Goal: Task Accomplishment & Management: Use online tool/utility

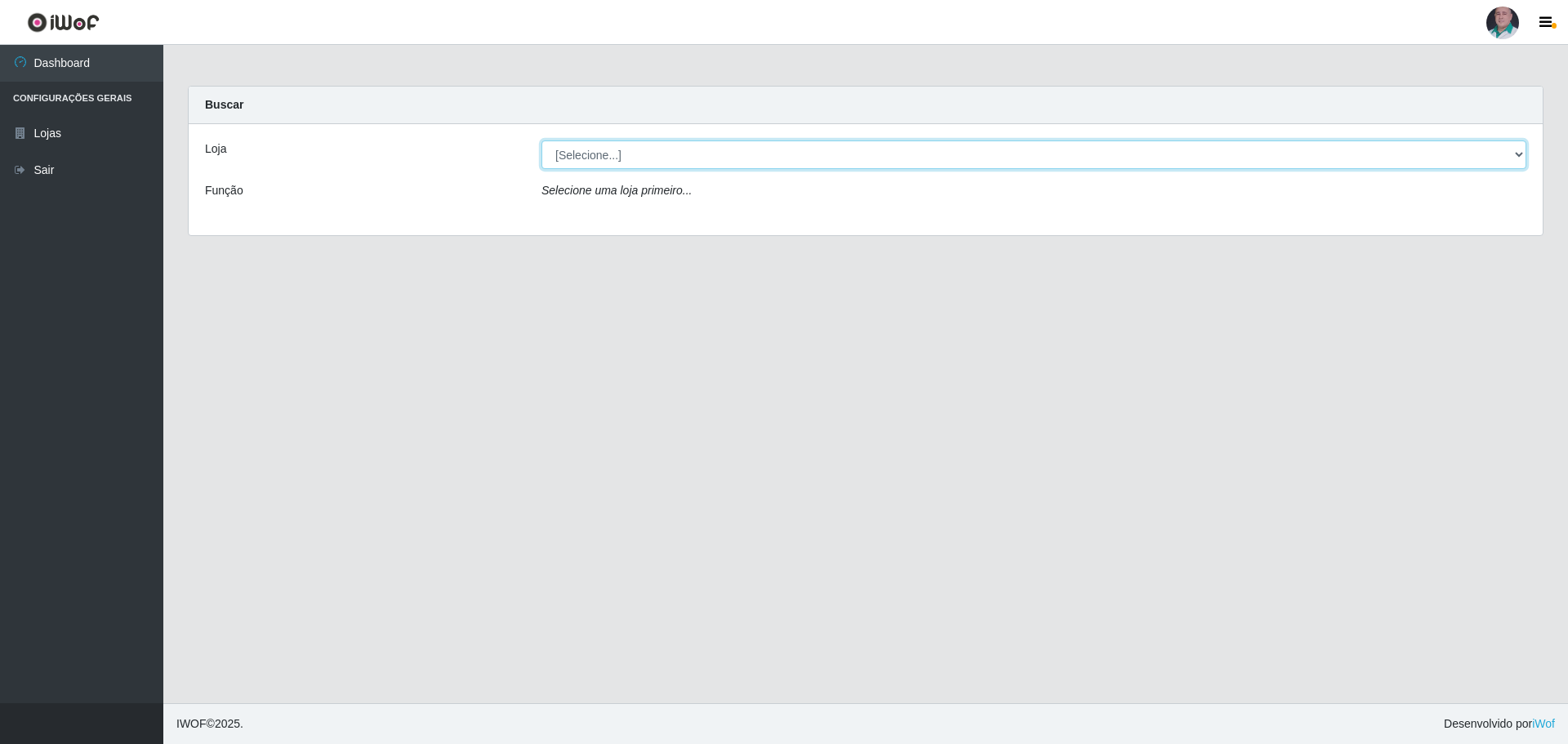
click at [607, 154] on select "[Selecione...] Mar Vermelho - Loja 05" at bounding box center [1034, 154] width 985 height 28
select select "252"
click at [542, 140] on select "[Selecione...] Mar Vermelho - Loja 05" at bounding box center [1034, 154] width 985 height 28
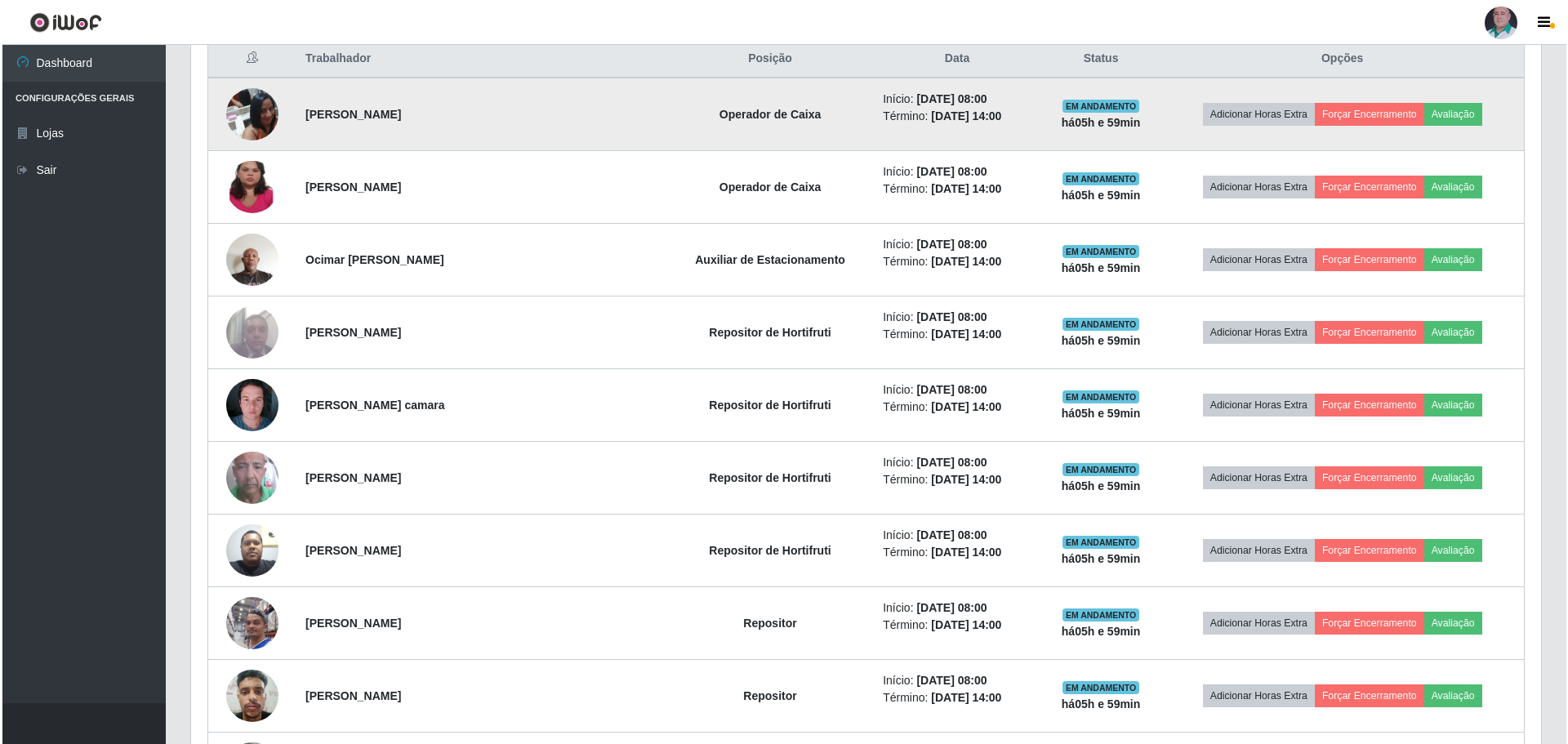
scroll to position [735, 0]
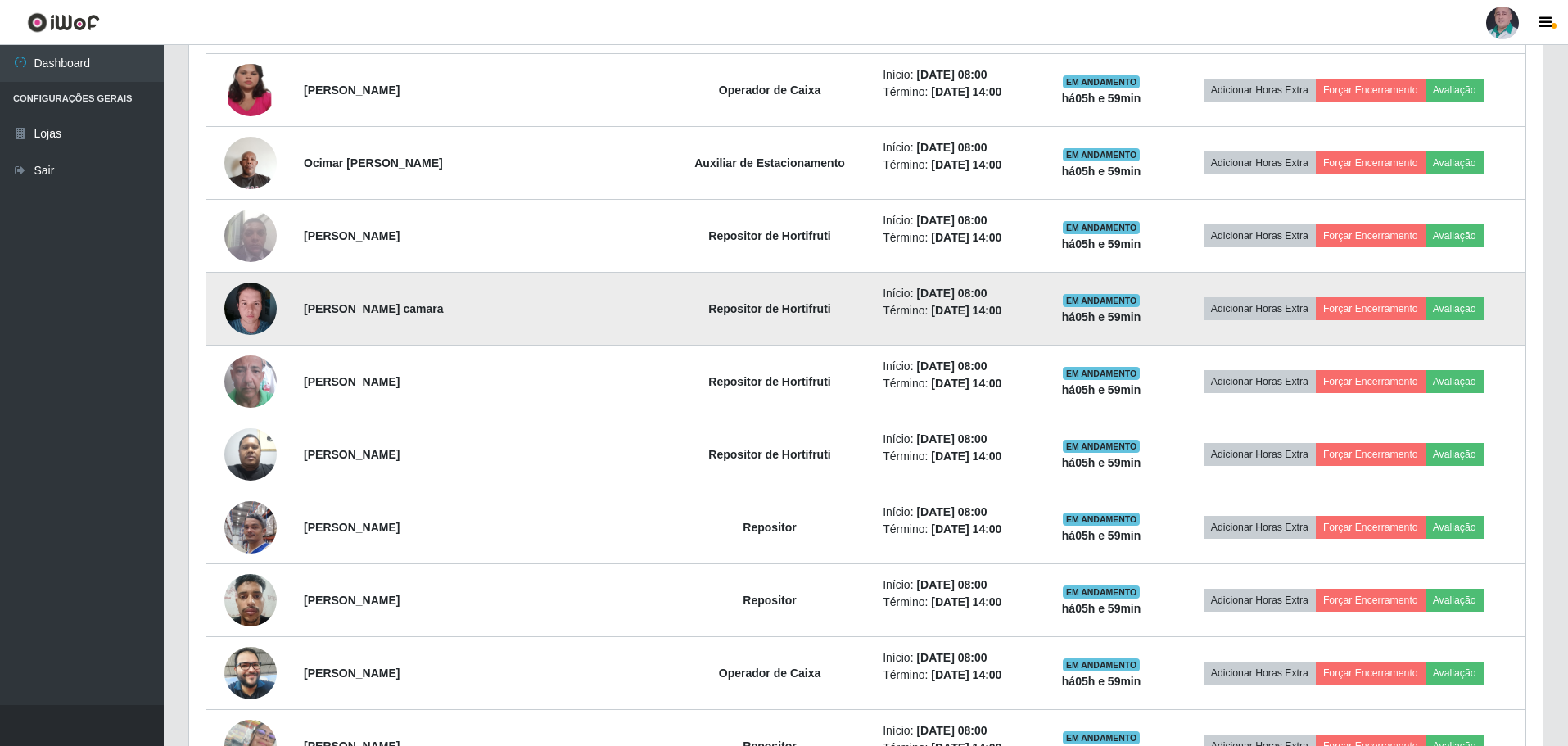
click at [244, 308] on img at bounding box center [250, 308] width 52 height 69
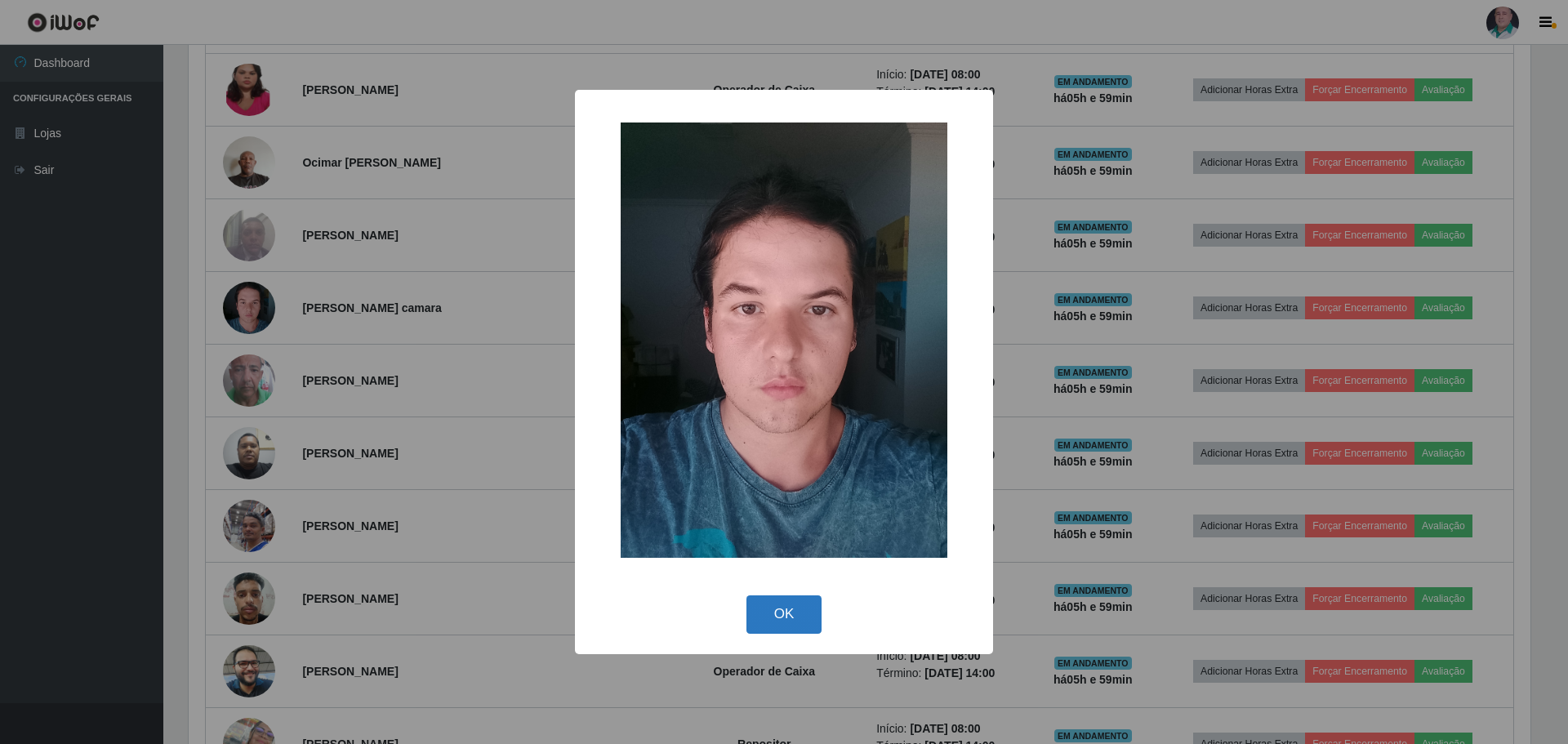
click at [772, 616] on button "OK" at bounding box center [784, 614] width 76 height 39
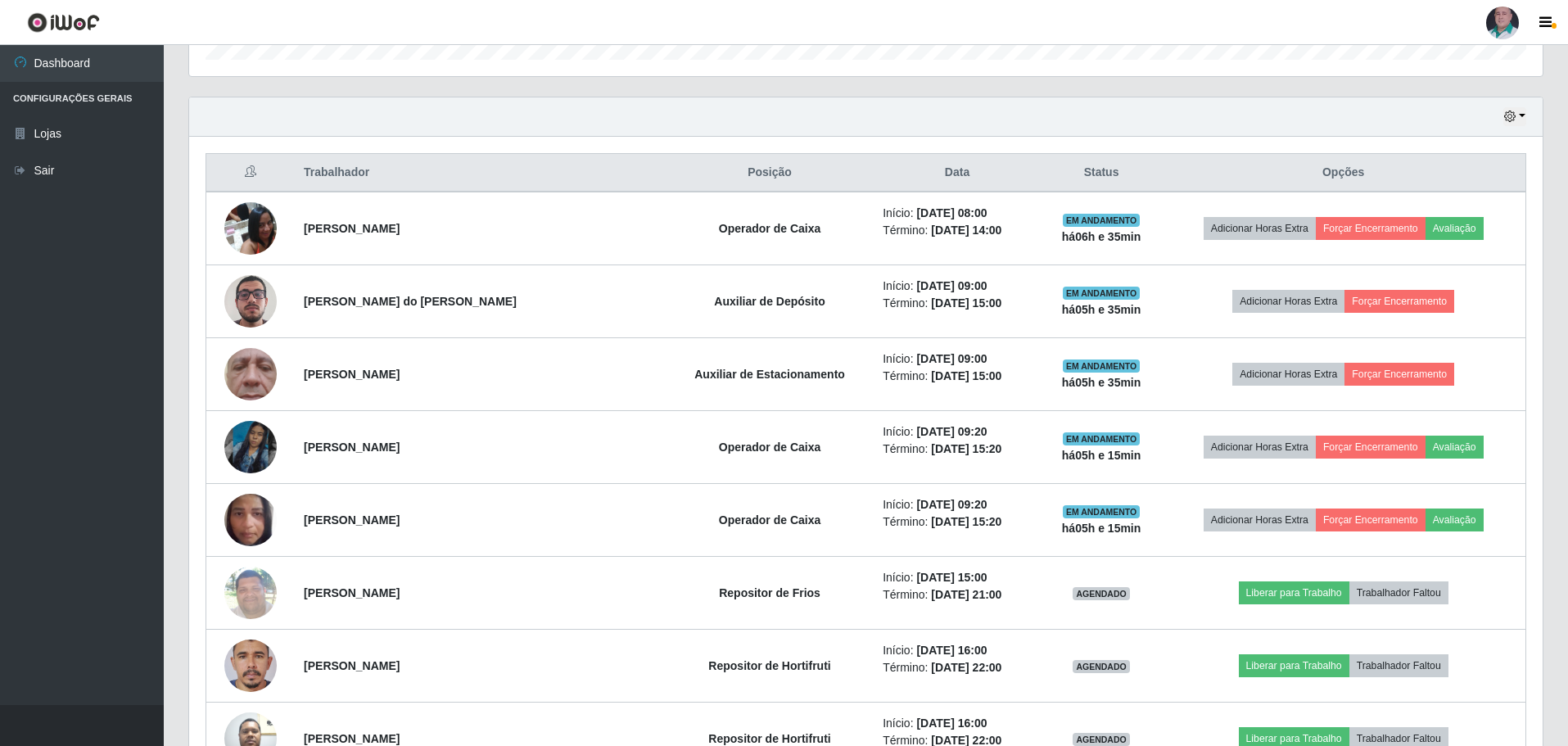
scroll to position [563, 0]
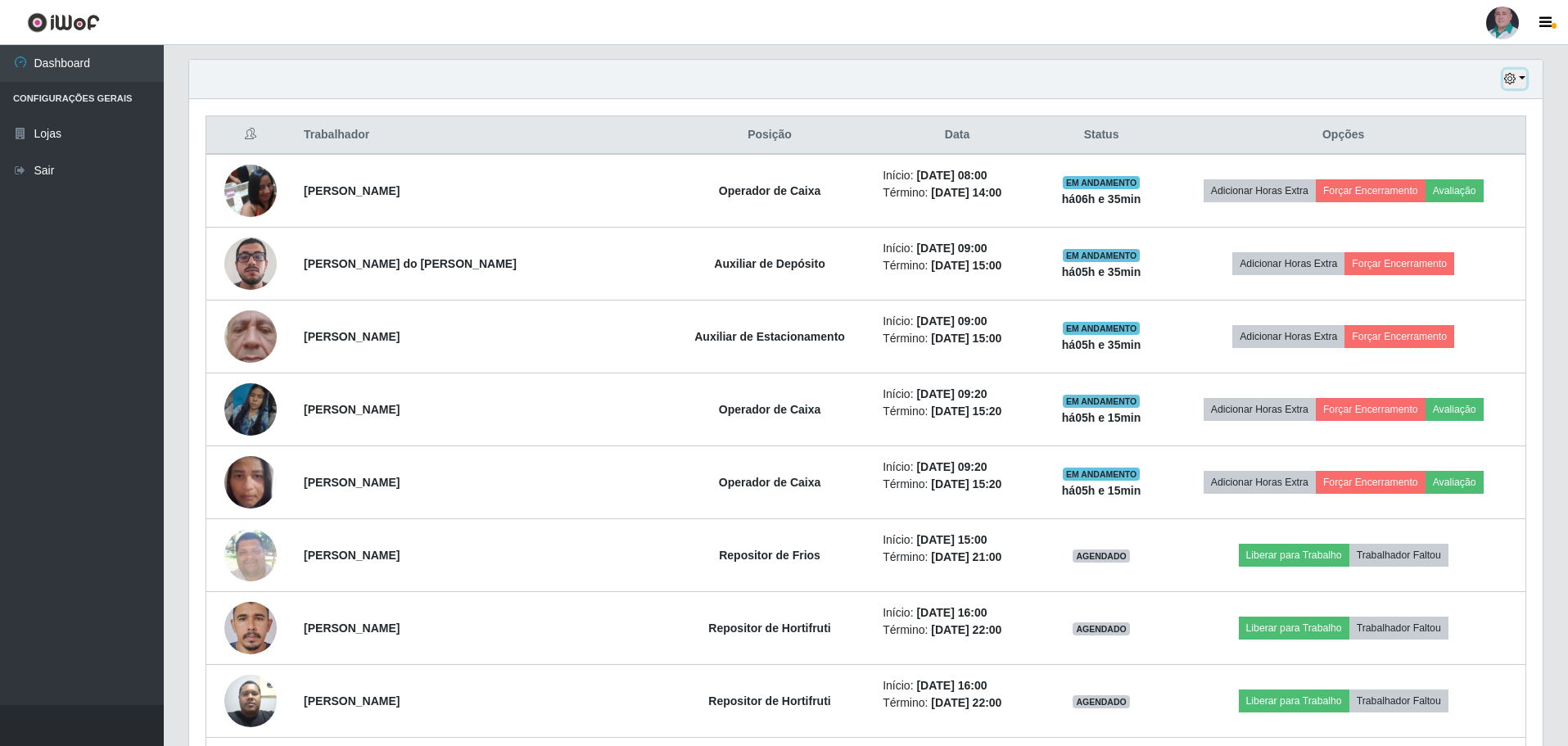
click at [1521, 79] on button "button" at bounding box center [1515, 79] width 23 height 19
click at [1431, 179] on button "3 dias" at bounding box center [1461, 177] width 129 height 34
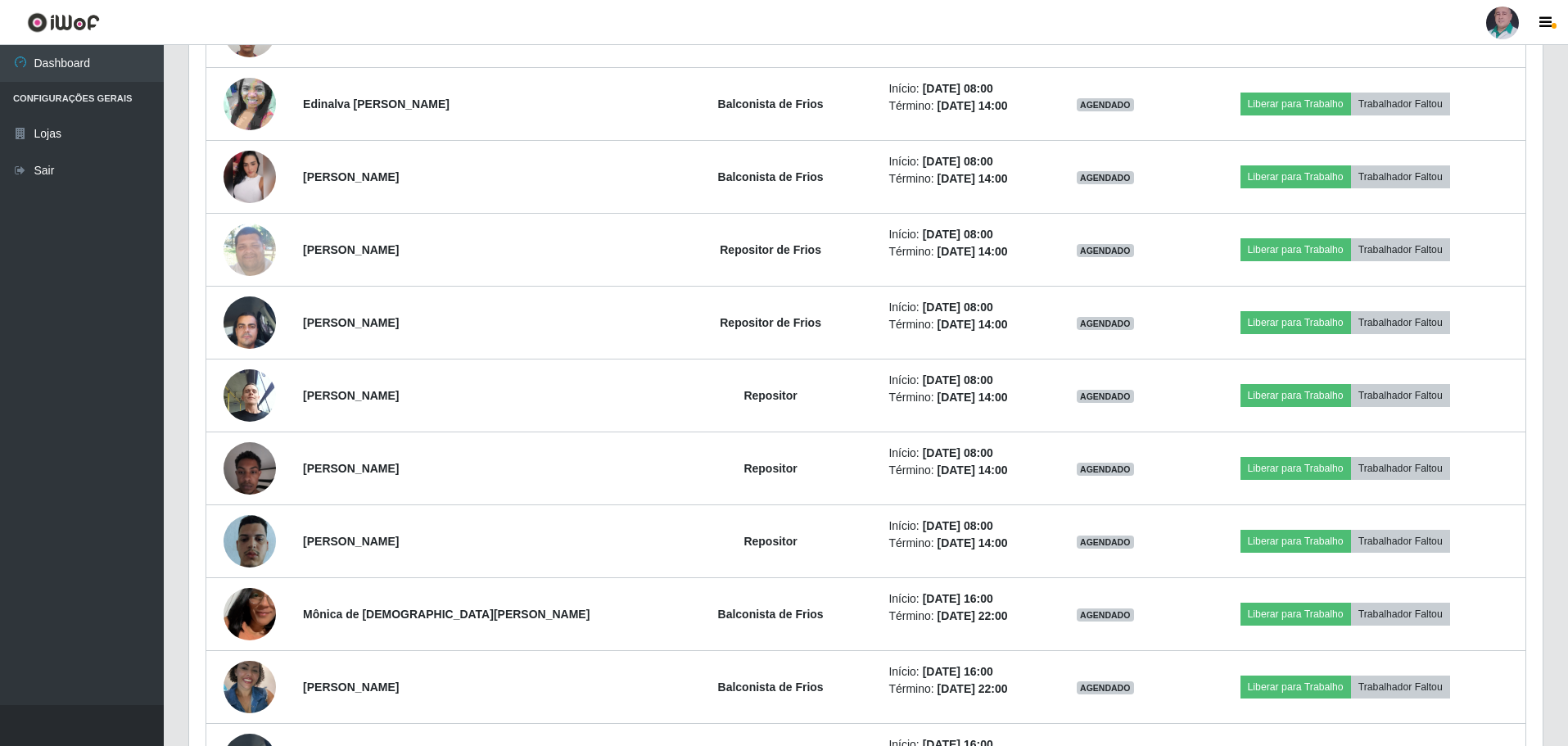
scroll to position [8866, 0]
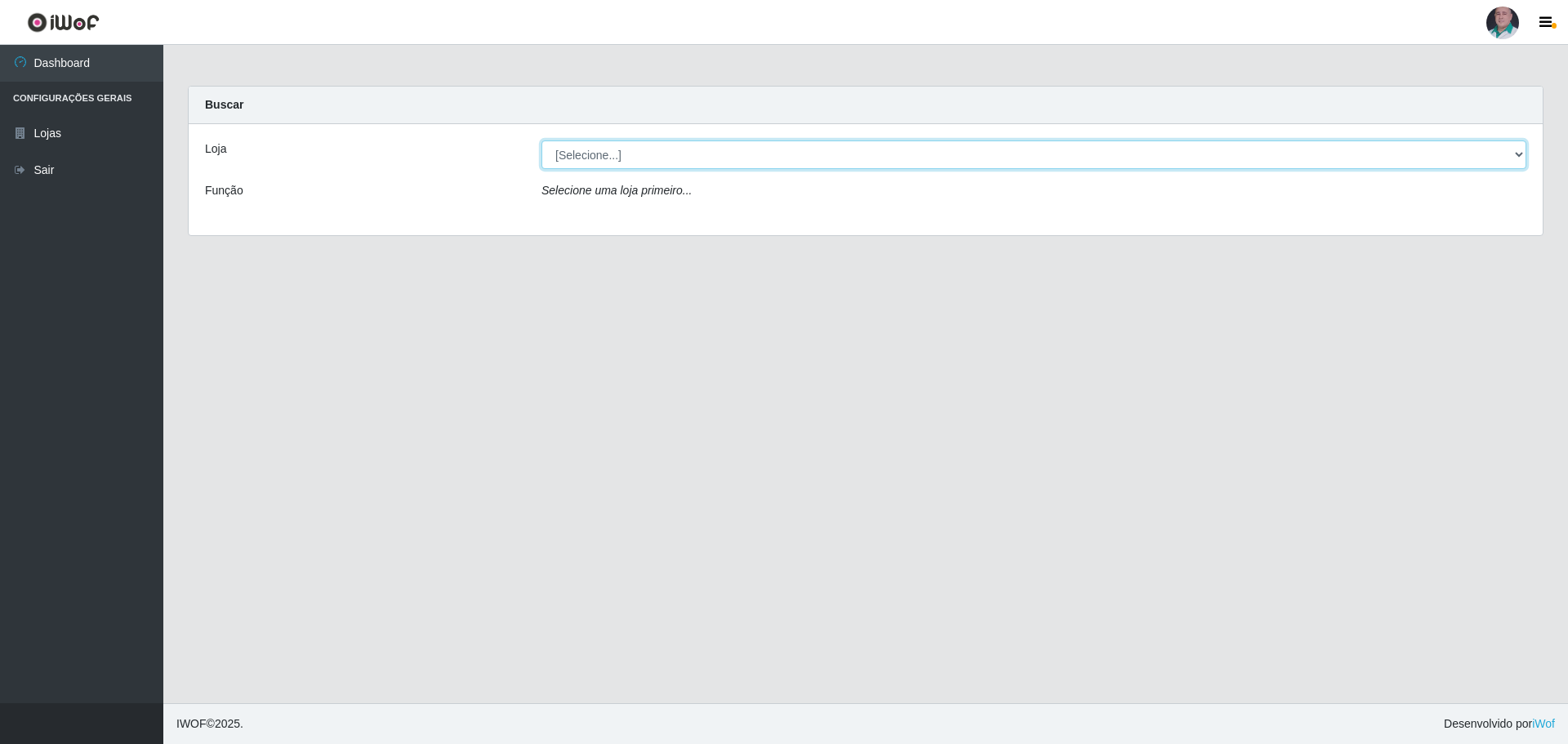
click at [585, 150] on select "[Selecione...] Mar Vermelho - Loja 05" at bounding box center [1034, 154] width 985 height 28
select select "252"
click at [542, 140] on select "[Selecione...] Mar Vermelho - Loja 05" at bounding box center [1034, 154] width 985 height 28
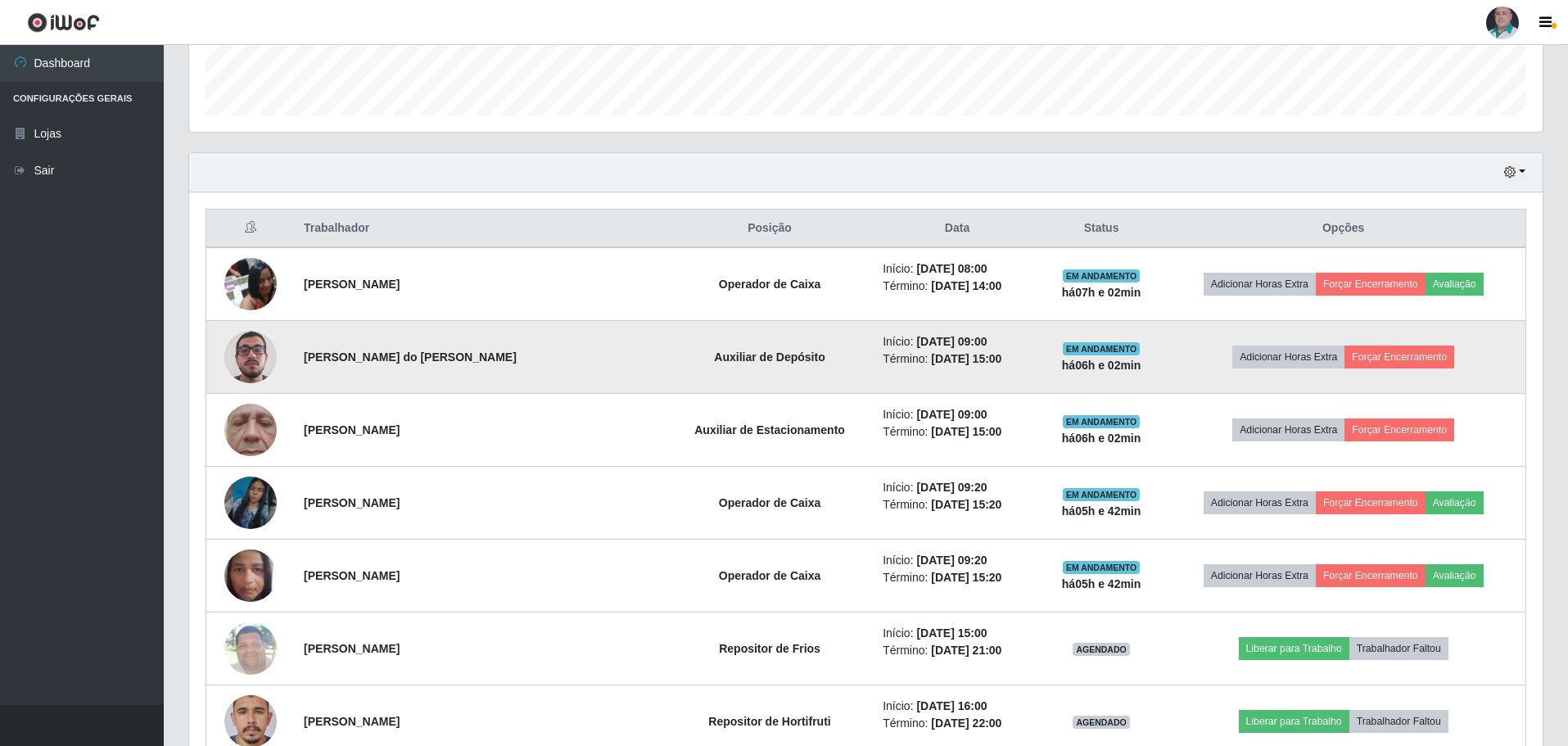
scroll to position [491, 0]
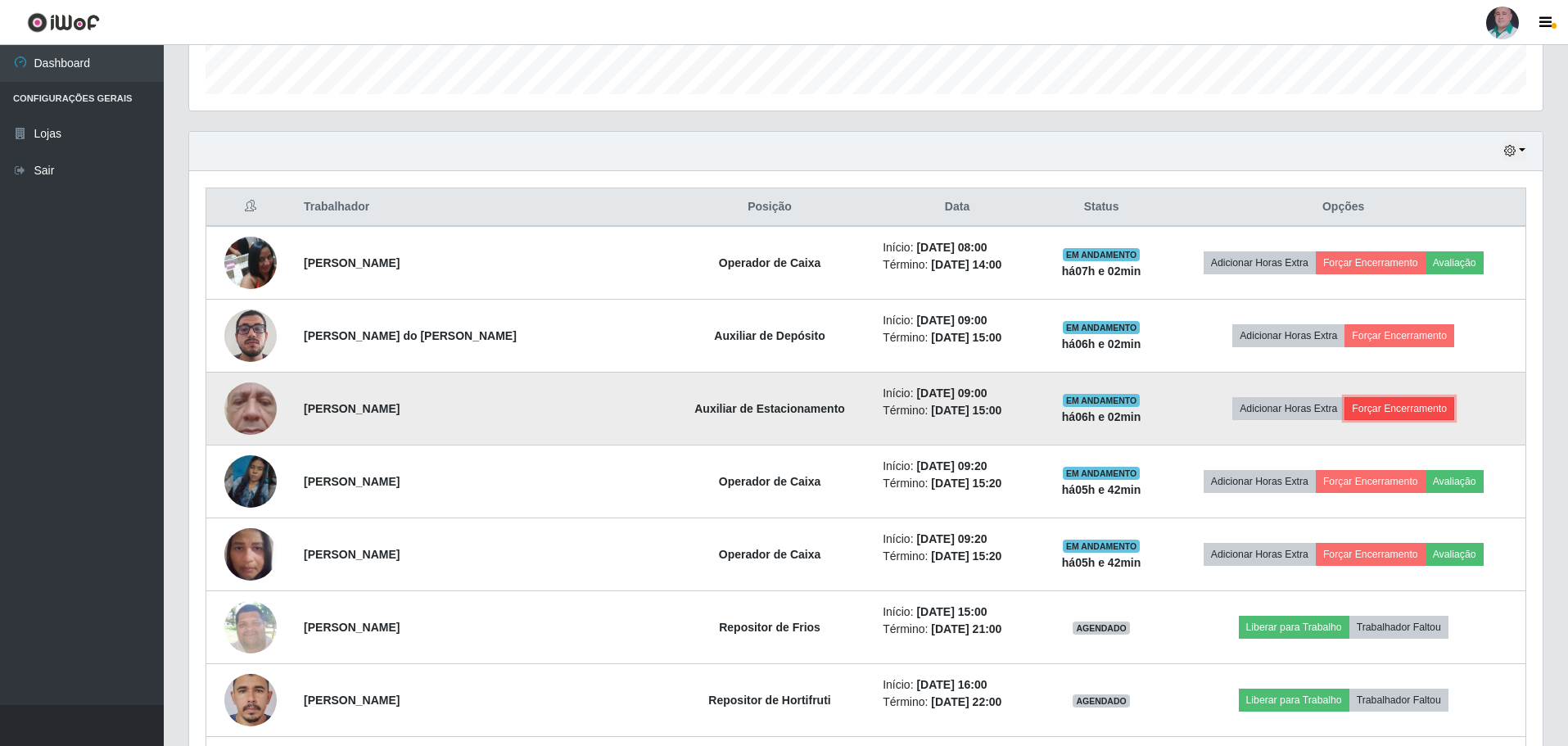
click at [1370, 410] on button "Forçar Encerramento" at bounding box center [1400, 408] width 110 height 23
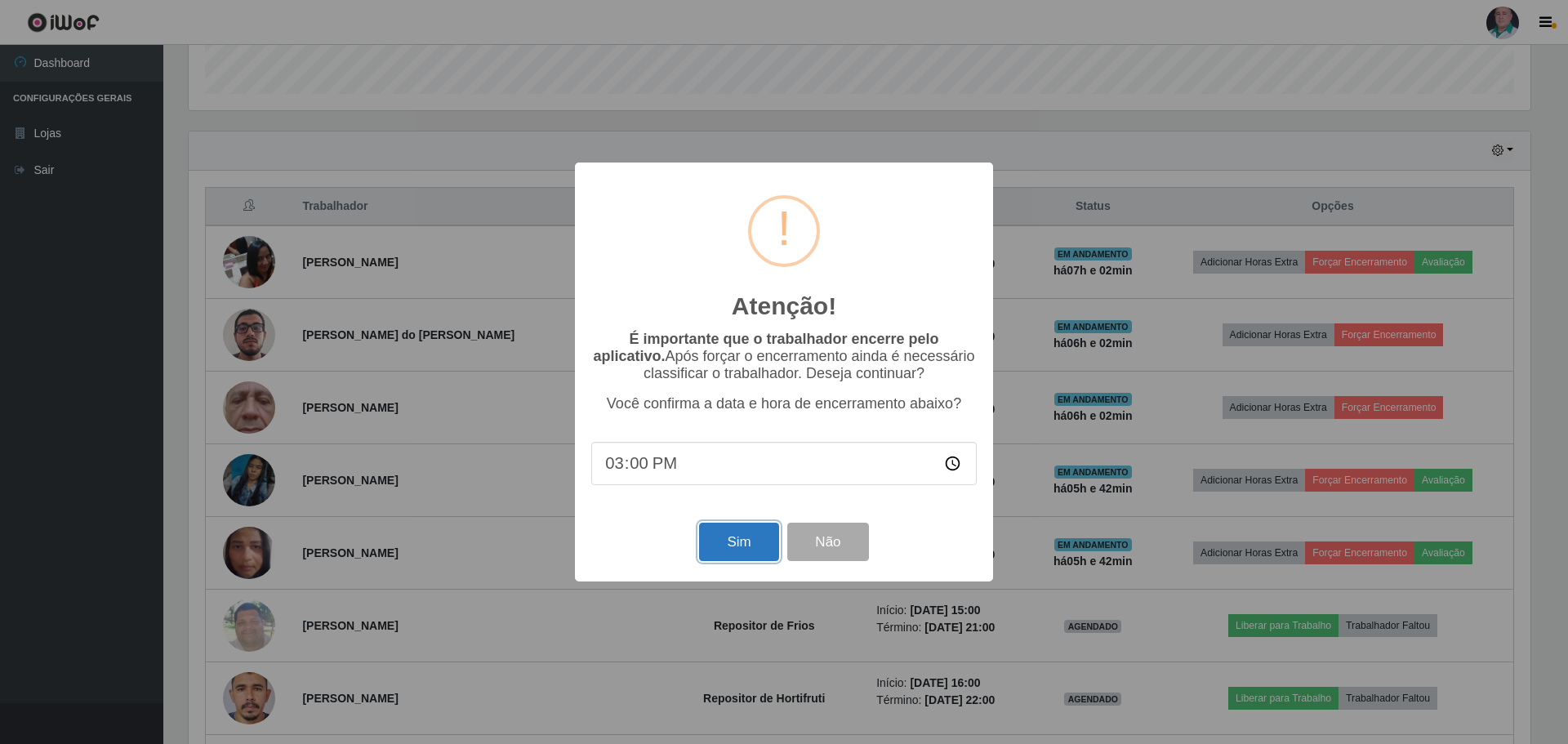
click at [744, 541] on button "Sim" at bounding box center [739, 541] width 80 height 39
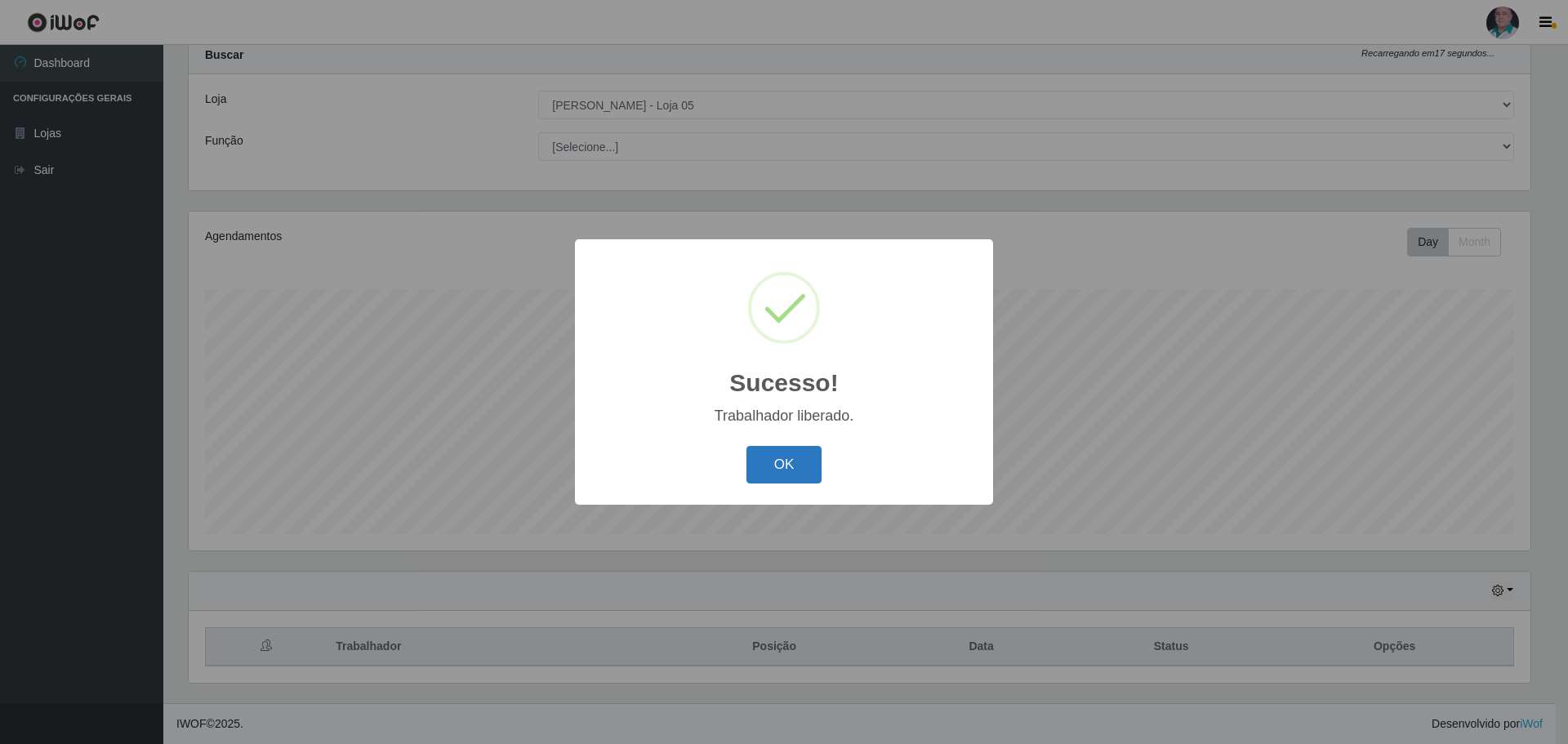
click at [767, 466] on button "OK" at bounding box center [784, 465] width 76 height 39
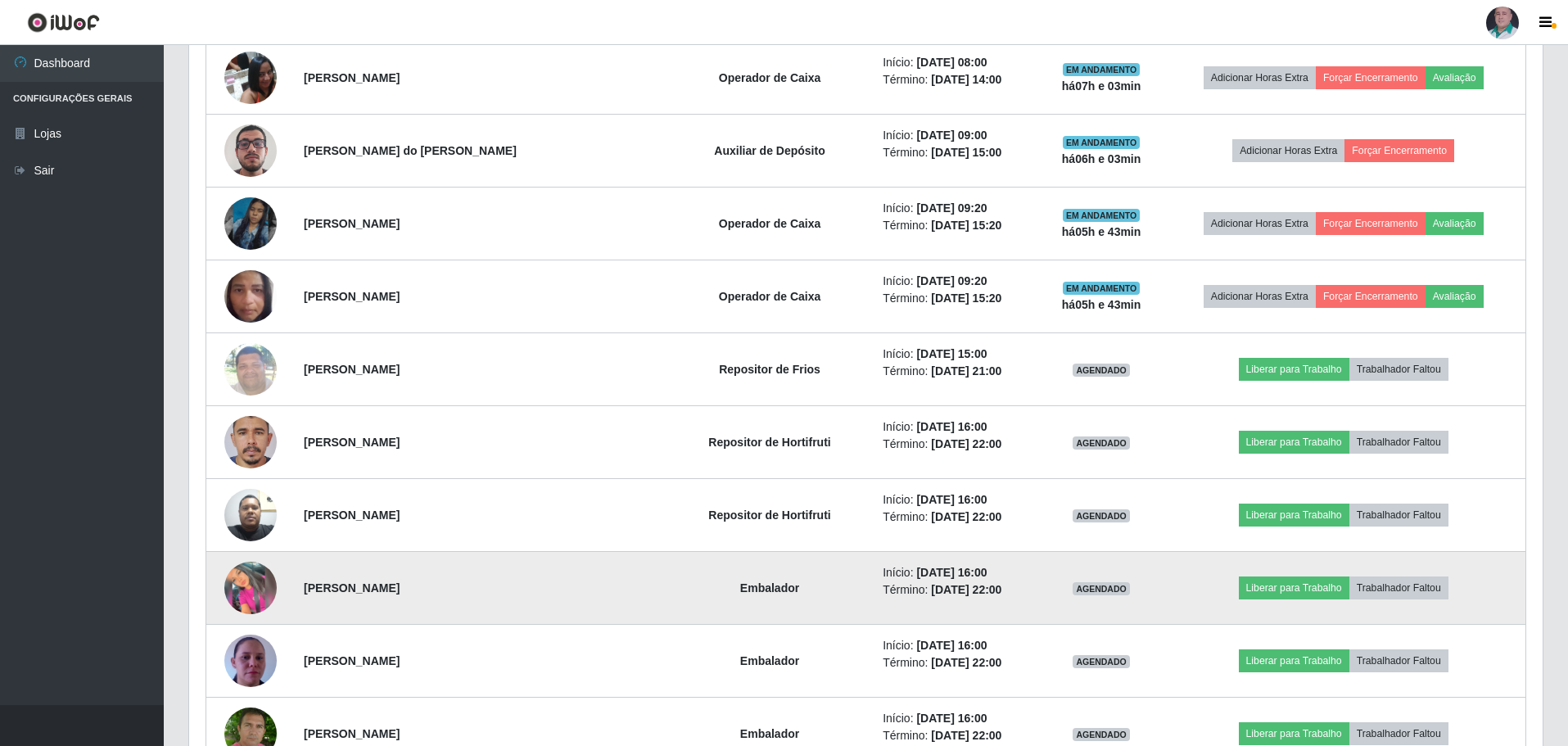
scroll to position [705, 0]
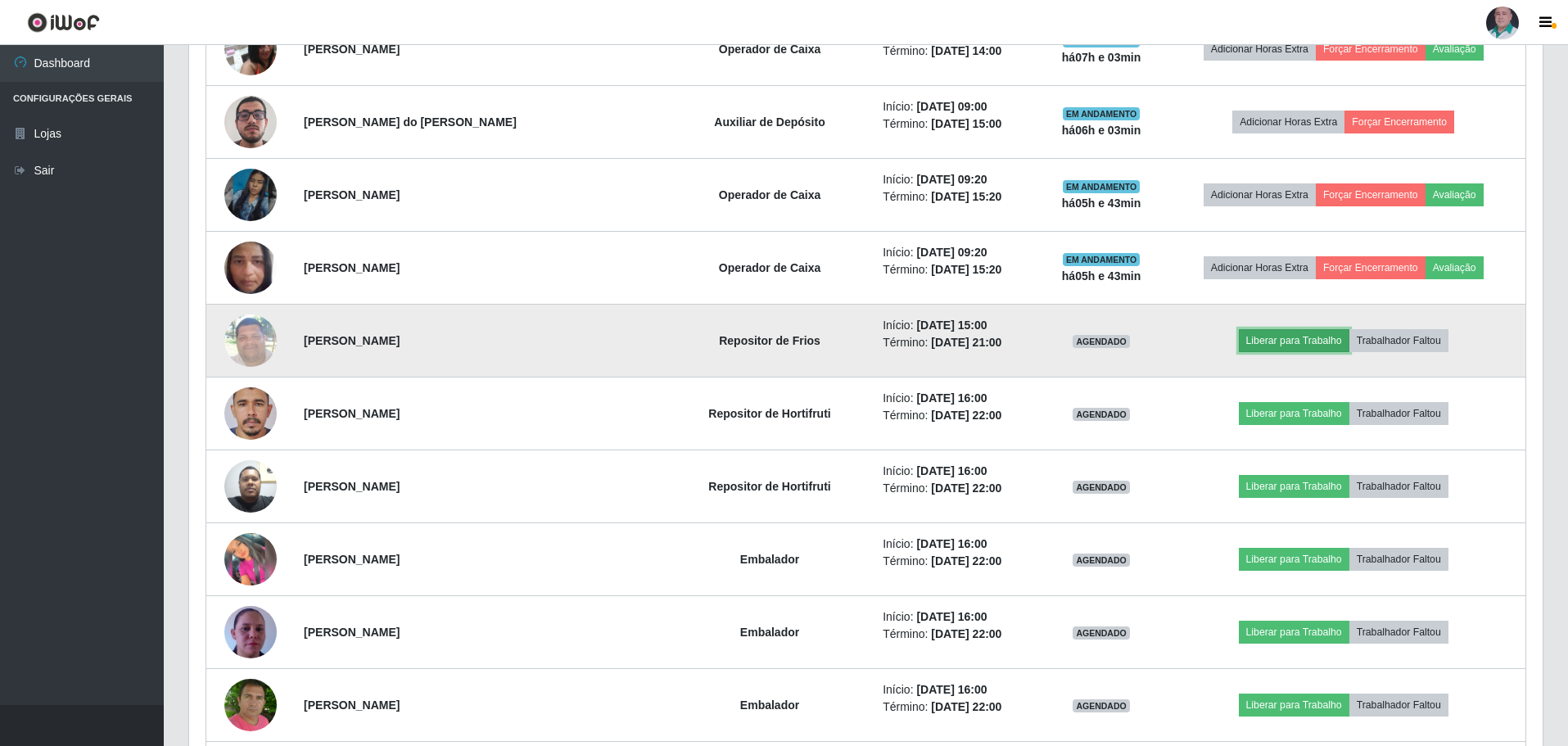
click at [1308, 336] on button "Liberar para Trabalho" at bounding box center [1294, 341] width 110 height 23
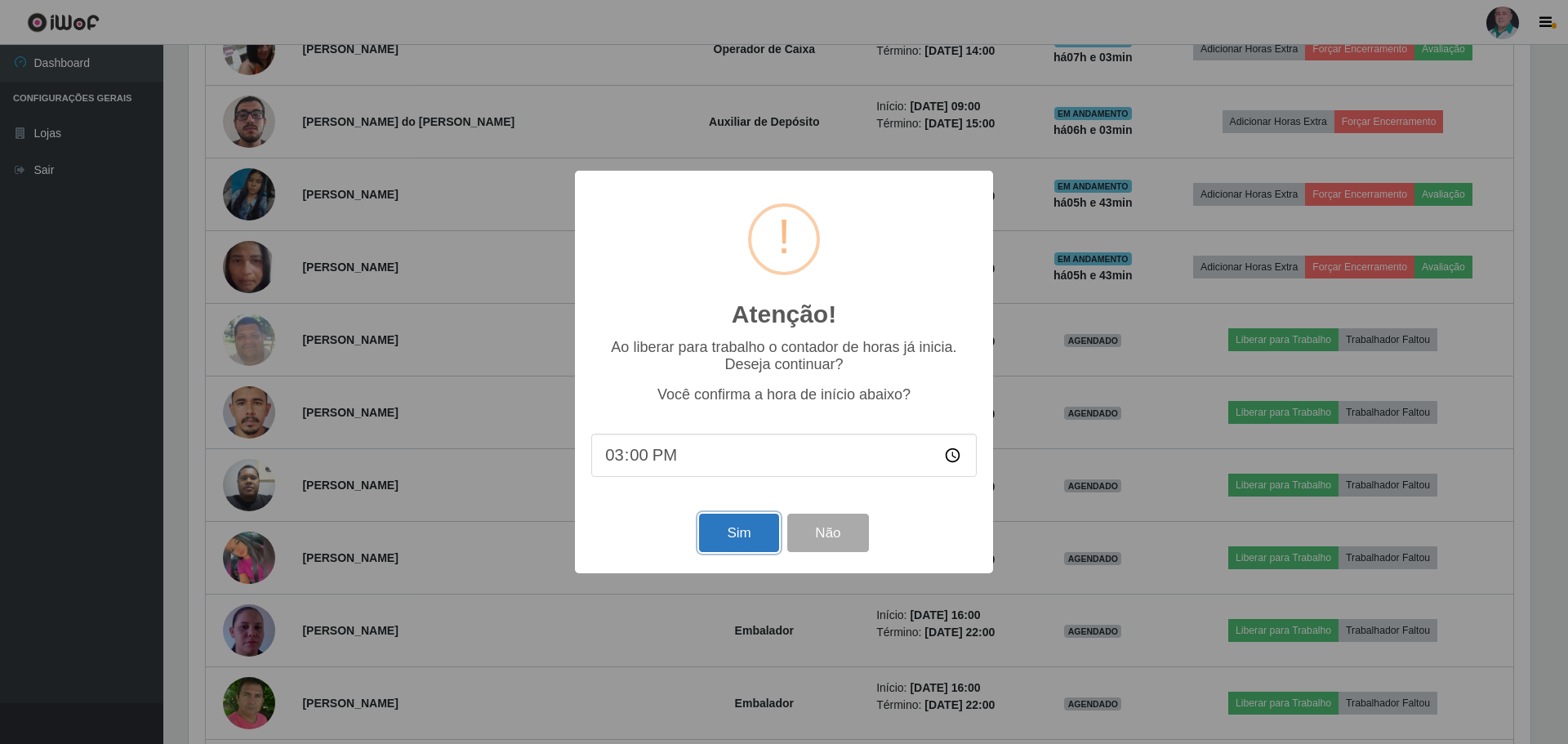
click at [733, 531] on button "Sim" at bounding box center [739, 532] width 80 height 39
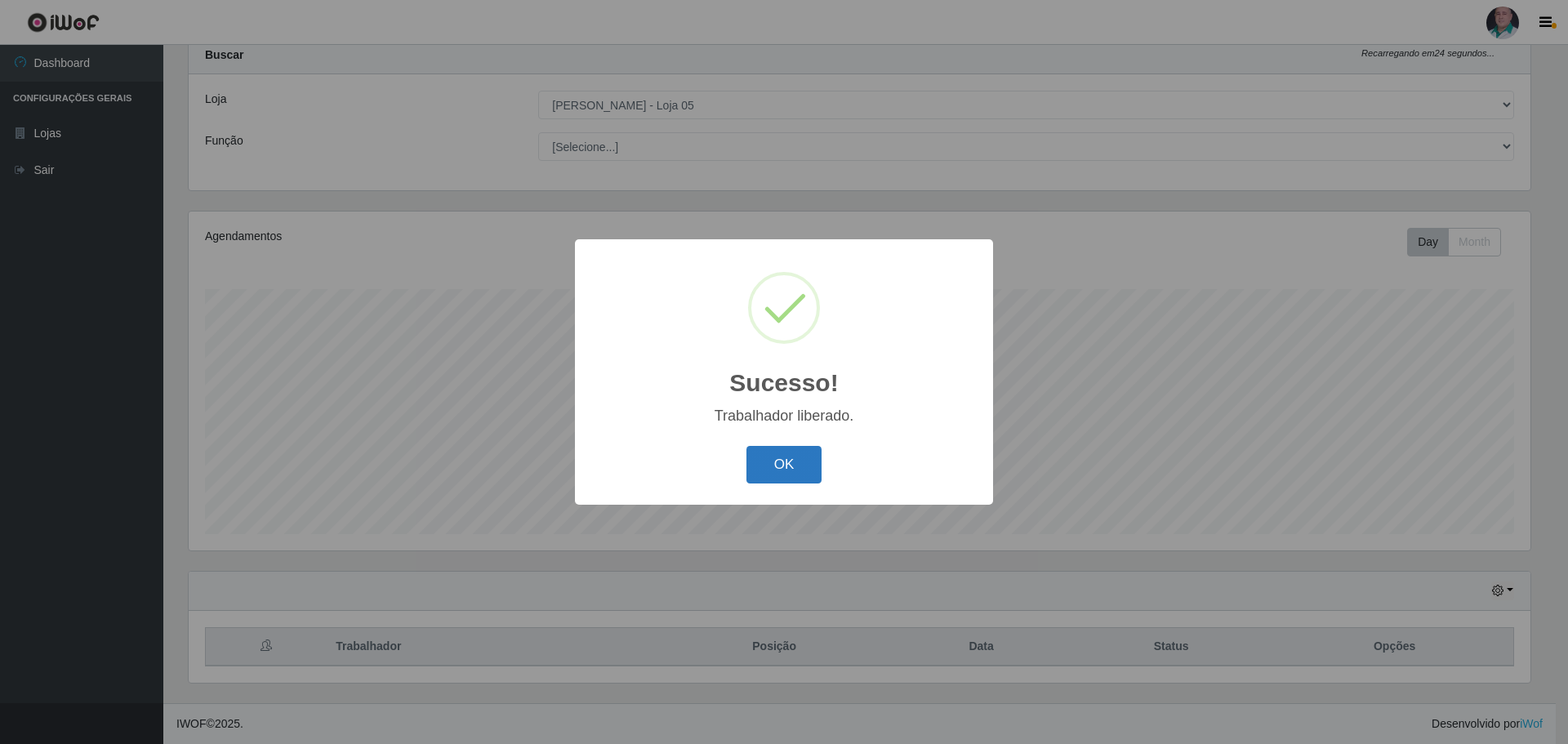
click at [779, 460] on button "OK" at bounding box center [784, 465] width 76 height 39
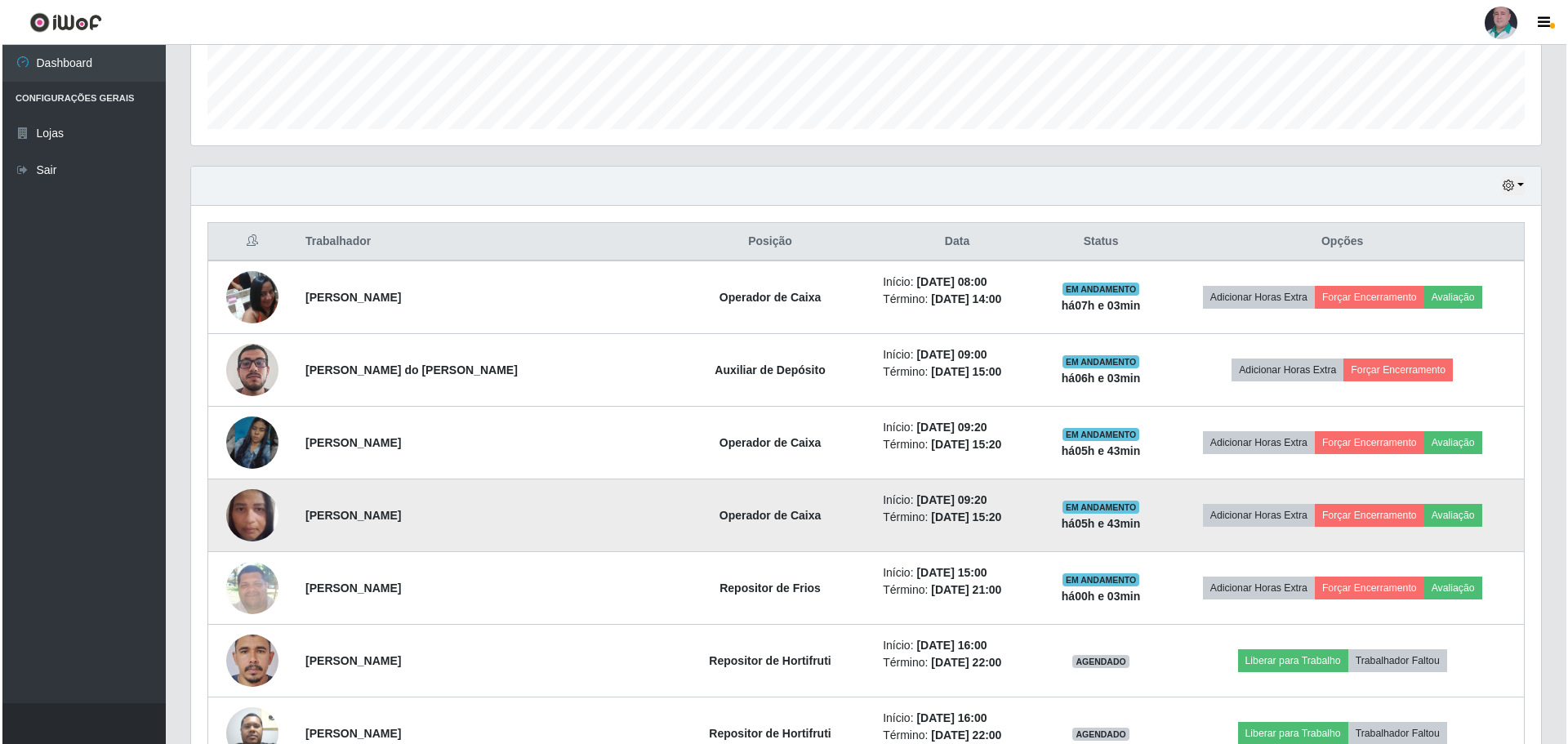
scroll to position [458, 0]
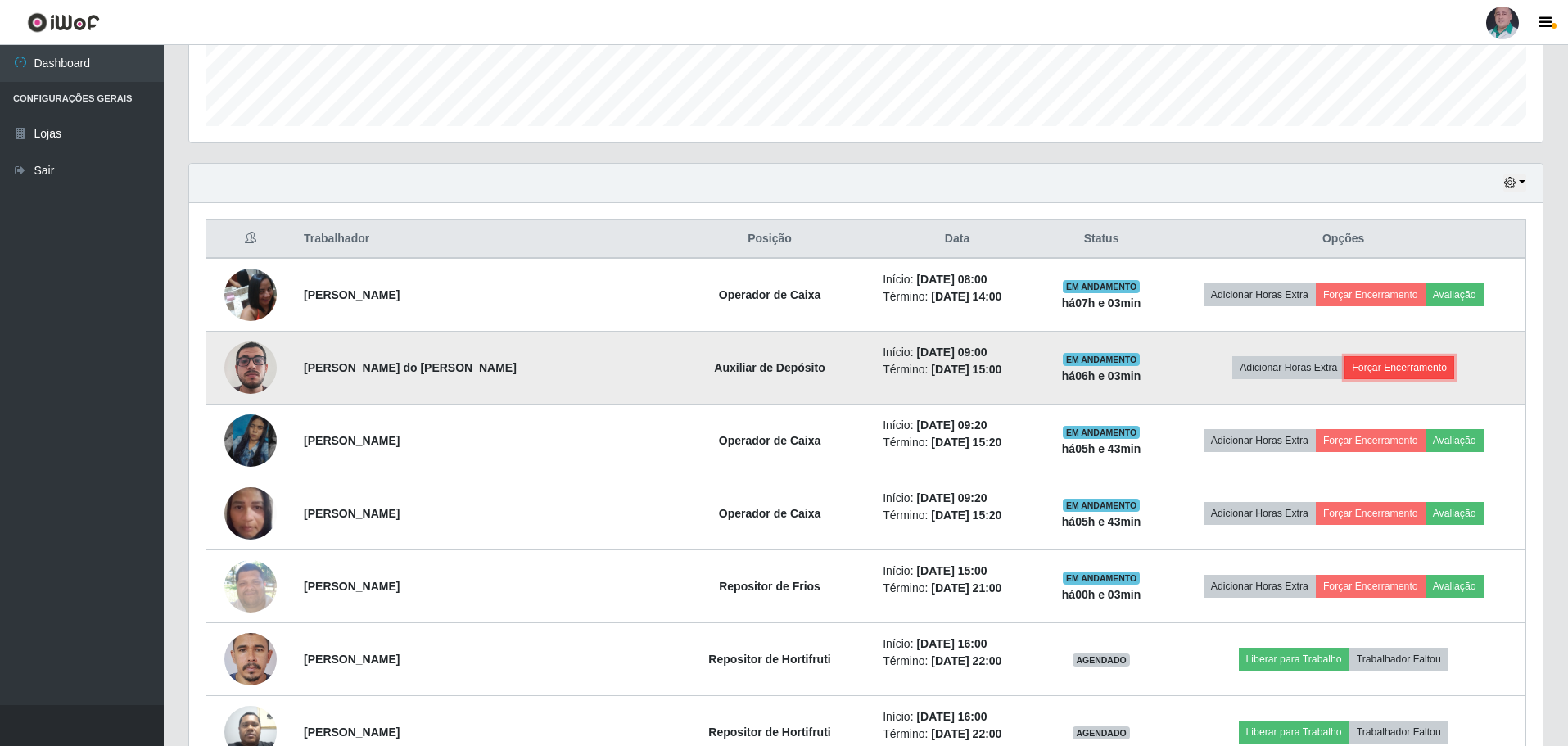
click at [1386, 370] on button "Forçar Encerramento" at bounding box center [1400, 367] width 110 height 23
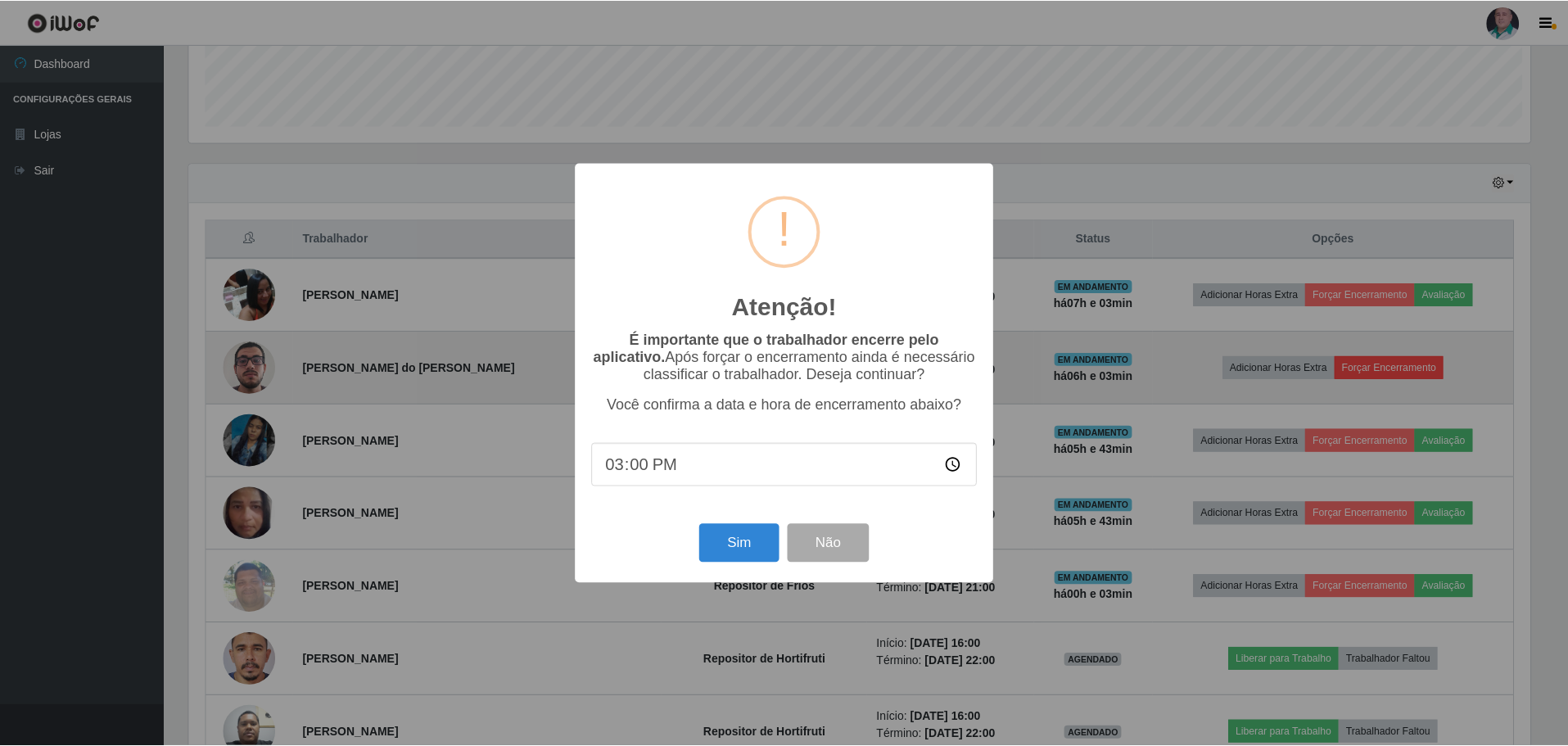
scroll to position [340, 1346]
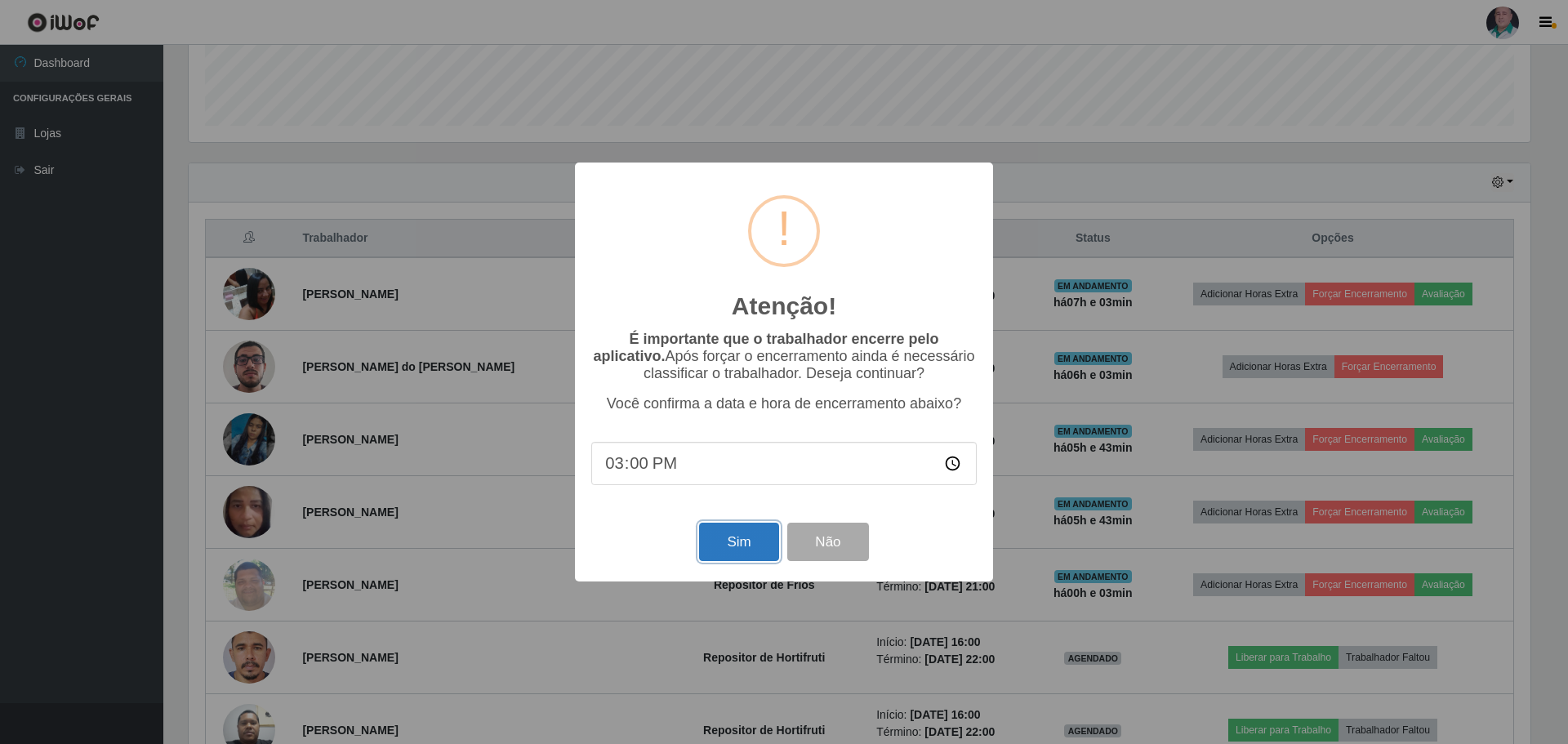
click at [727, 553] on button "Sim" at bounding box center [739, 541] width 80 height 39
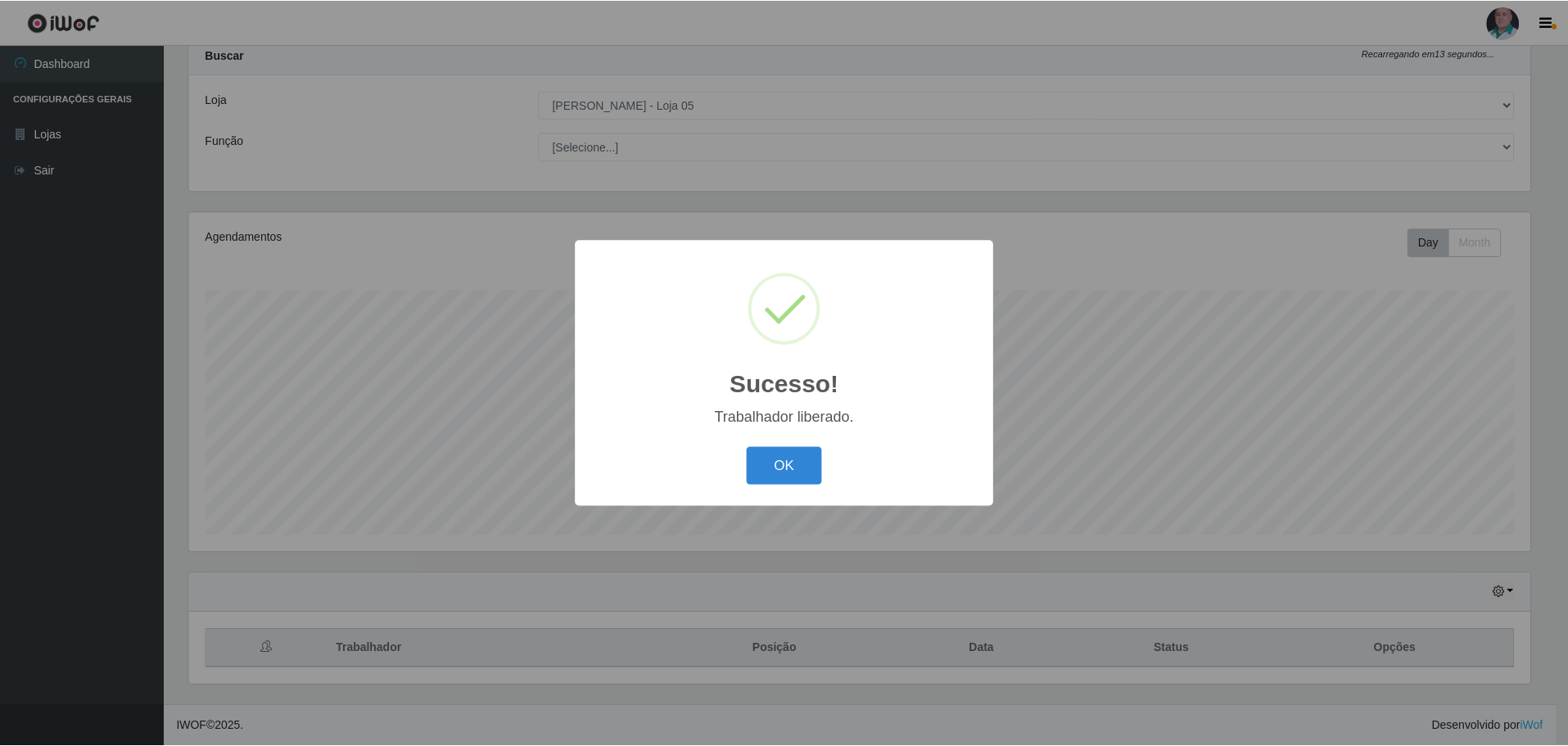
scroll to position [0, 0]
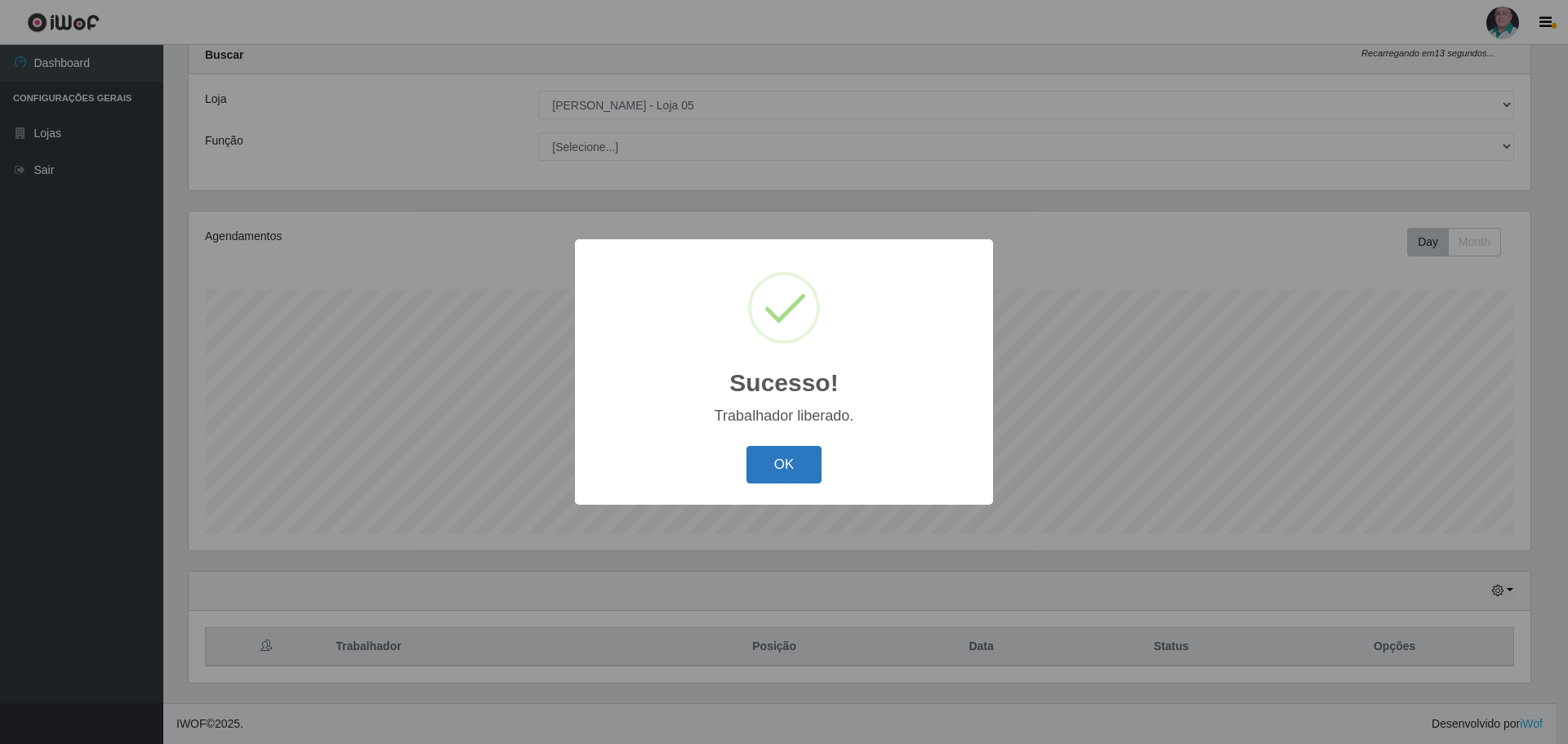
click at [778, 477] on button "OK" at bounding box center [784, 465] width 76 height 39
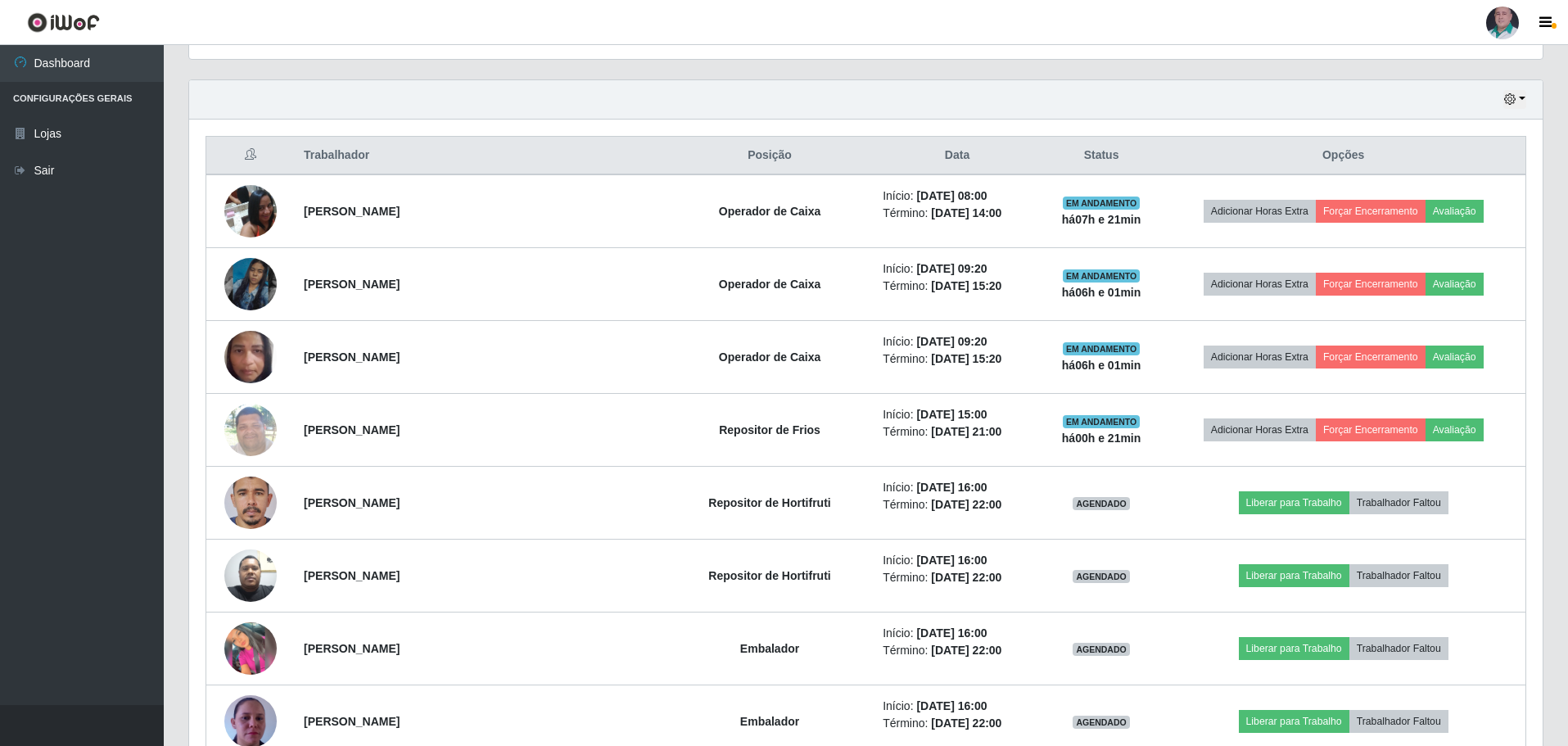
scroll to position [541, 0]
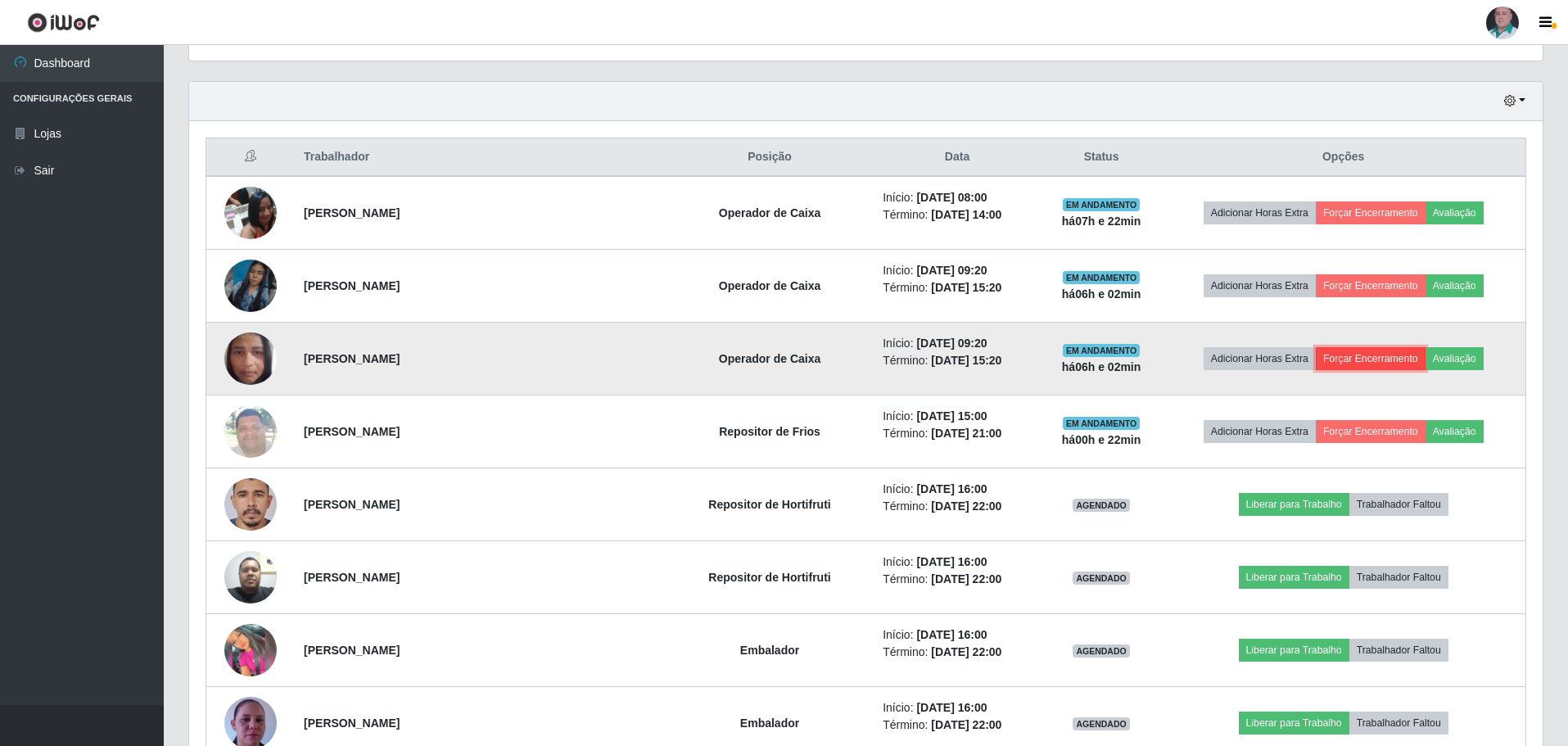
click at [1343, 357] on button "Forçar Encerramento" at bounding box center [1371, 359] width 110 height 23
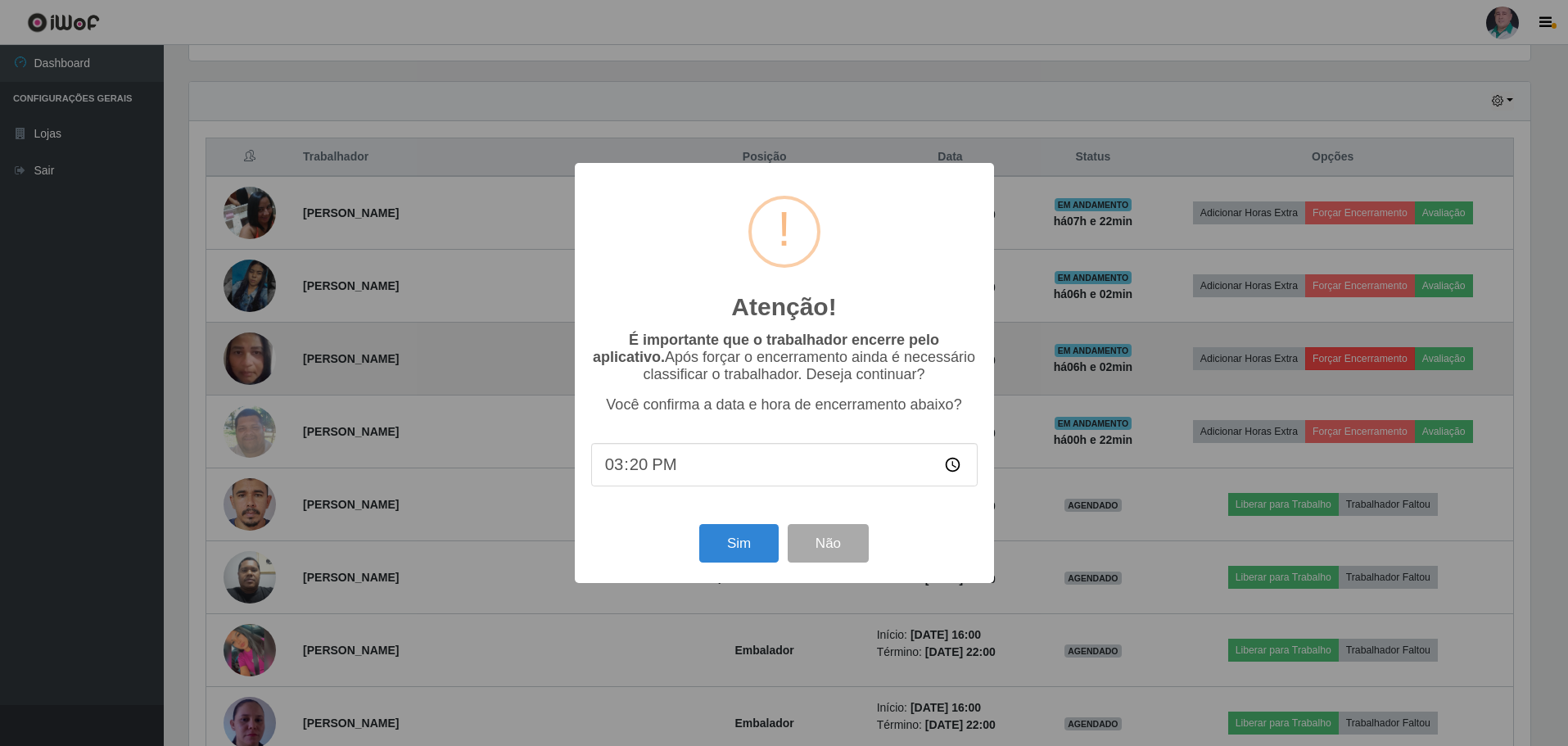
scroll to position [340, 1346]
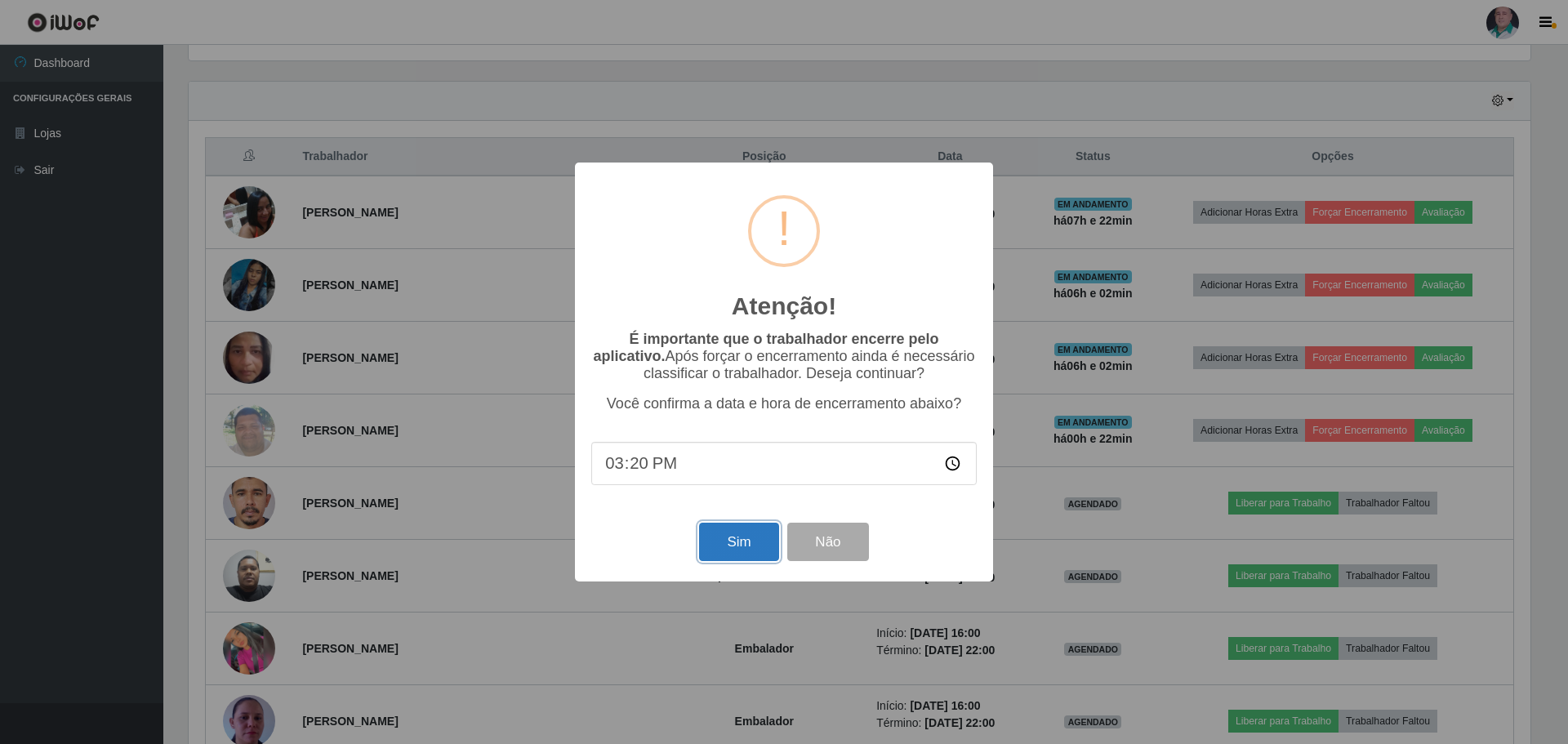
click at [752, 558] on button "Sim" at bounding box center [739, 541] width 80 height 39
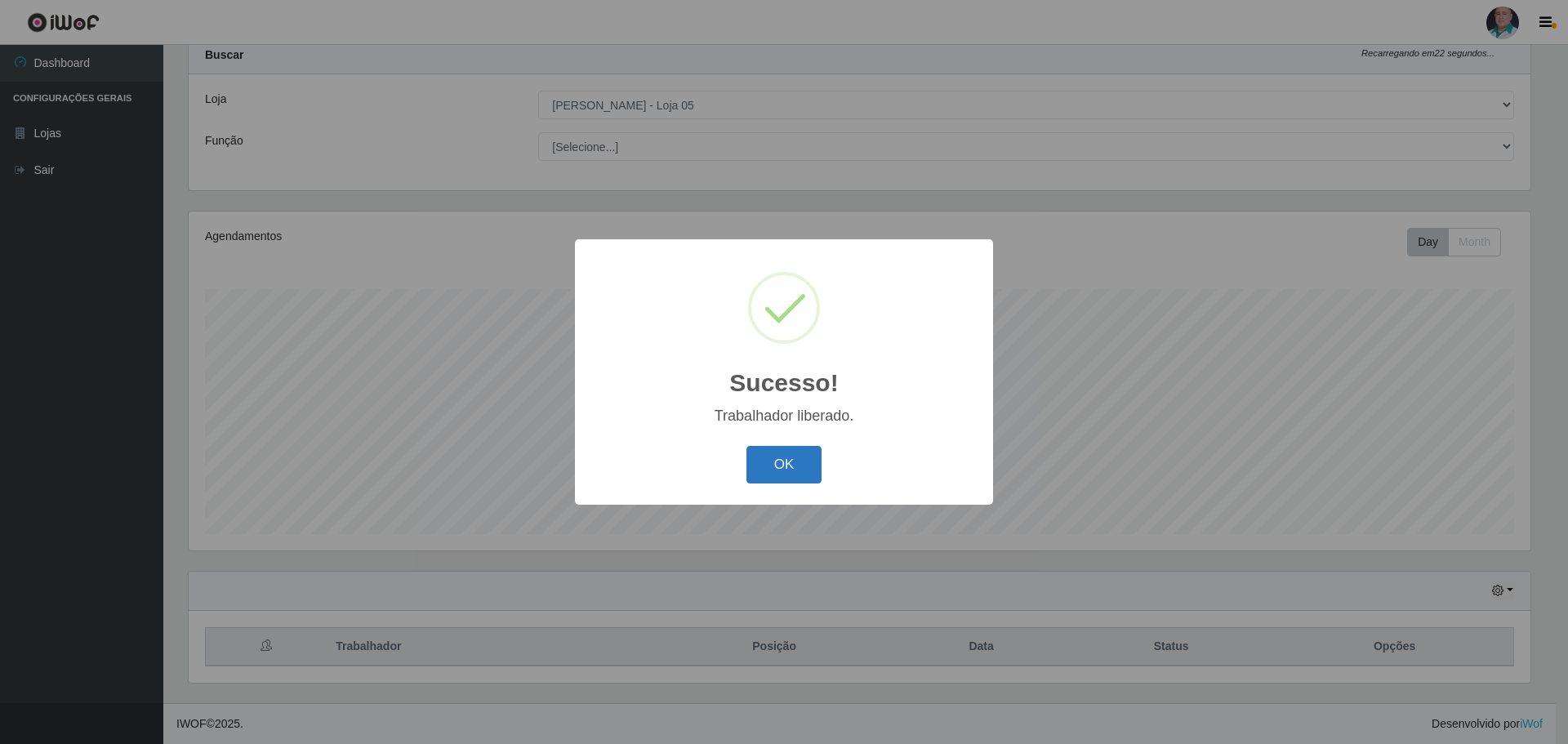
click at [798, 466] on button "OK" at bounding box center [784, 465] width 76 height 39
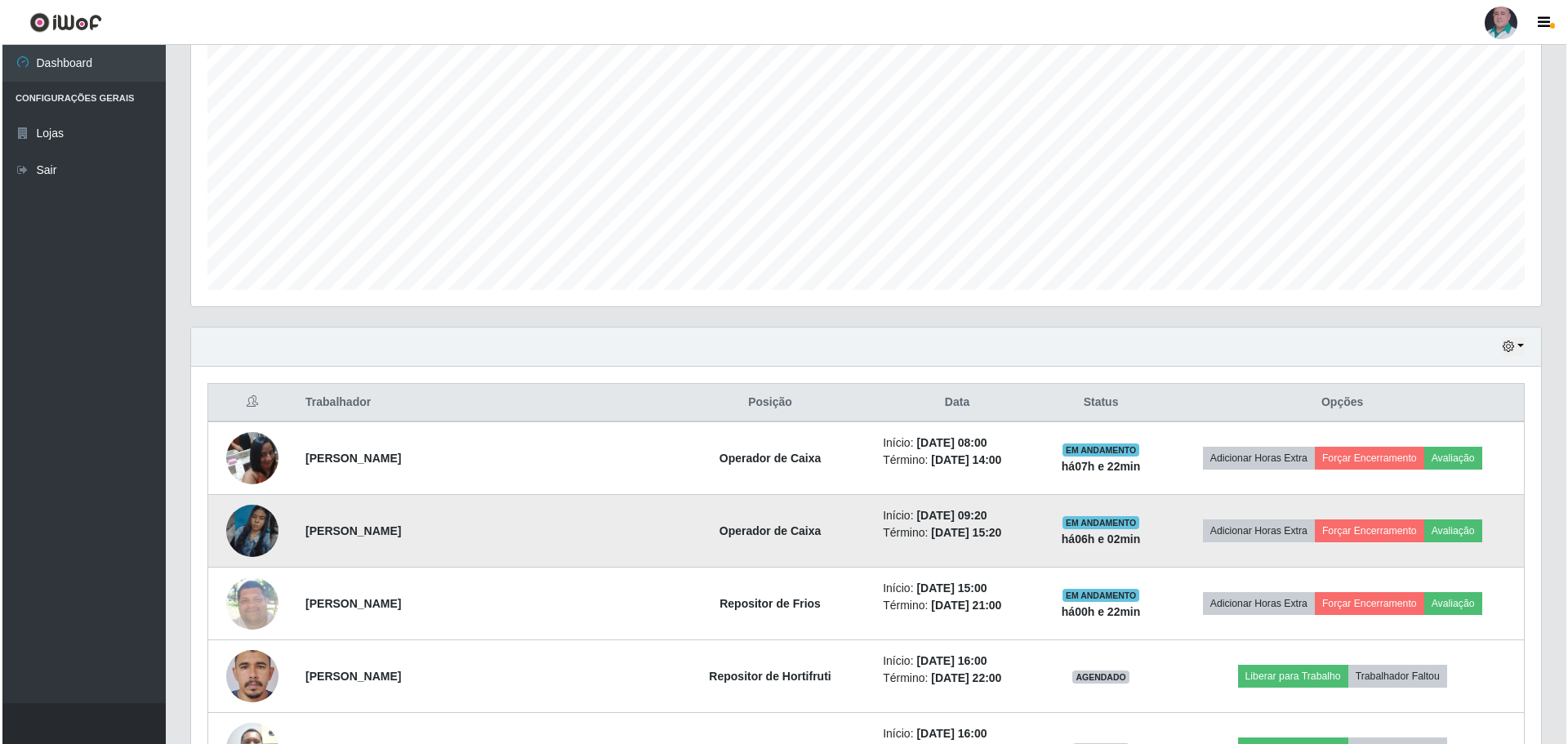
scroll to position [294, 0]
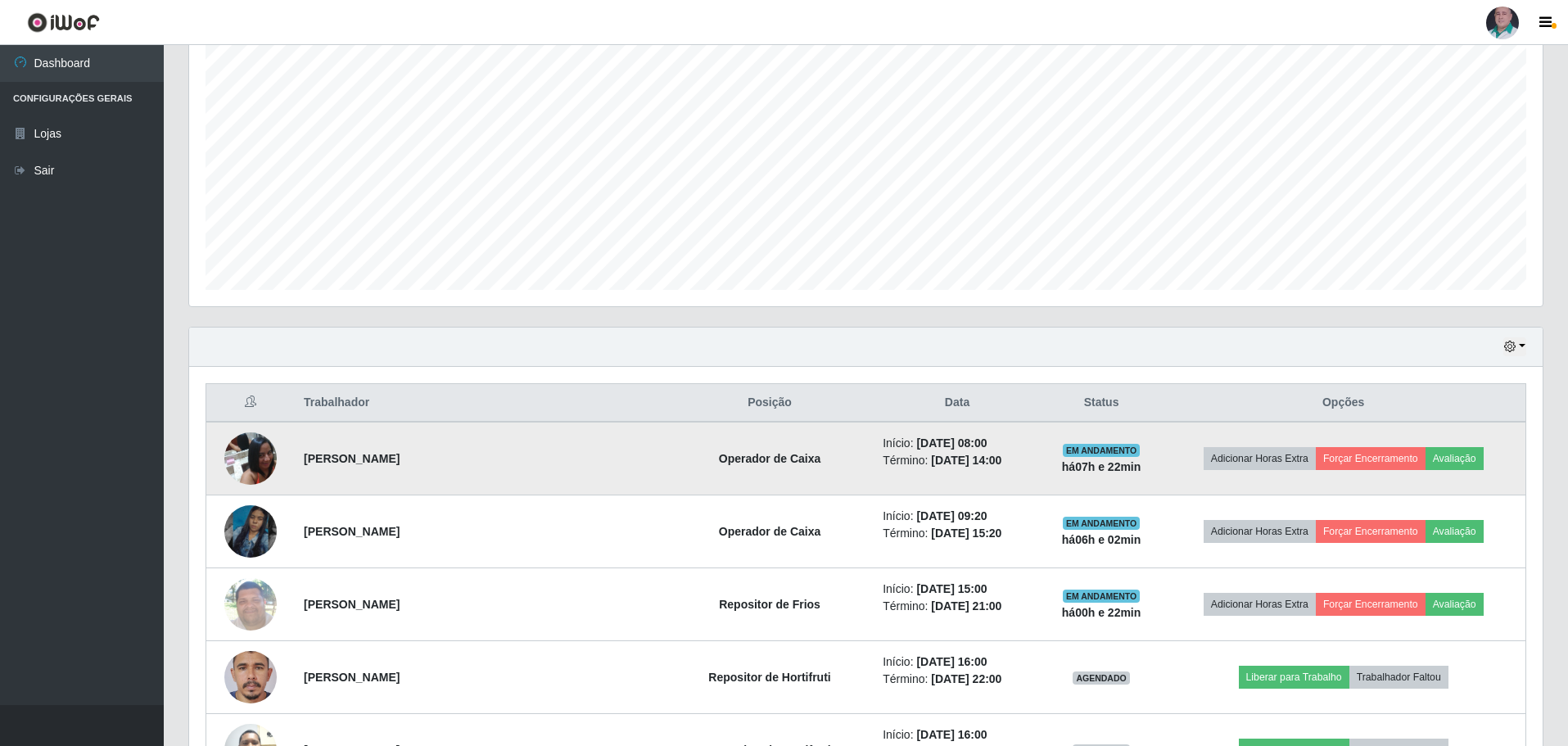
click at [244, 459] on img at bounding box center [250, 457] width 52 height 69
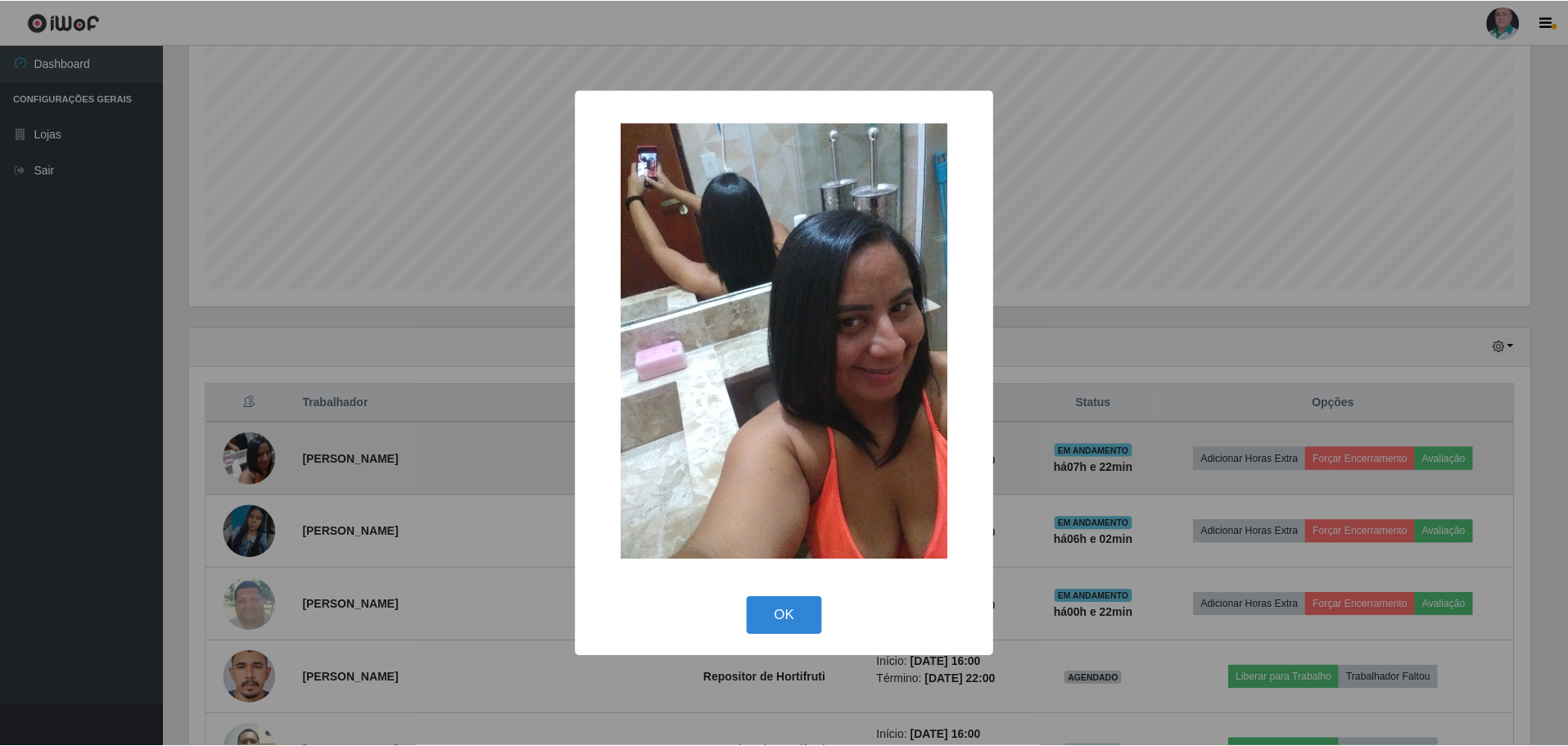
scroll to position [340, 1346]
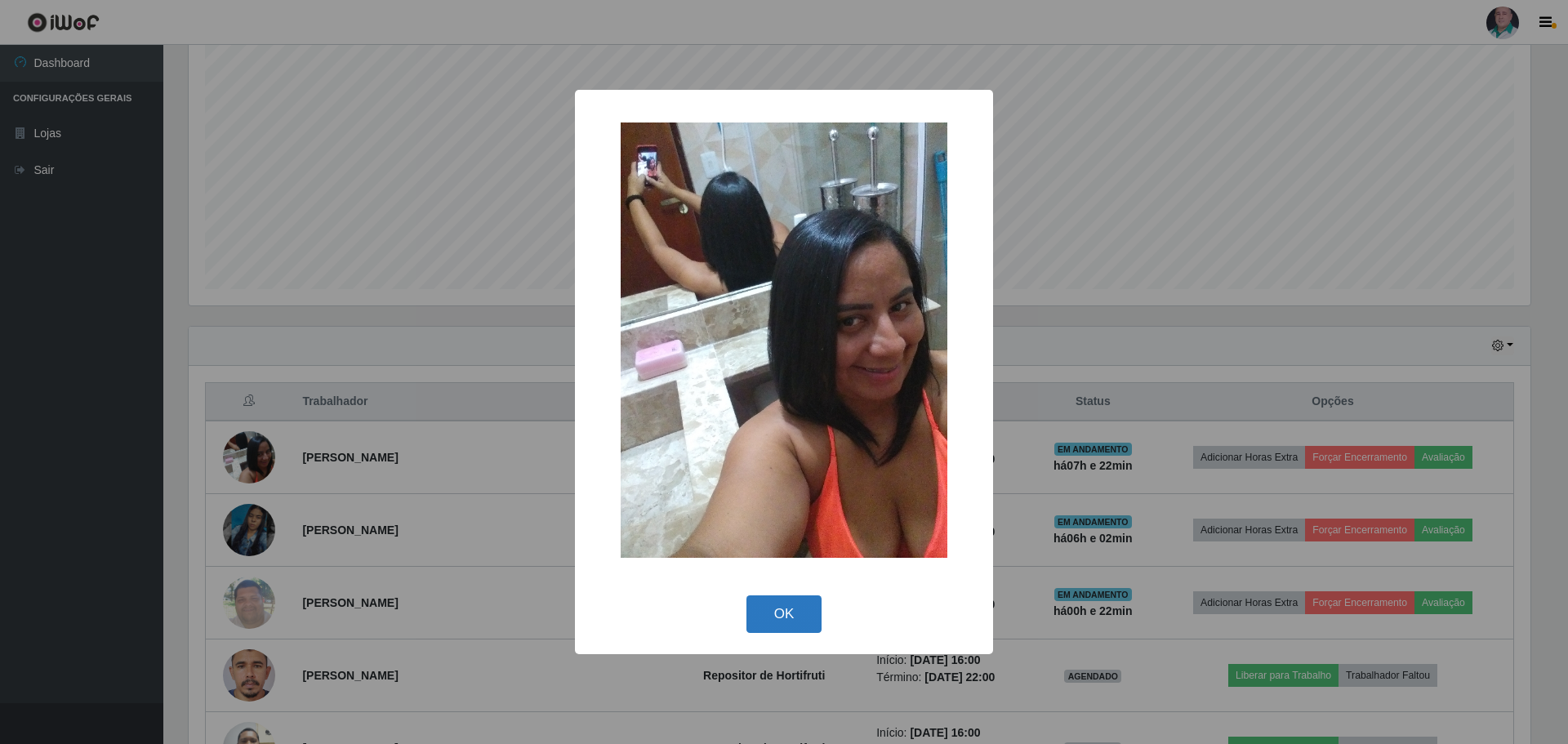
click at [804, 607] on button "OK" at bounding box center [784, 614] width 76 height 39
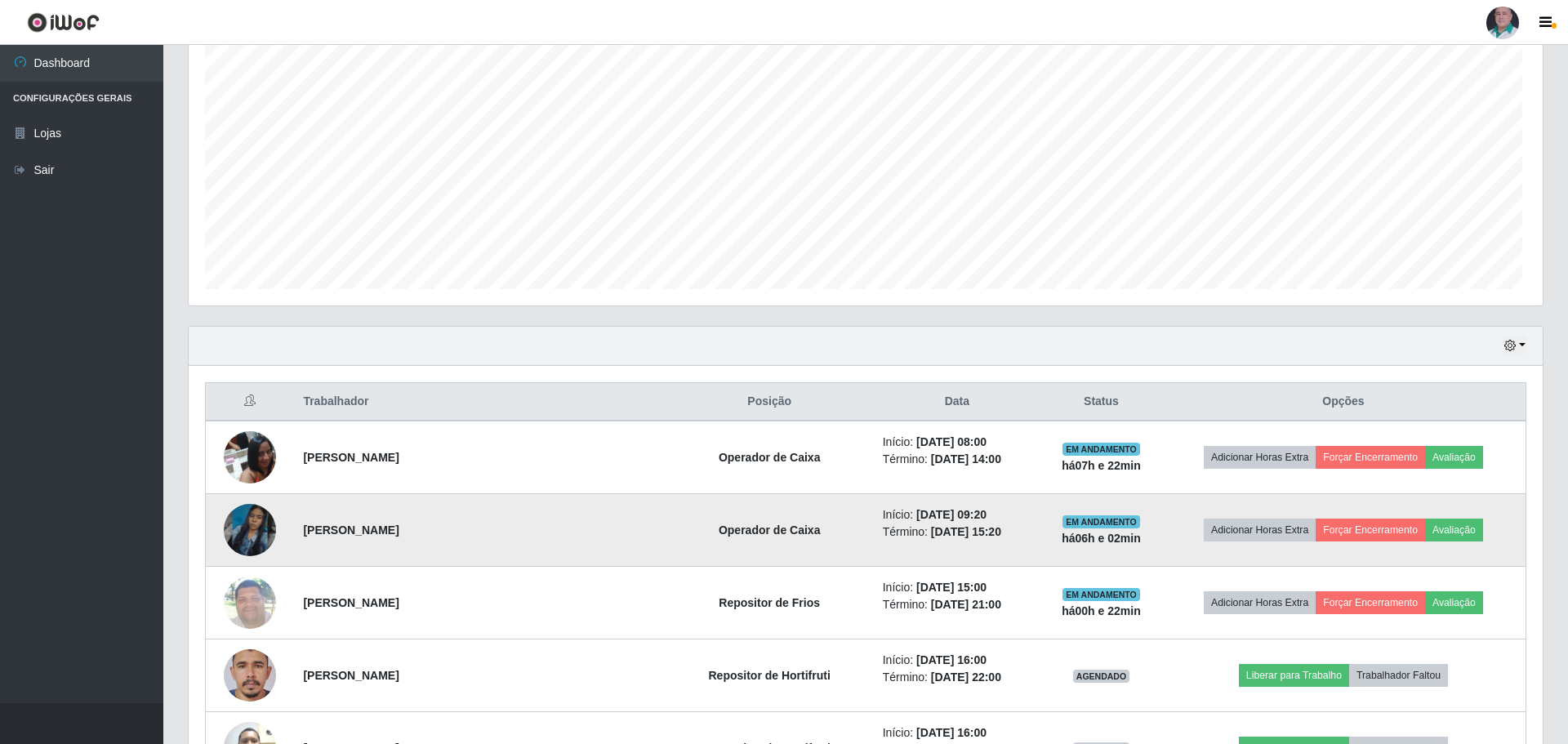
scroll to position [339, 1350]
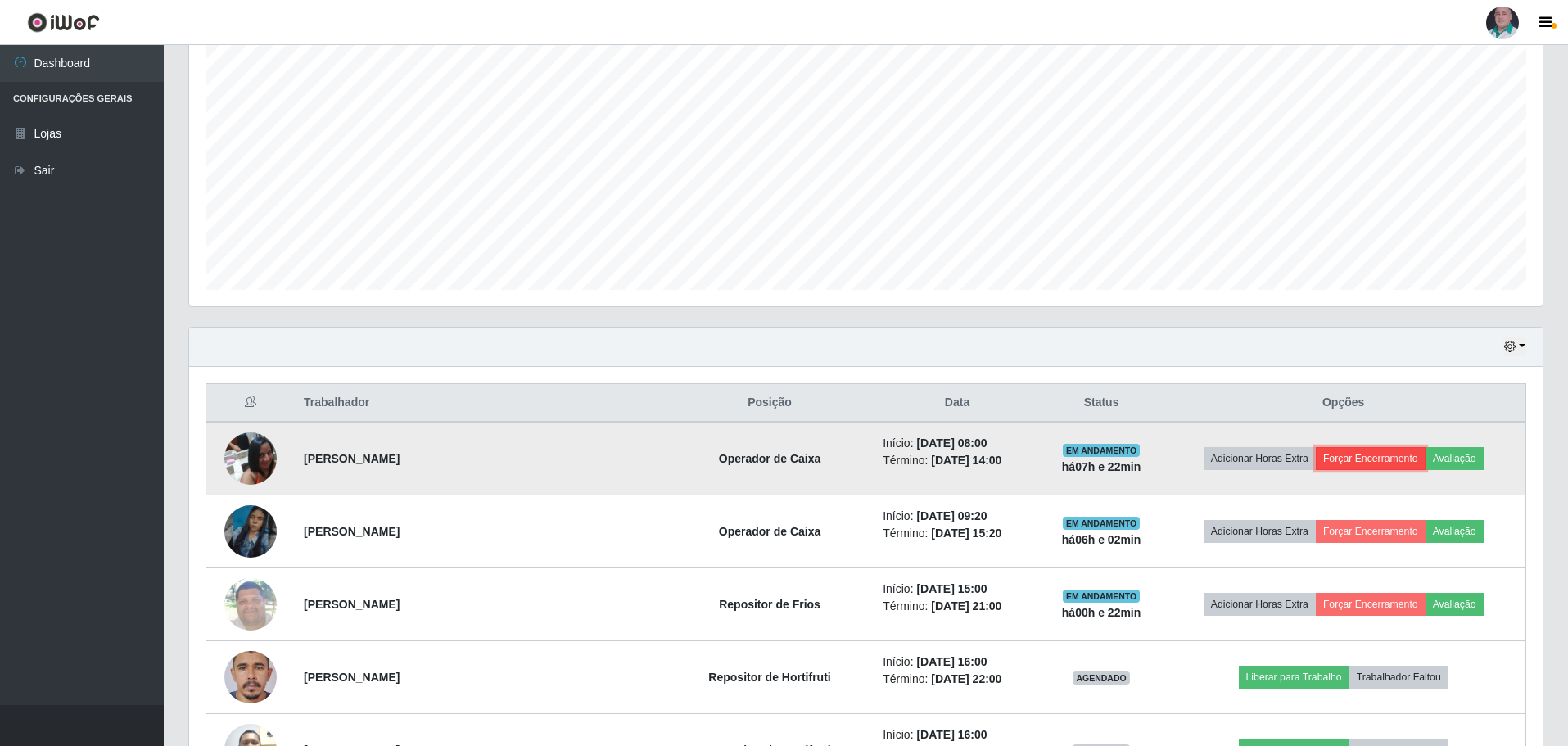
click at [1371, 455] on button "Forçar Encerramento" at bounding box center [1371, 458] width 110 height 23
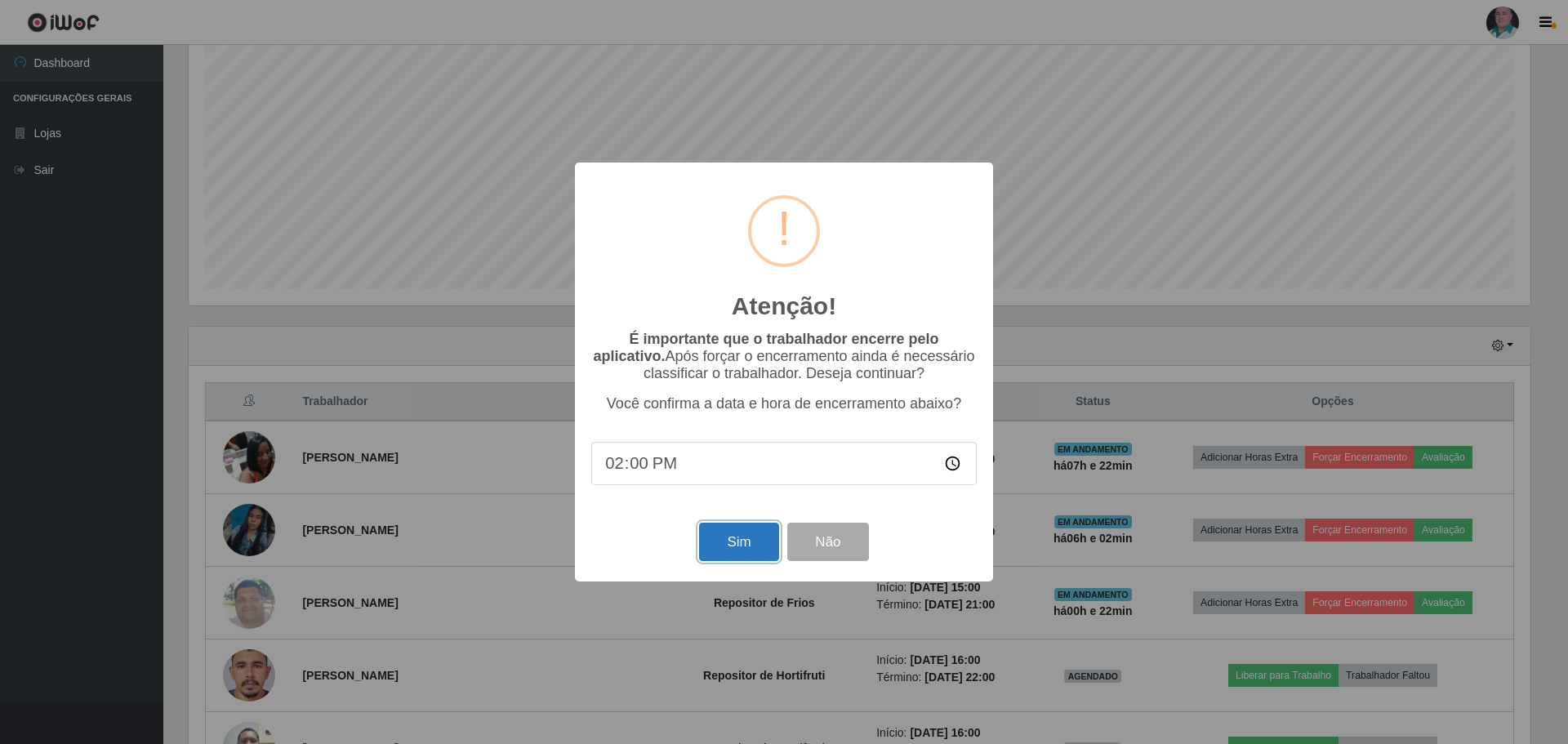
click at [739, 544] on button "Sim" at bounding box center [739, 541] width 80 height 39
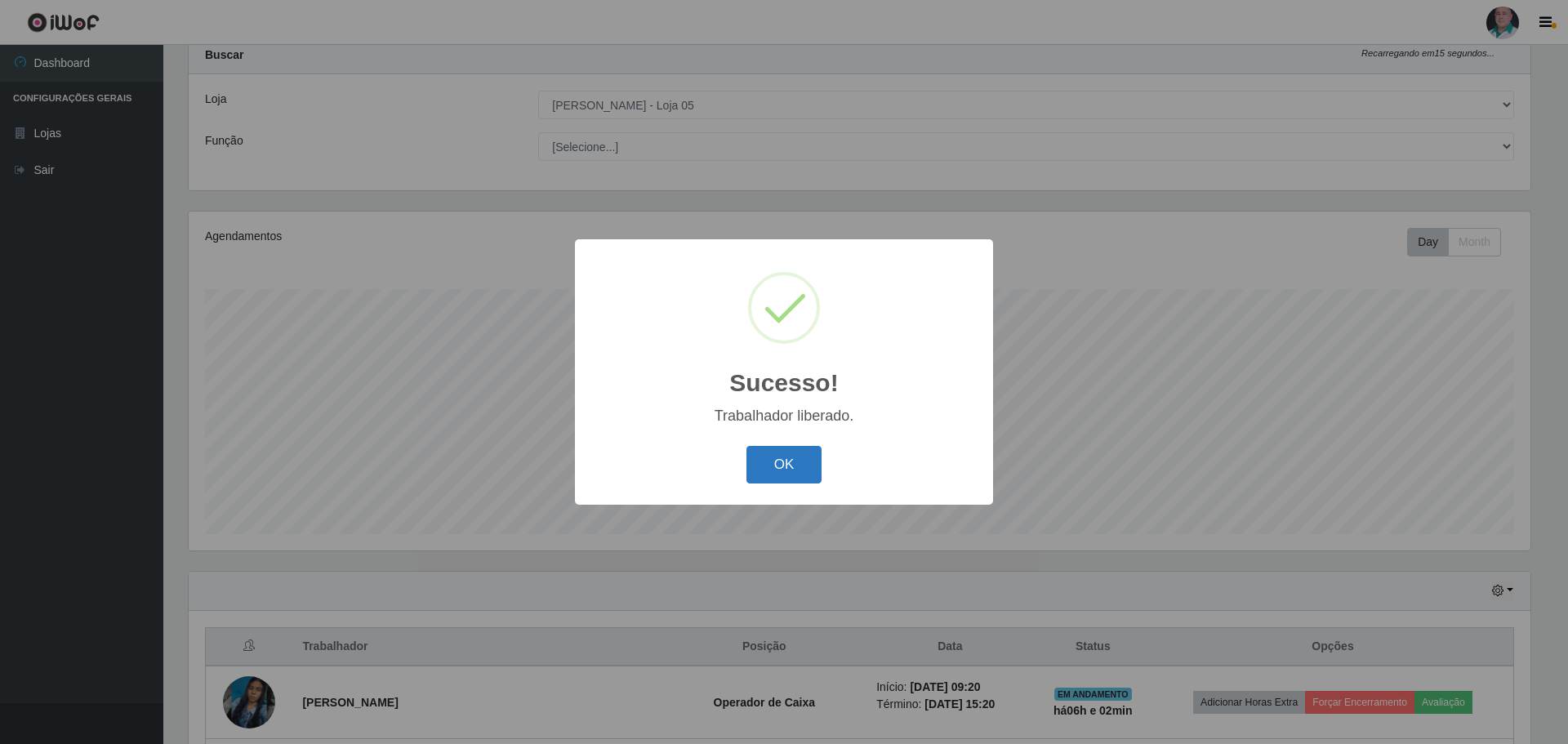
click at [793, 459] on button "OK" at bounding box center [784, 465] width 76 height 39
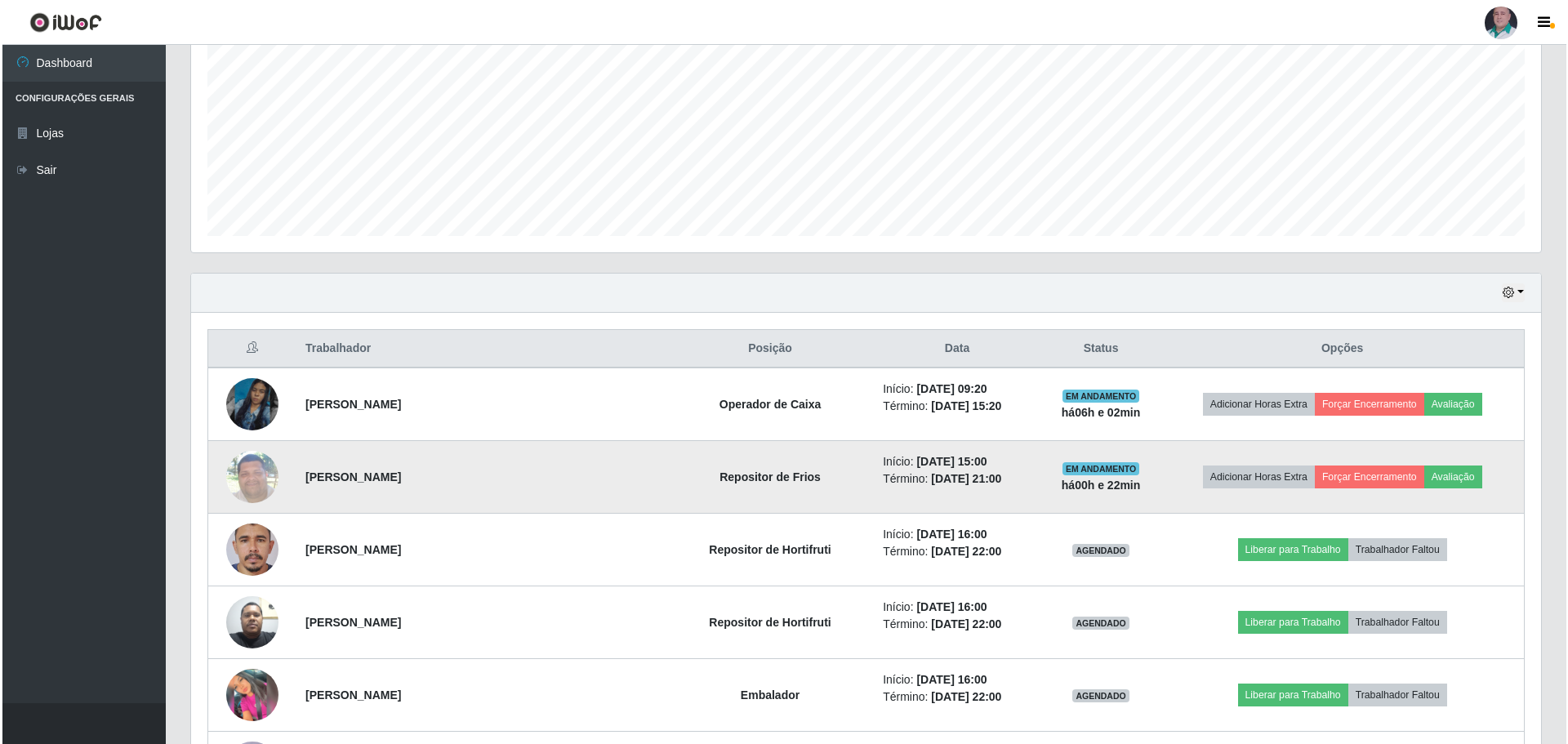
scroll to position [377, 0]
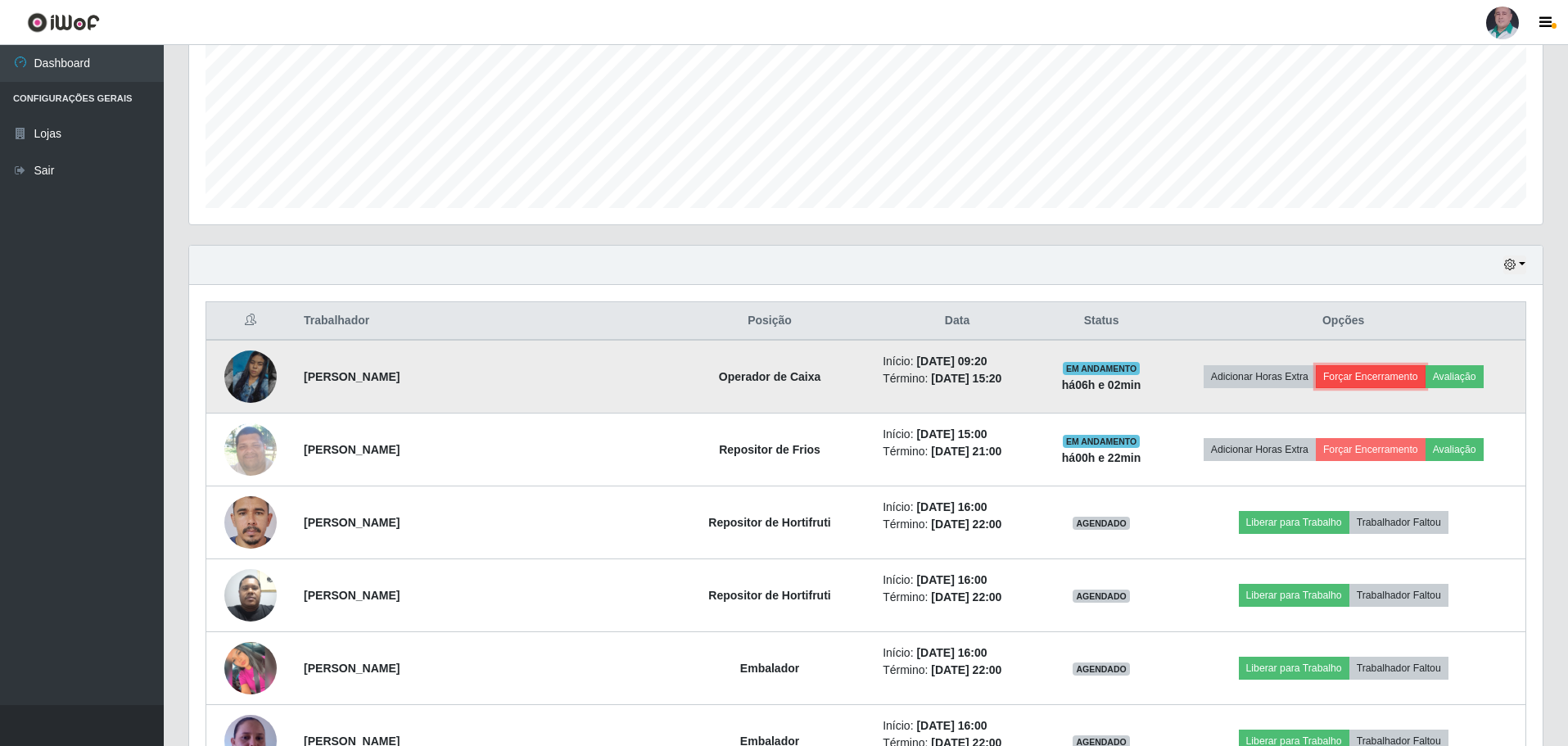
click at [1347, 379] on button "Forçar Encerramento" at bounding box center [1371, 377] width 110 height 23
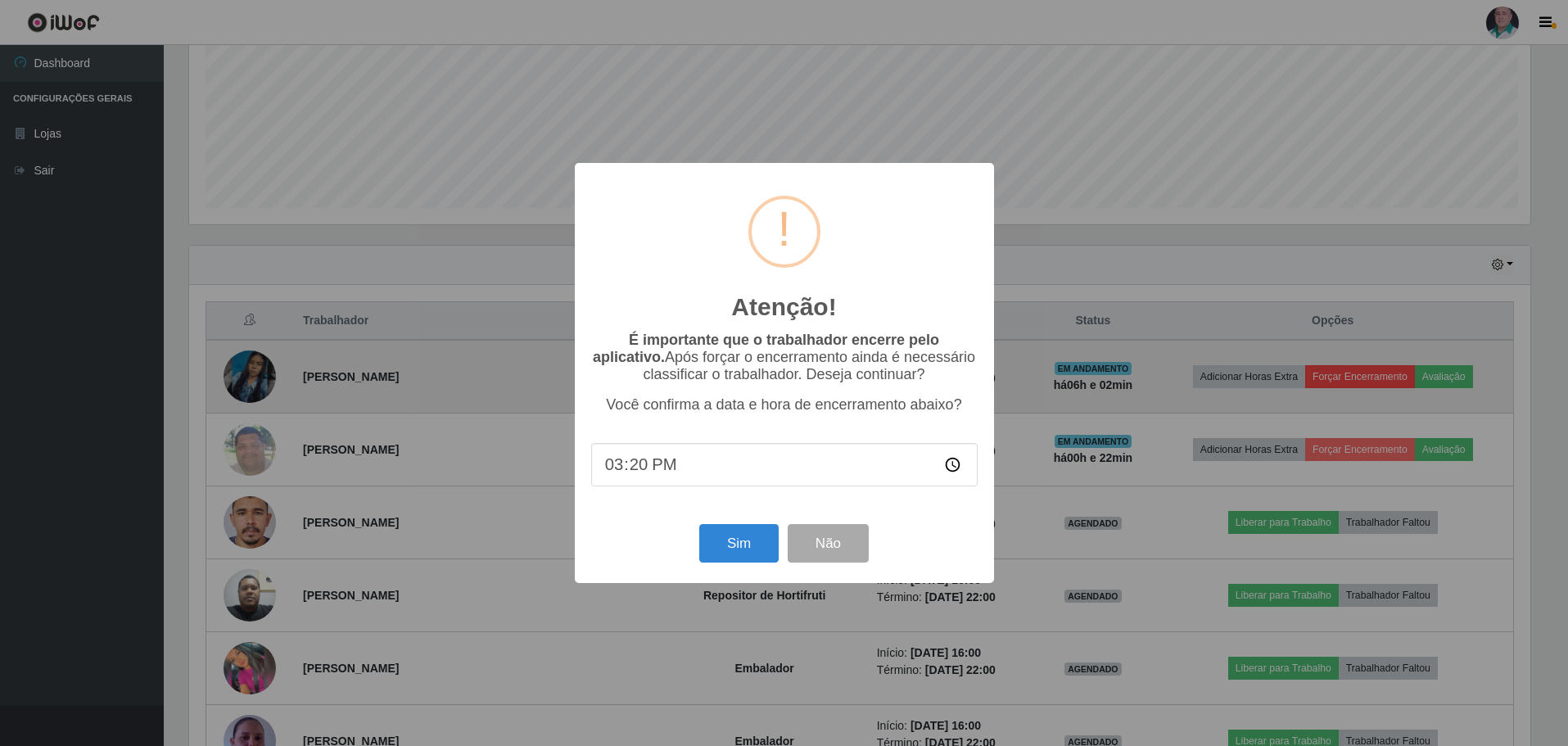
scroll to position [340, 1346]
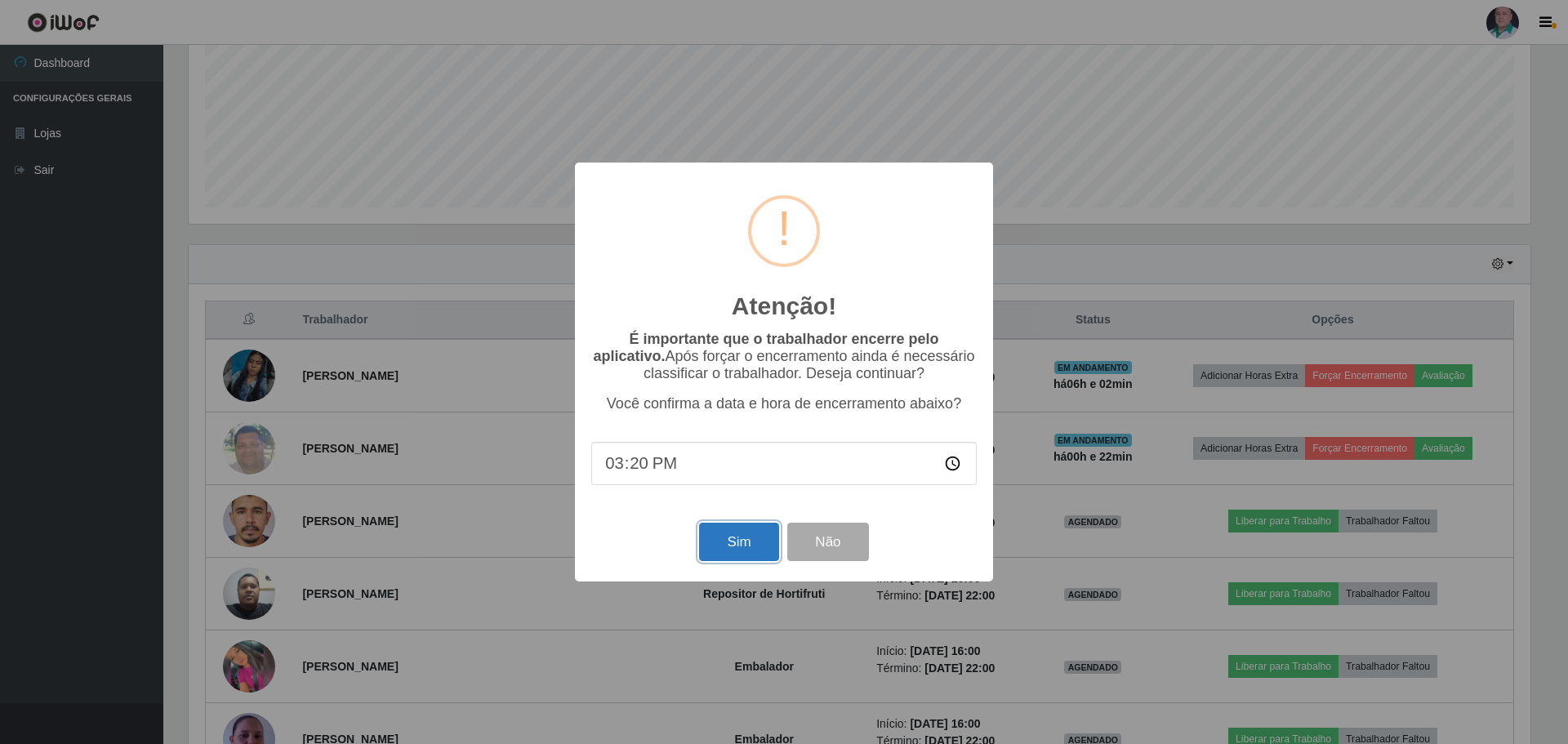
click at [723, 544] on button "Sim" at bounding box center [739, 541] width 80 height 39
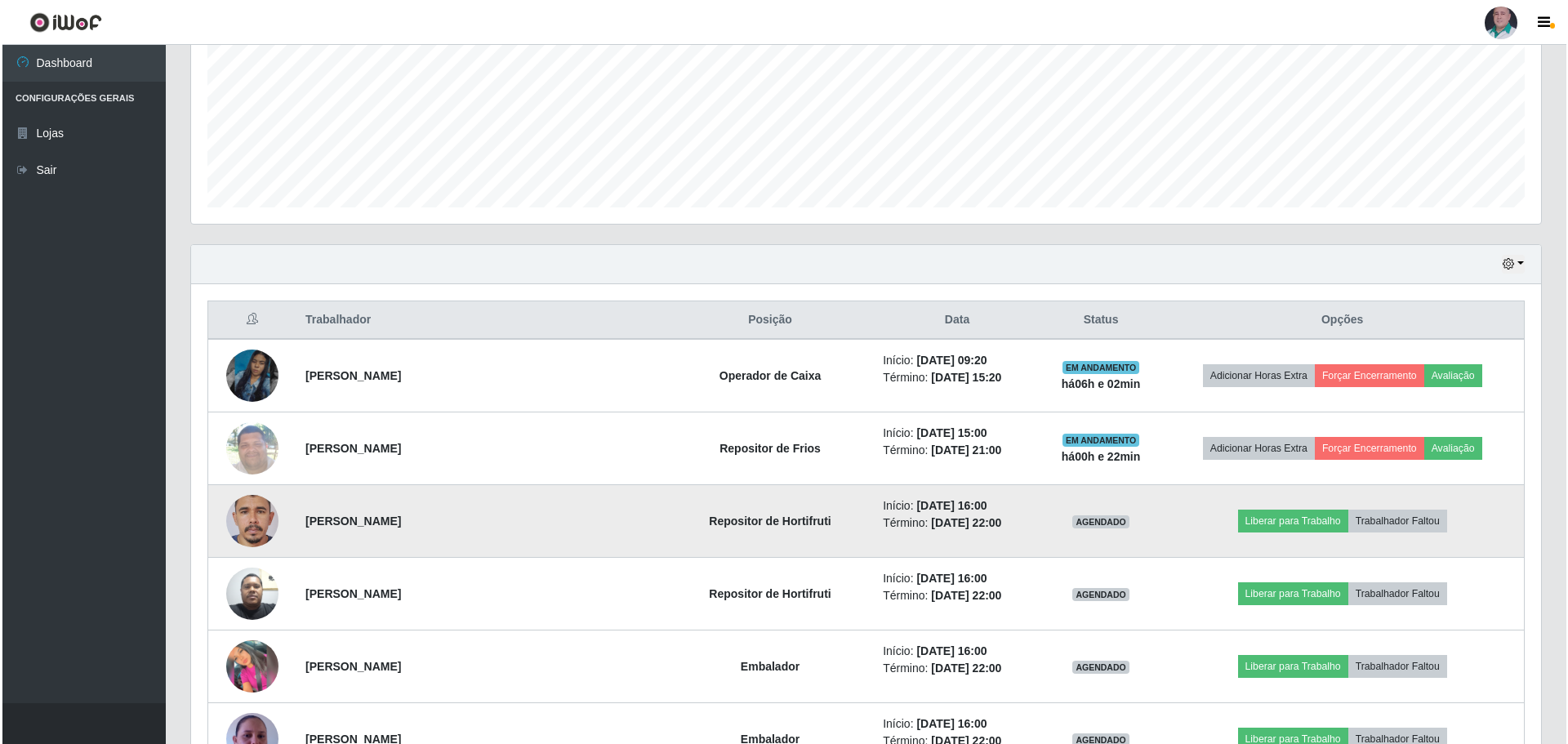
scroll to position [50, 0]
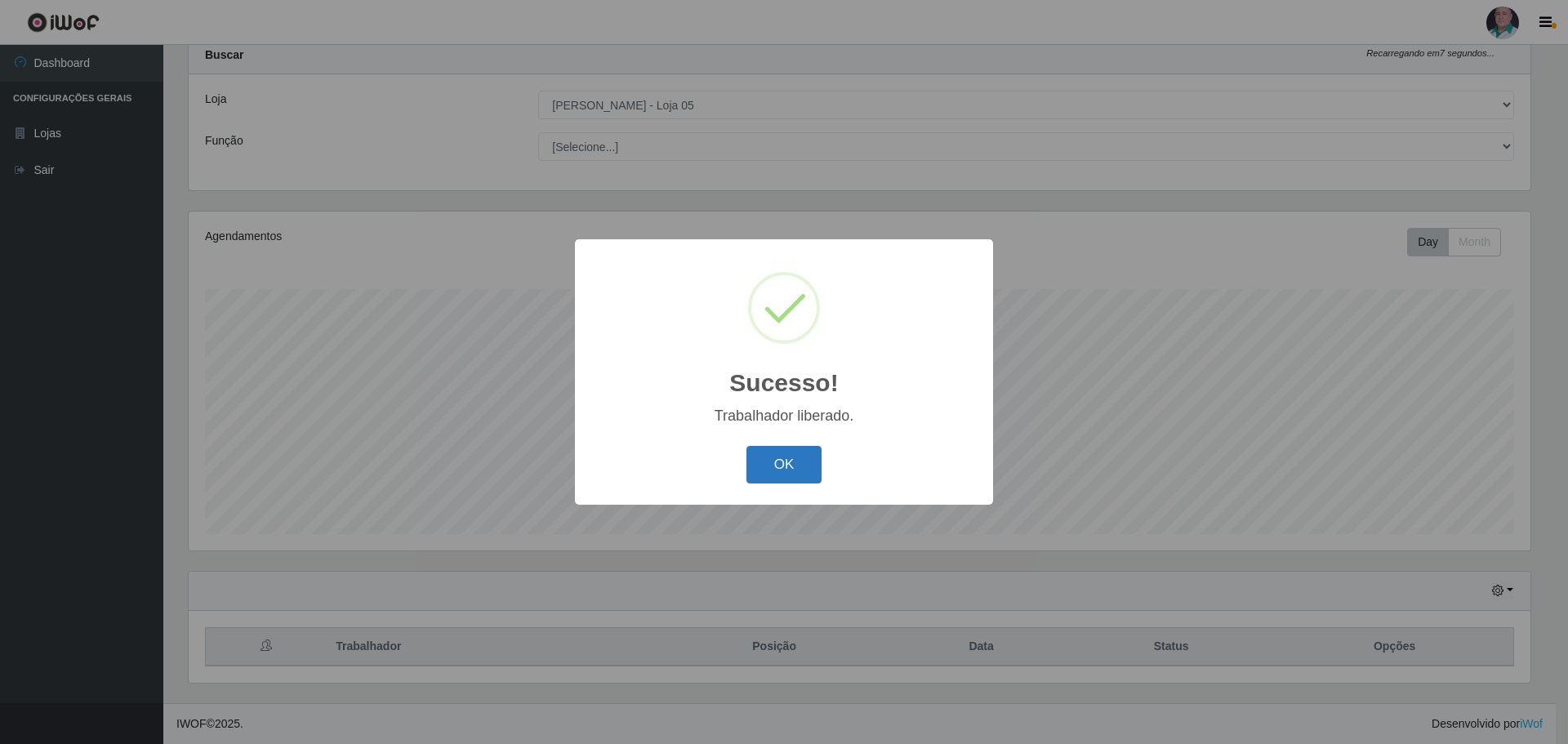
click at [786, 462] on button "OK" at bounding box center [784, 465] width 76 height 39
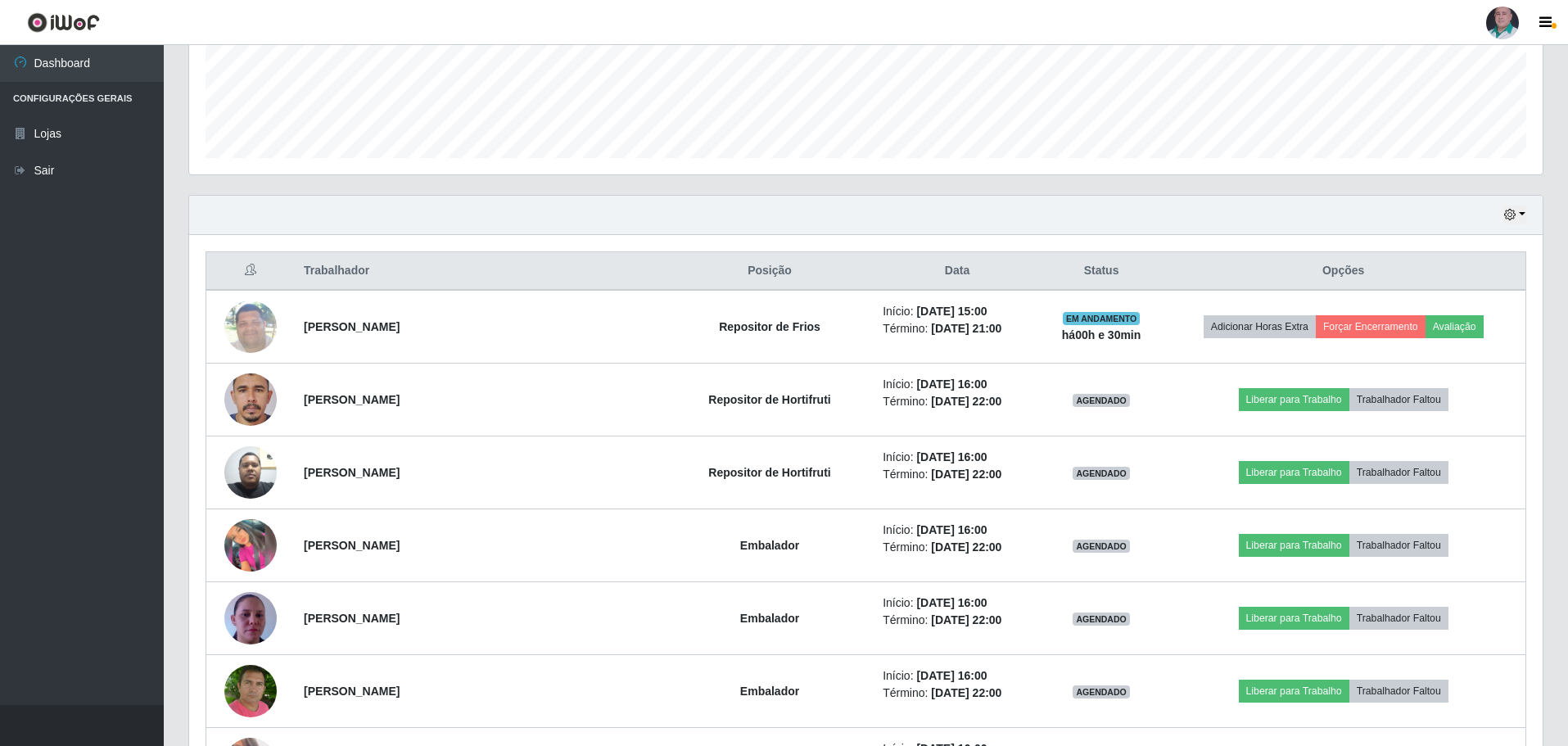
scroll to position [199, 0]
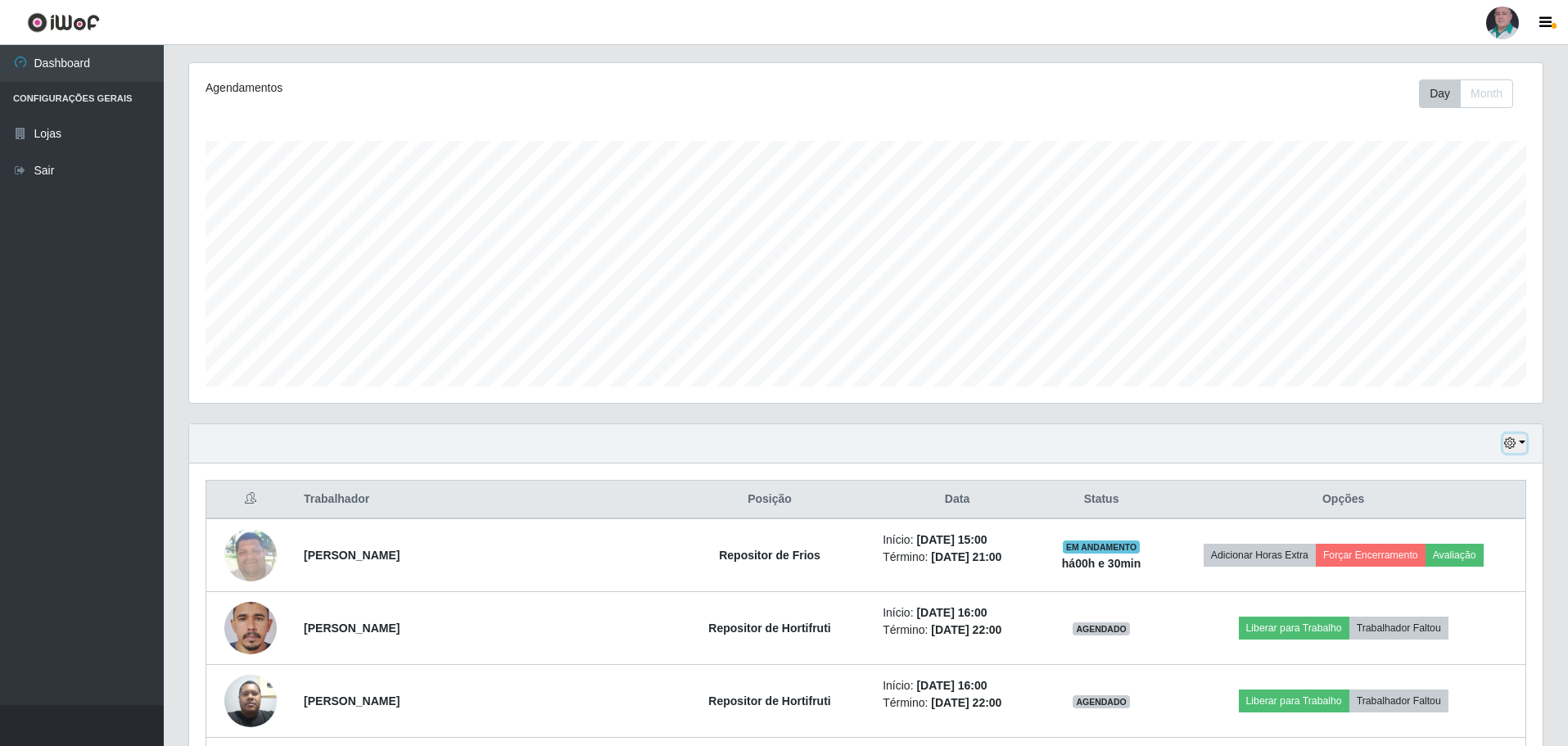
click at [1525, 438] on button "button" at bounding box center [1515, 443] width 23 height 19
click at [1452, 548] on button "3 dias" at bounding box center [1461, 541] width 129 height 34
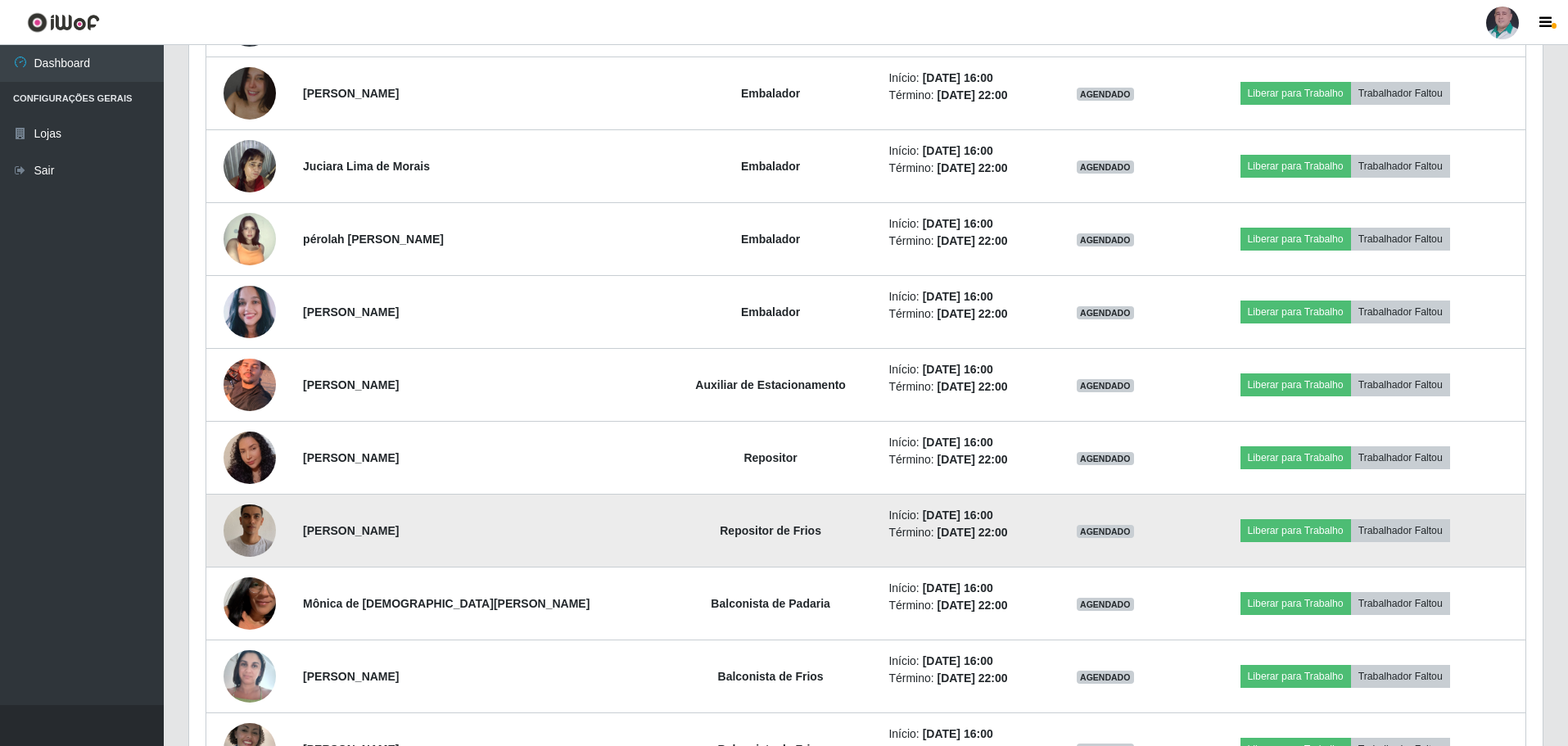
scroll to position [1345, 0]
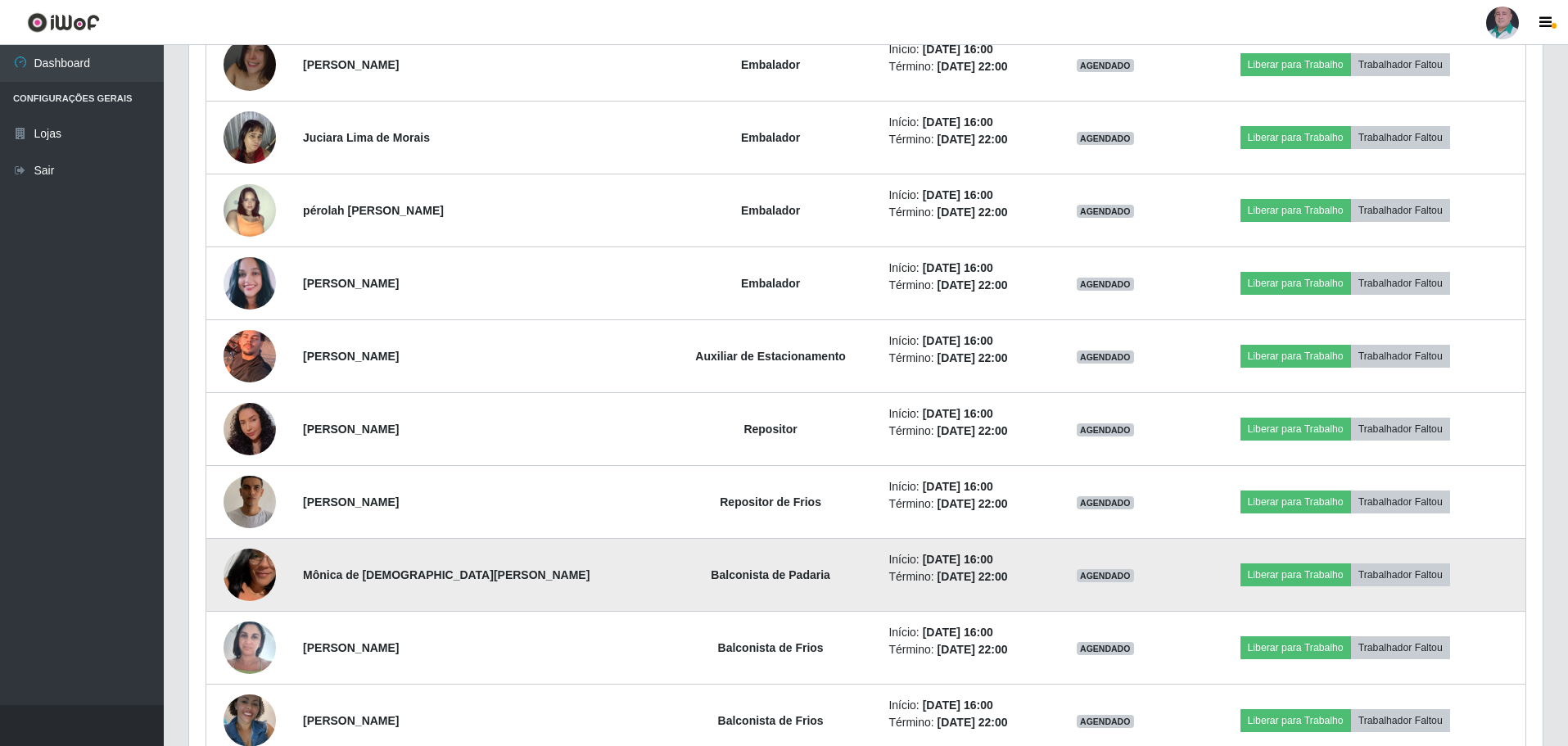
click at [234, 576] on img at bounding box center [249, 574] width 52 height 93
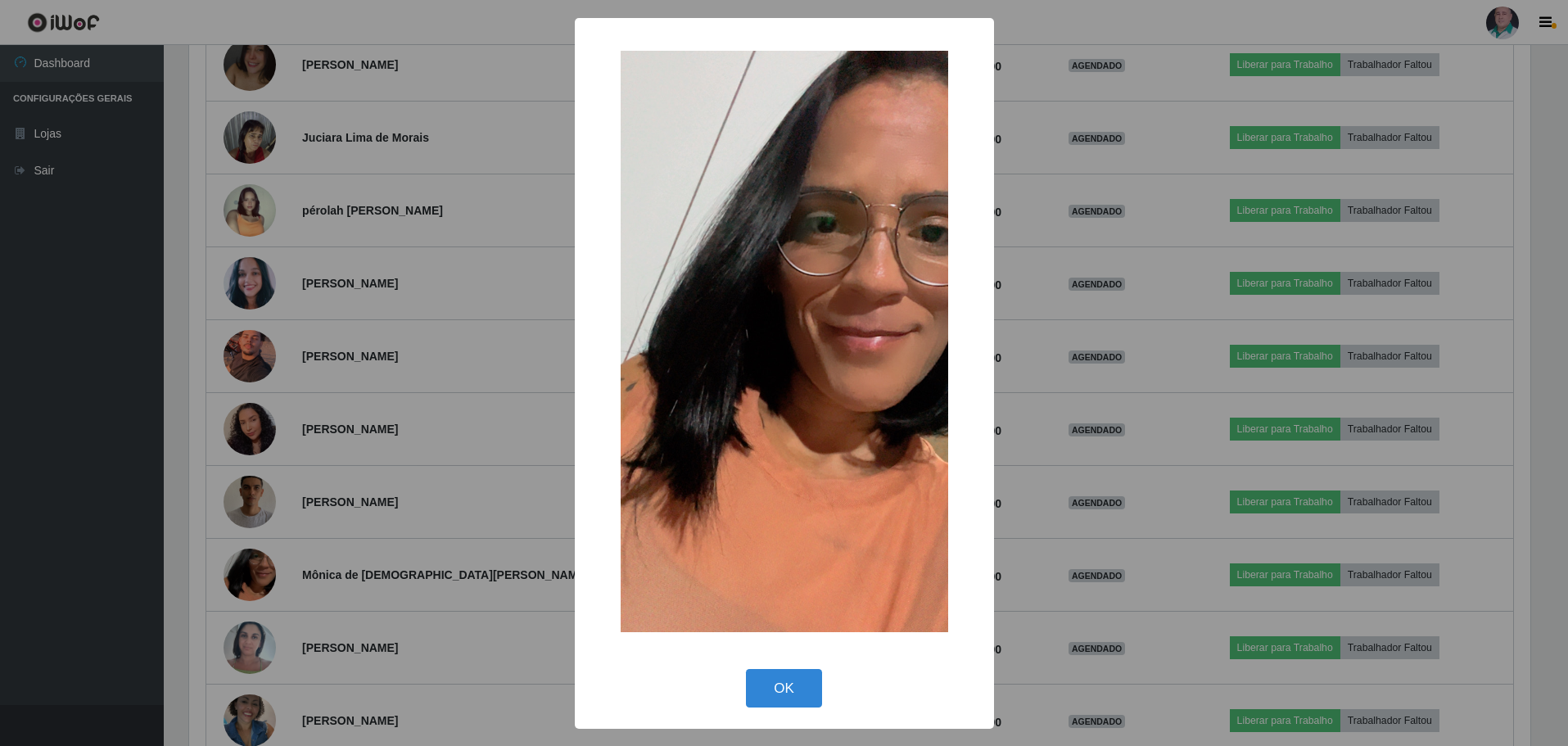
scroll to position [340, 1346]
click at [784, 681] on button "OK" at bounding box center [786, 688] width 76 height 39
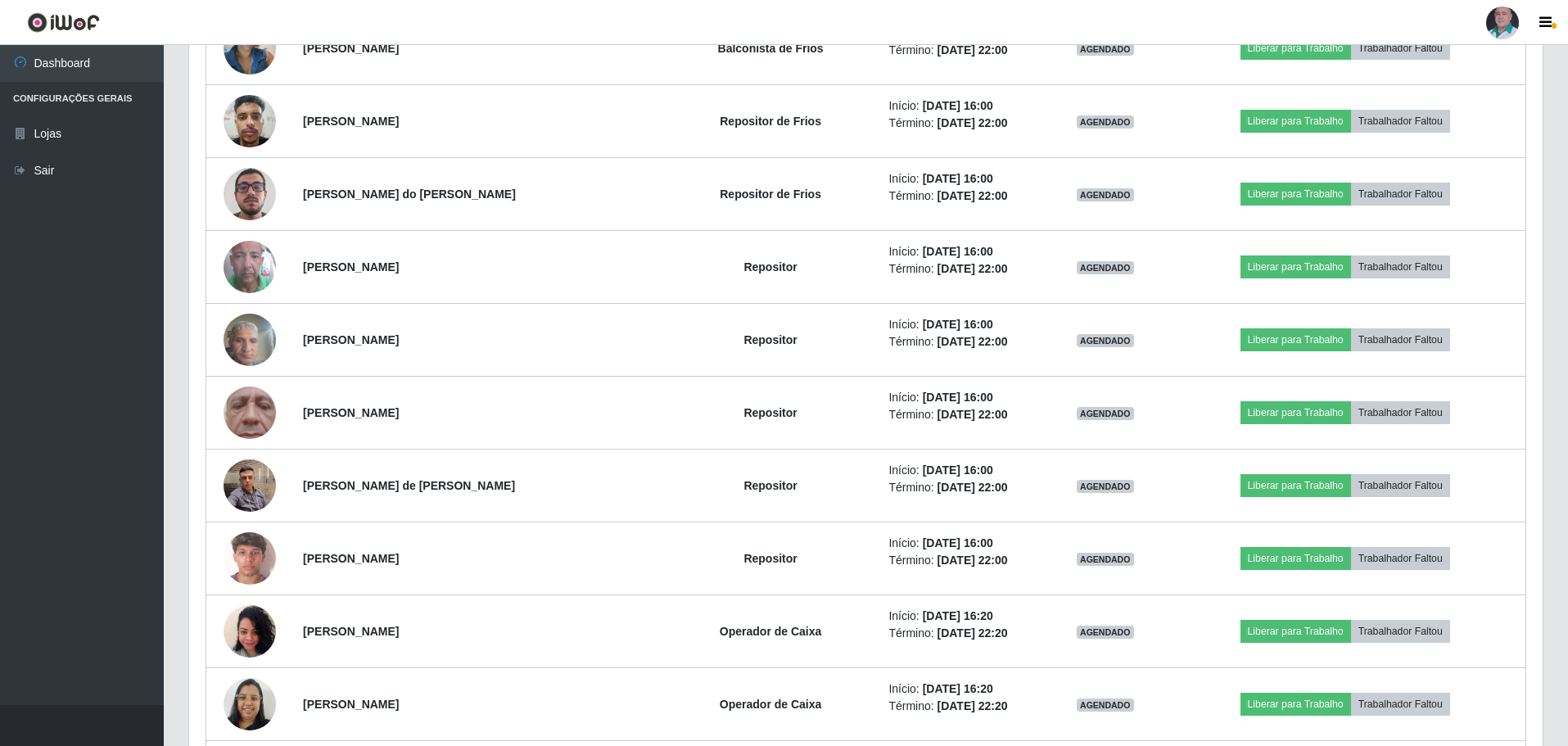
scroll to position [2046, 0]
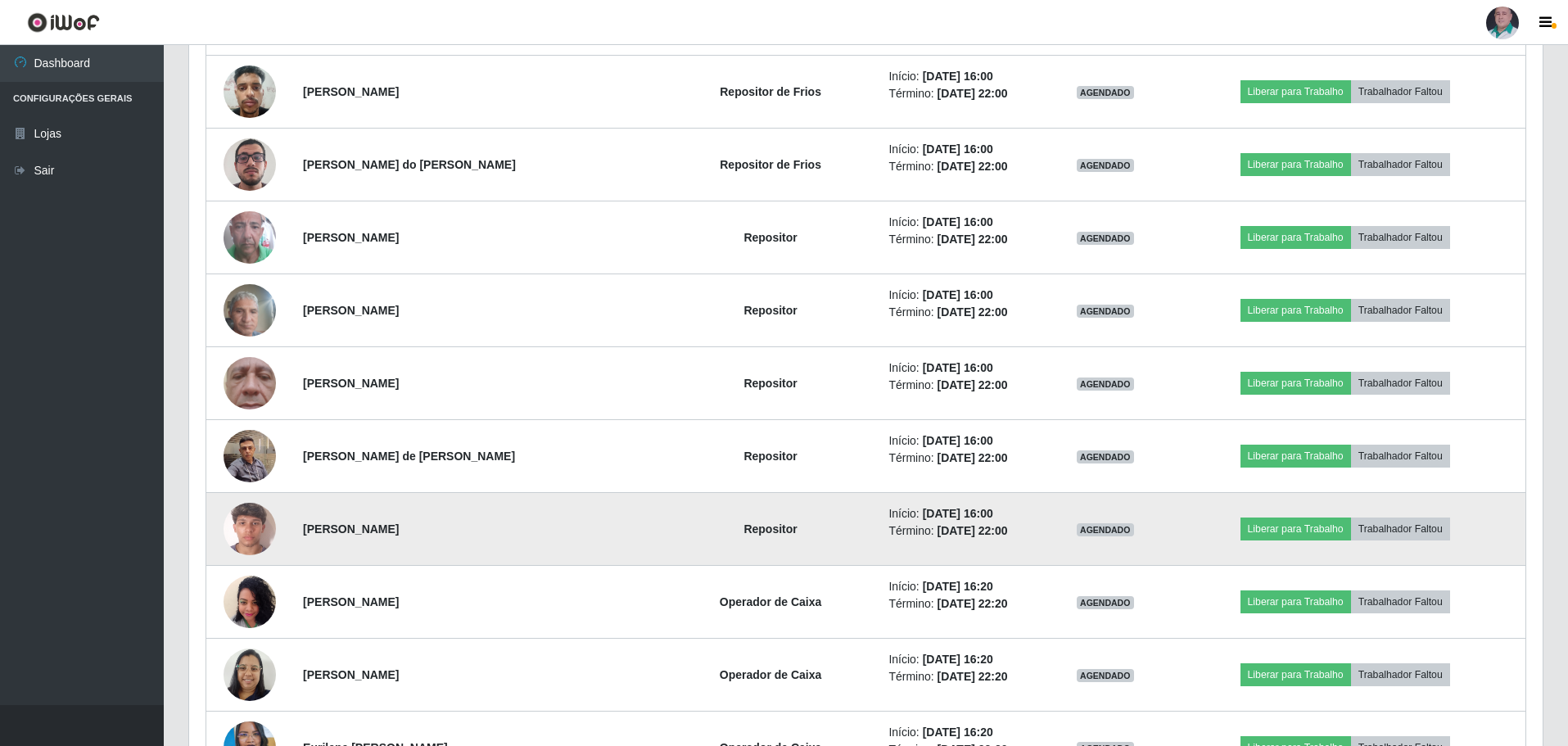
click at [257, 514] on img at bounding box center [249, 529] width 52 height 93
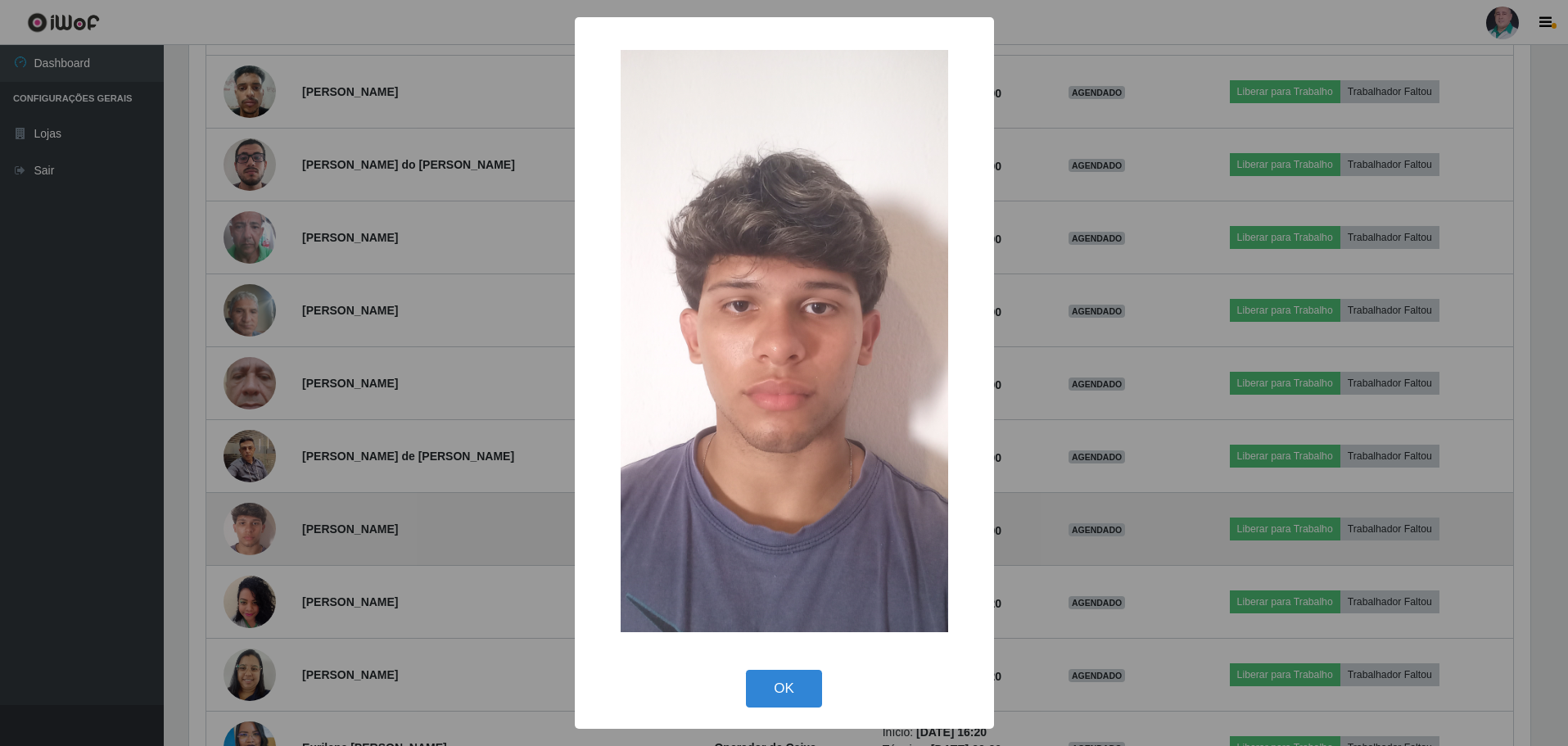
scroll to position [340, 1346]
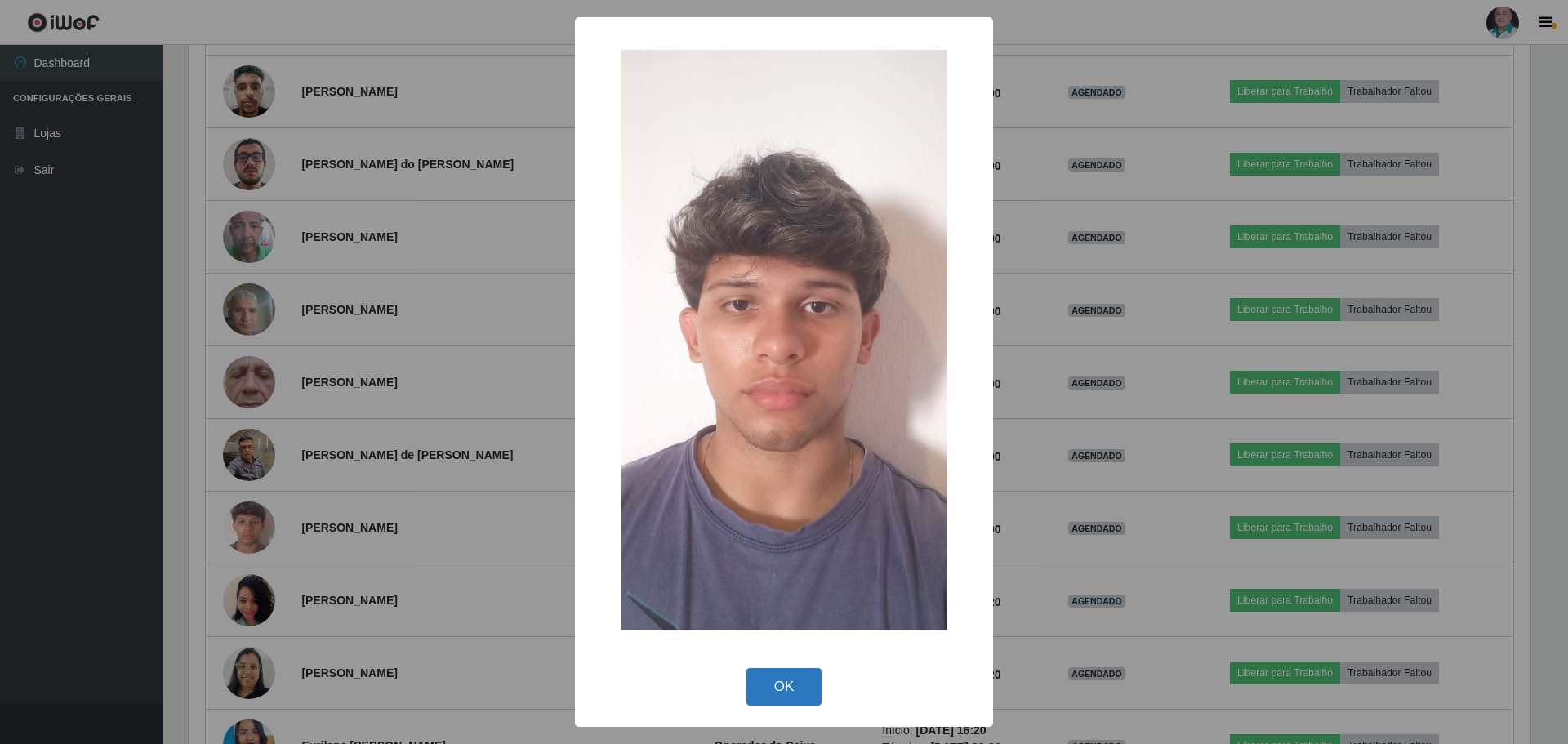
click at [776, 681] on button "OK" at bounding box center [784, 686] width 76 height 39
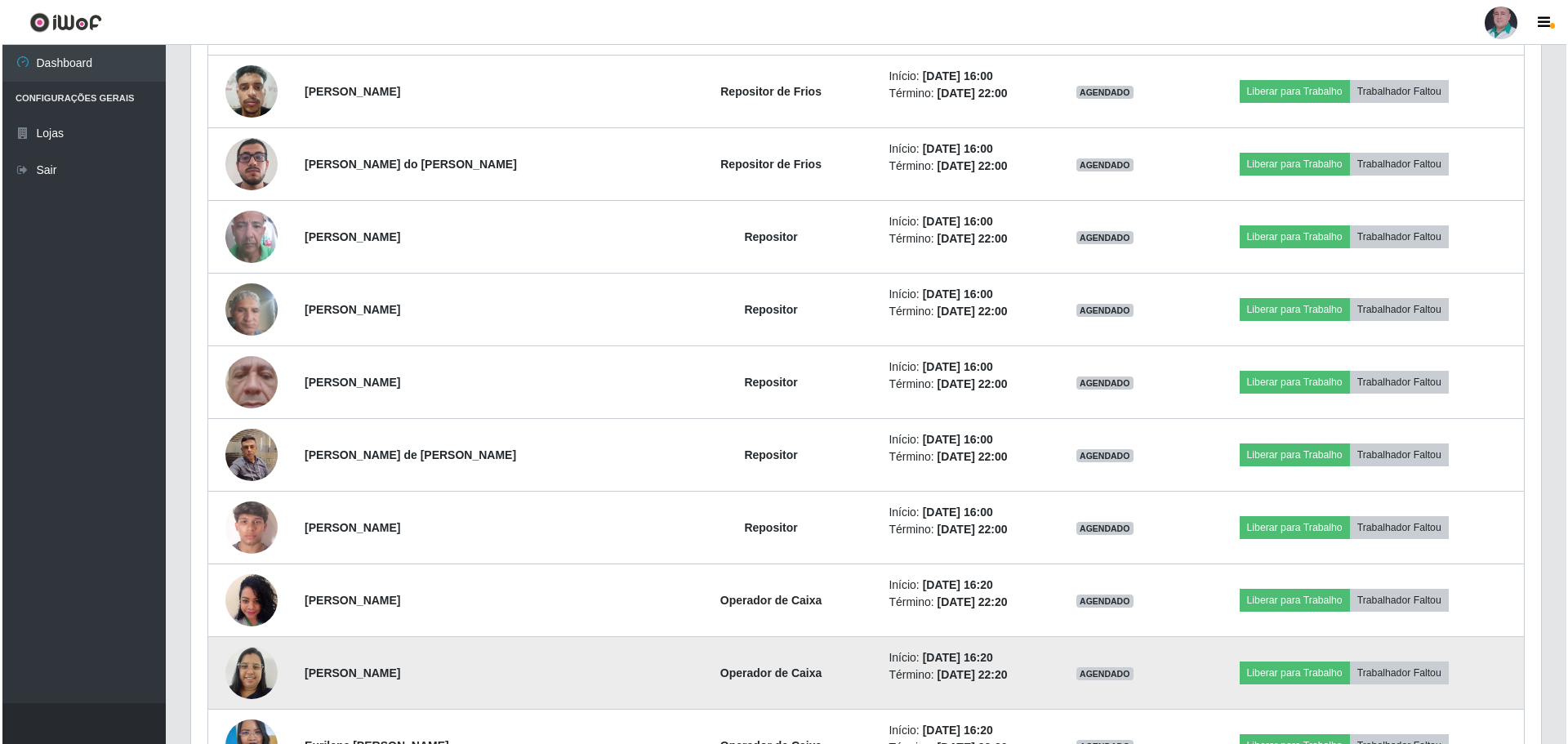
scroll to position [339, 1350]
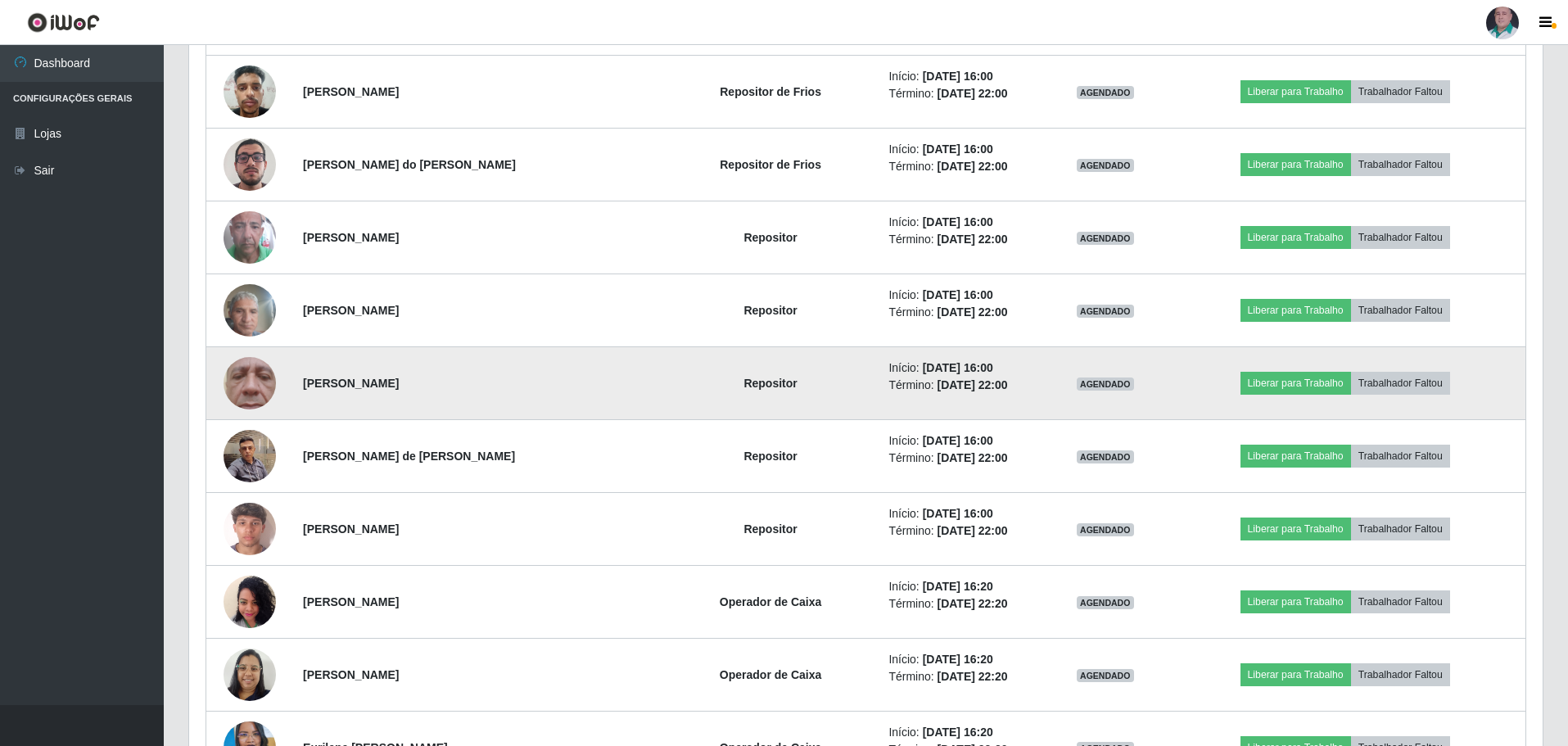
click at [242, 373] on img at bounding box center [249, 382] width 52 height 116
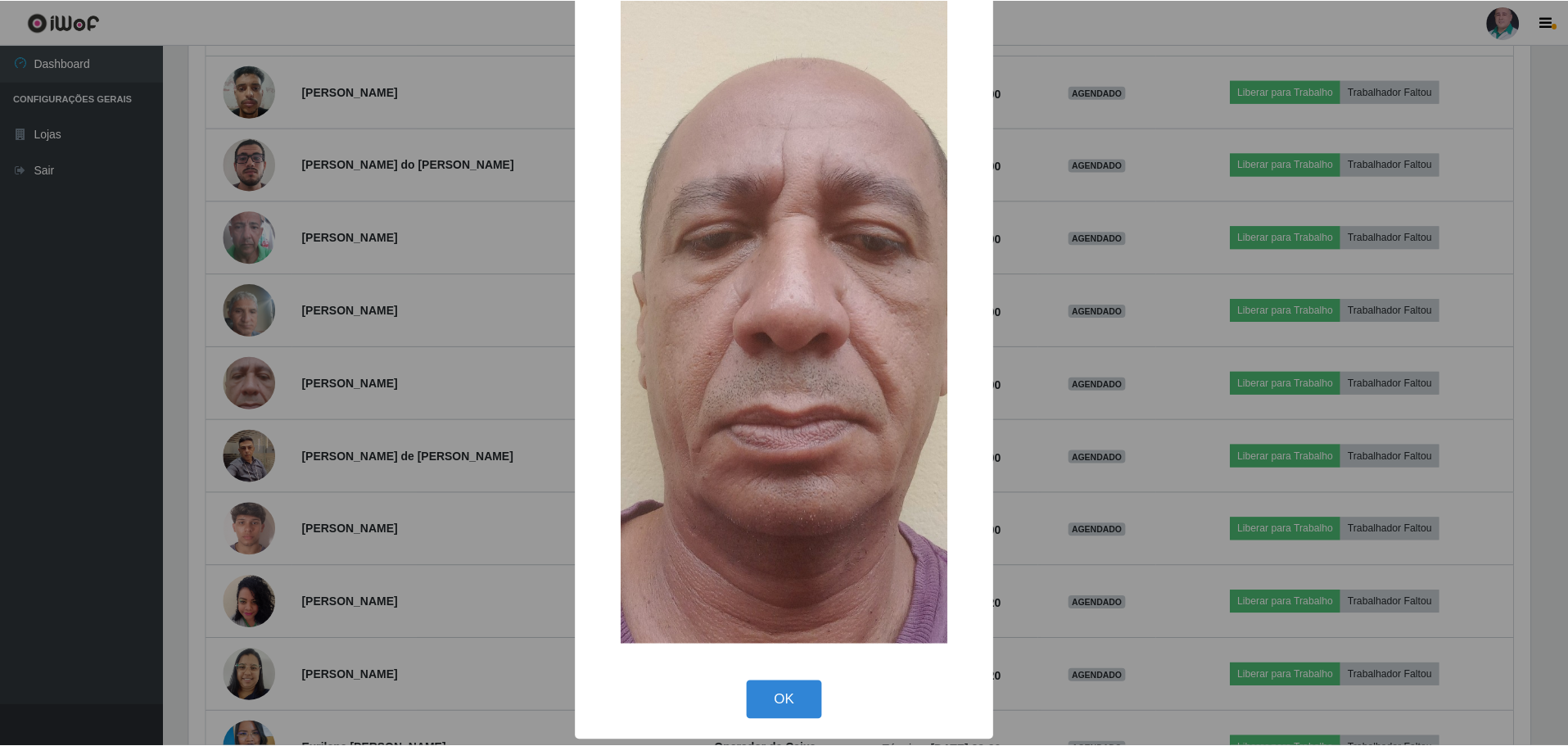
scroll to position [125, 0]
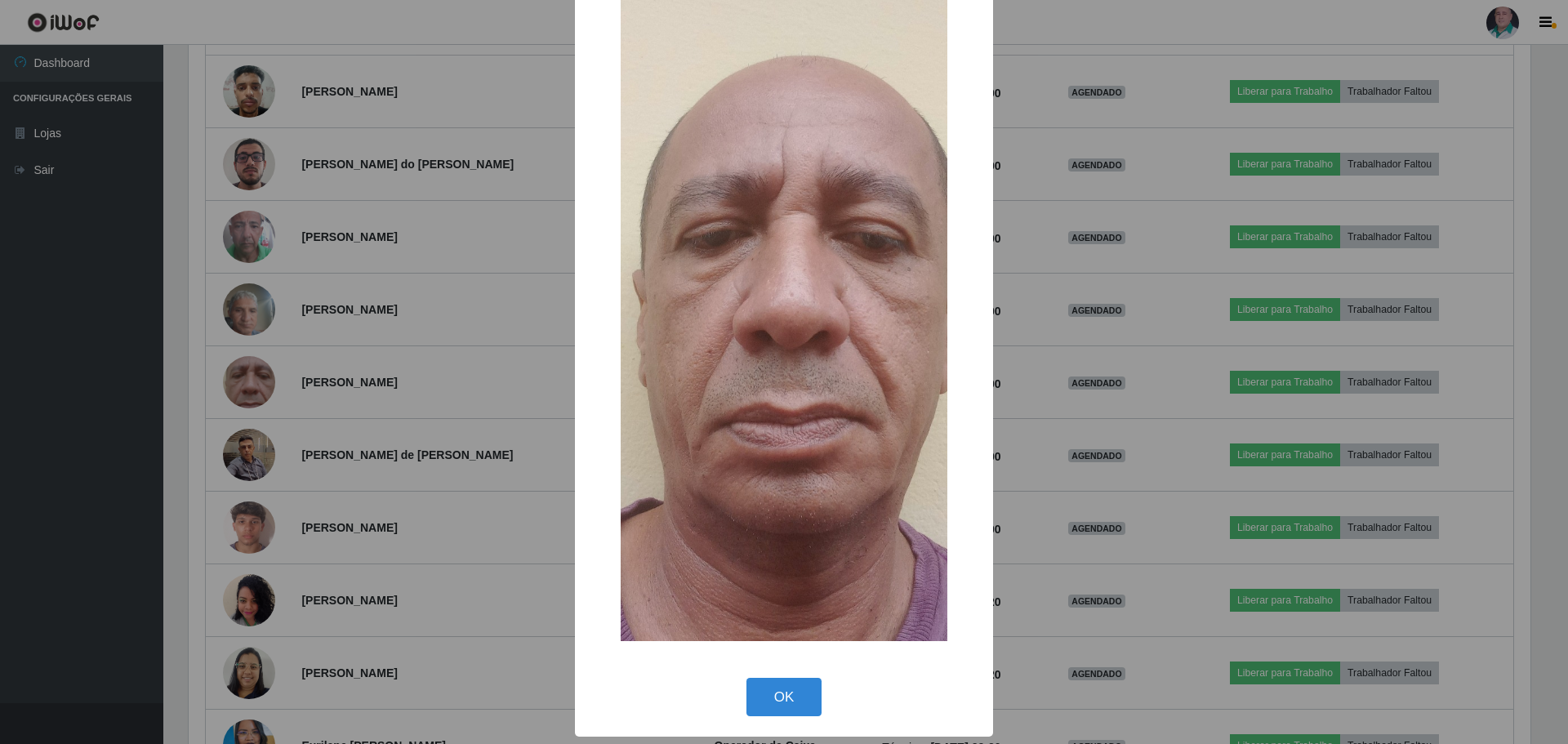
click at [771, 687] on button "OK" at bounding box center [784, 697] width 76 height 39
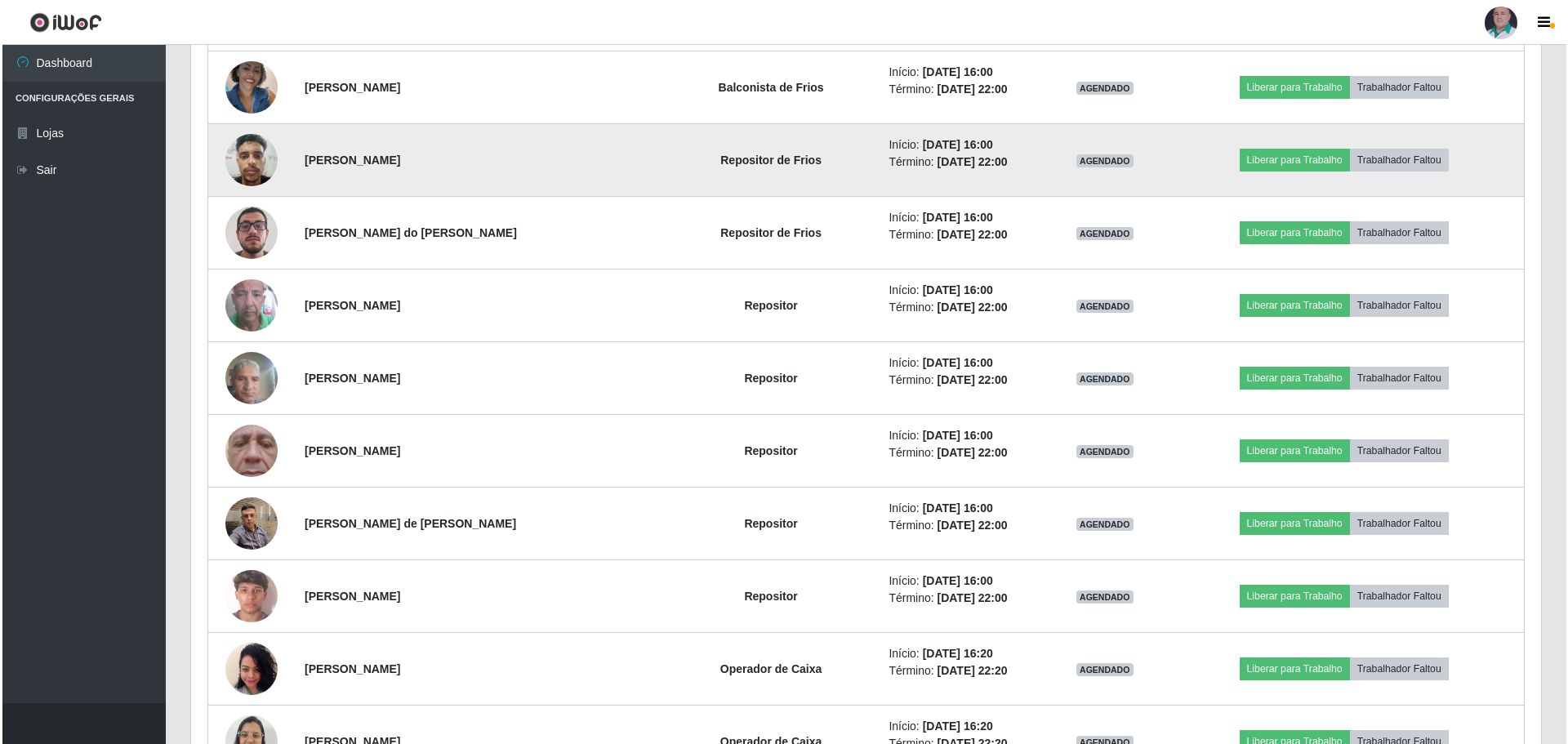
scroll to position [1877, 0]
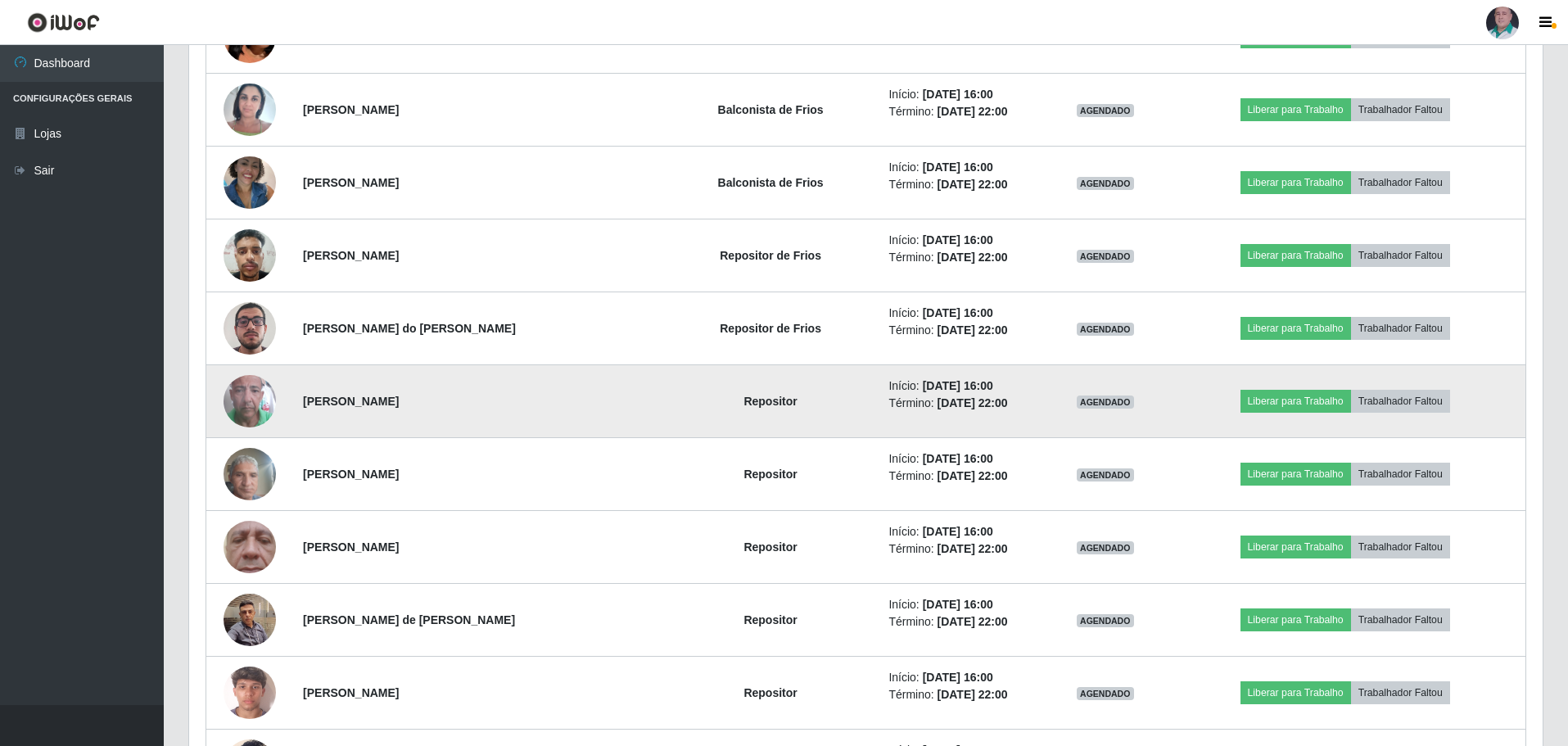
click at [252, 398] on img at bounding box center [249, 401] width 52 height 93
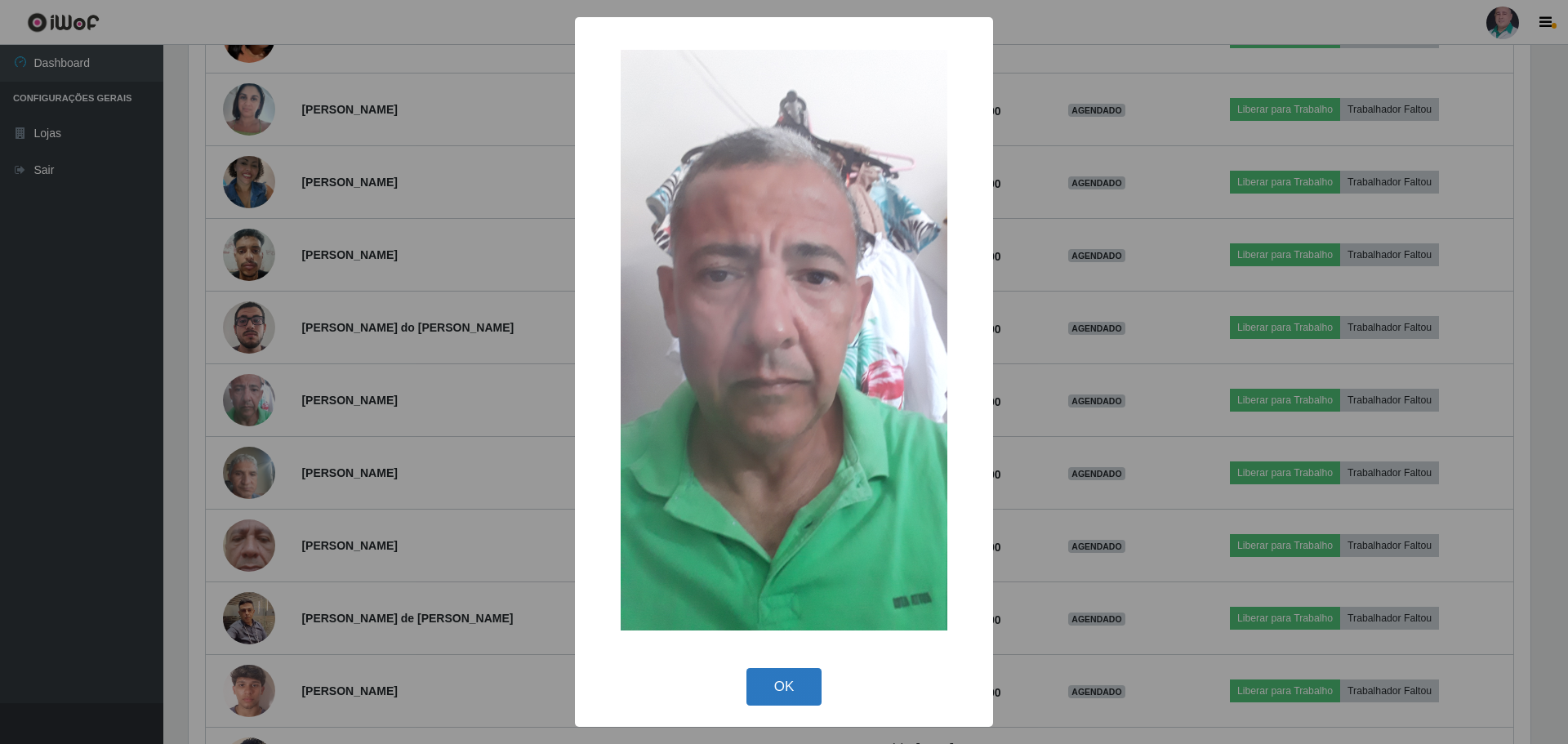
click at [798, 678] on button "OK" at bounding box center [784, 686] width 76 height 39
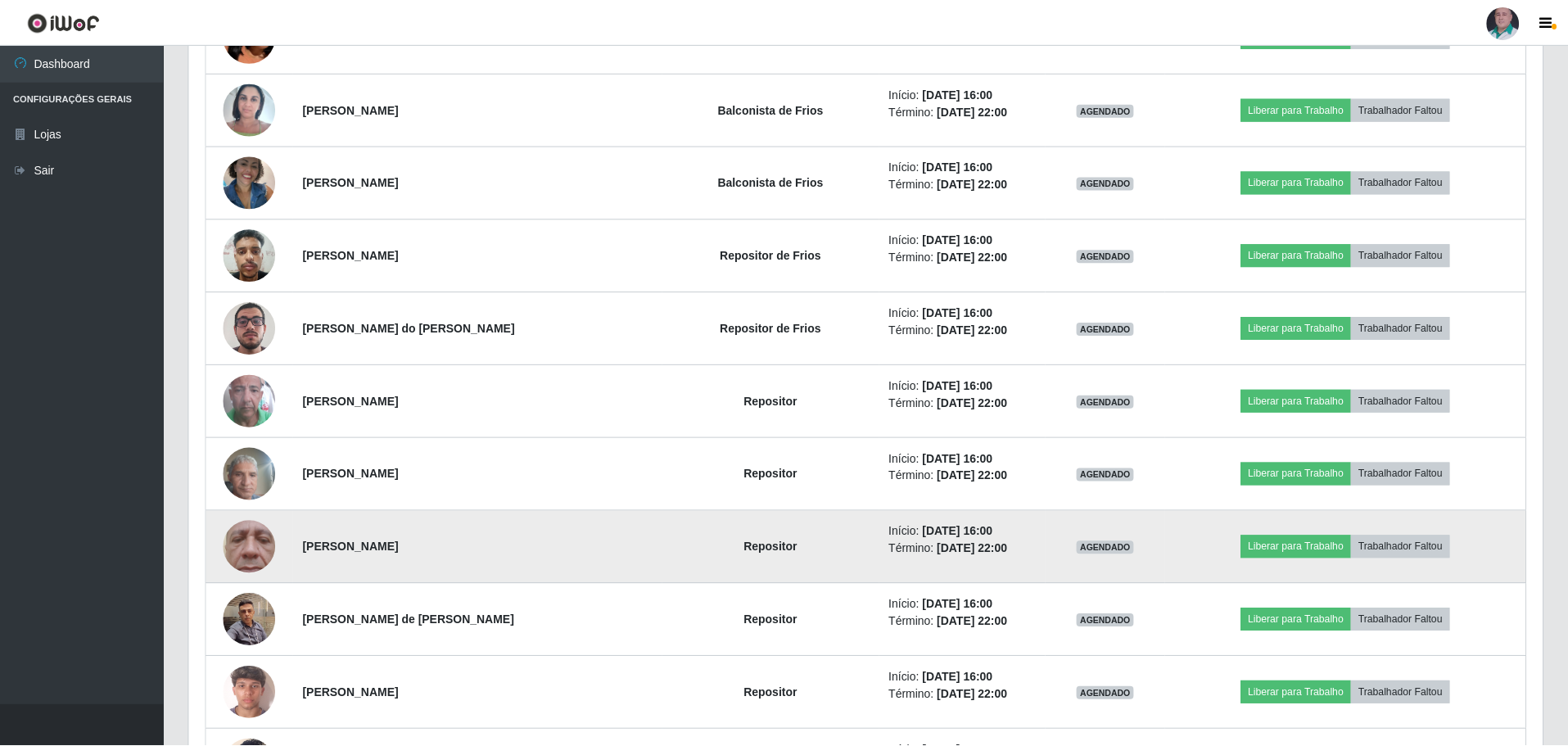
scroll to position [340, 1354]
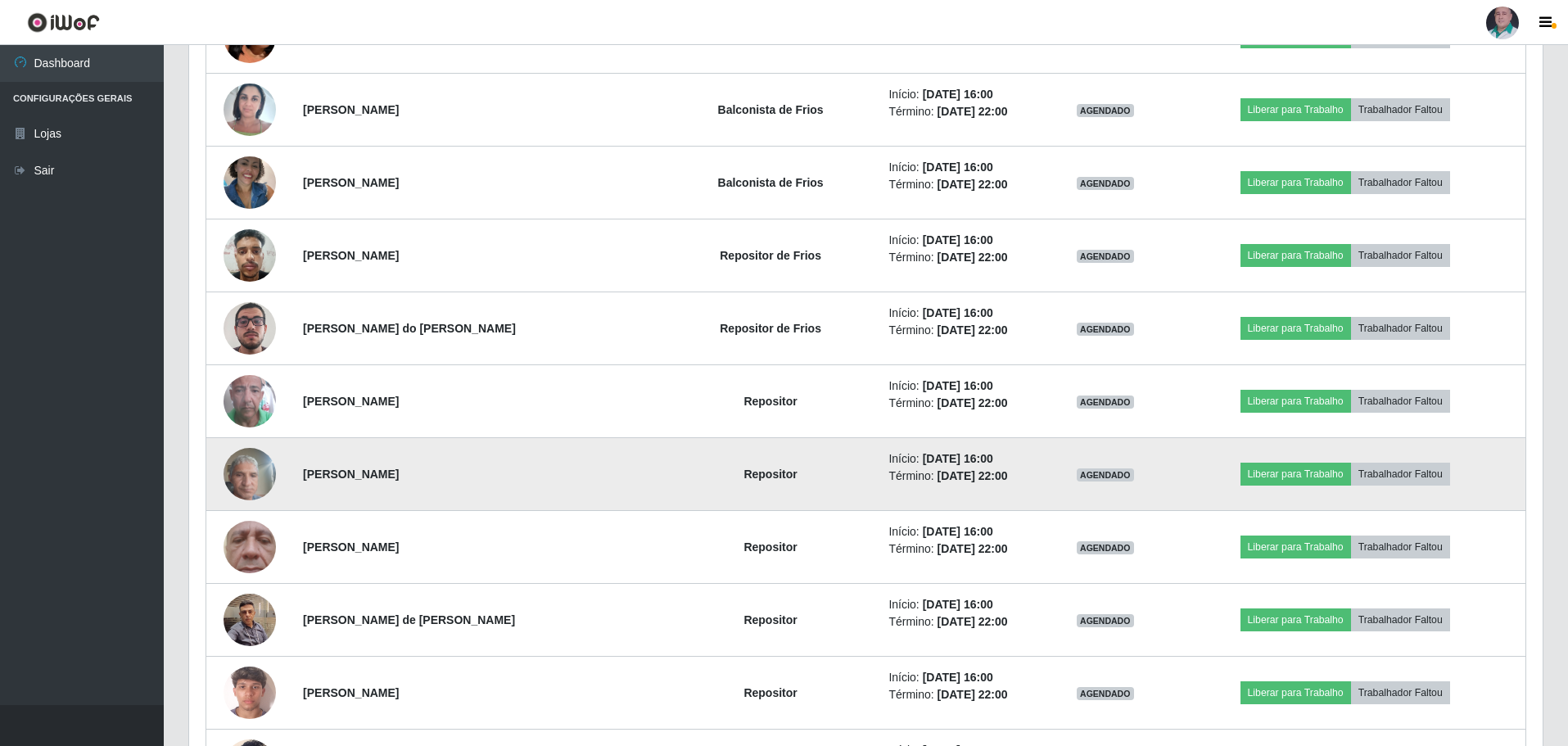
click at [253, 474] on img at bounding box center [249, 473] width 52 height 69
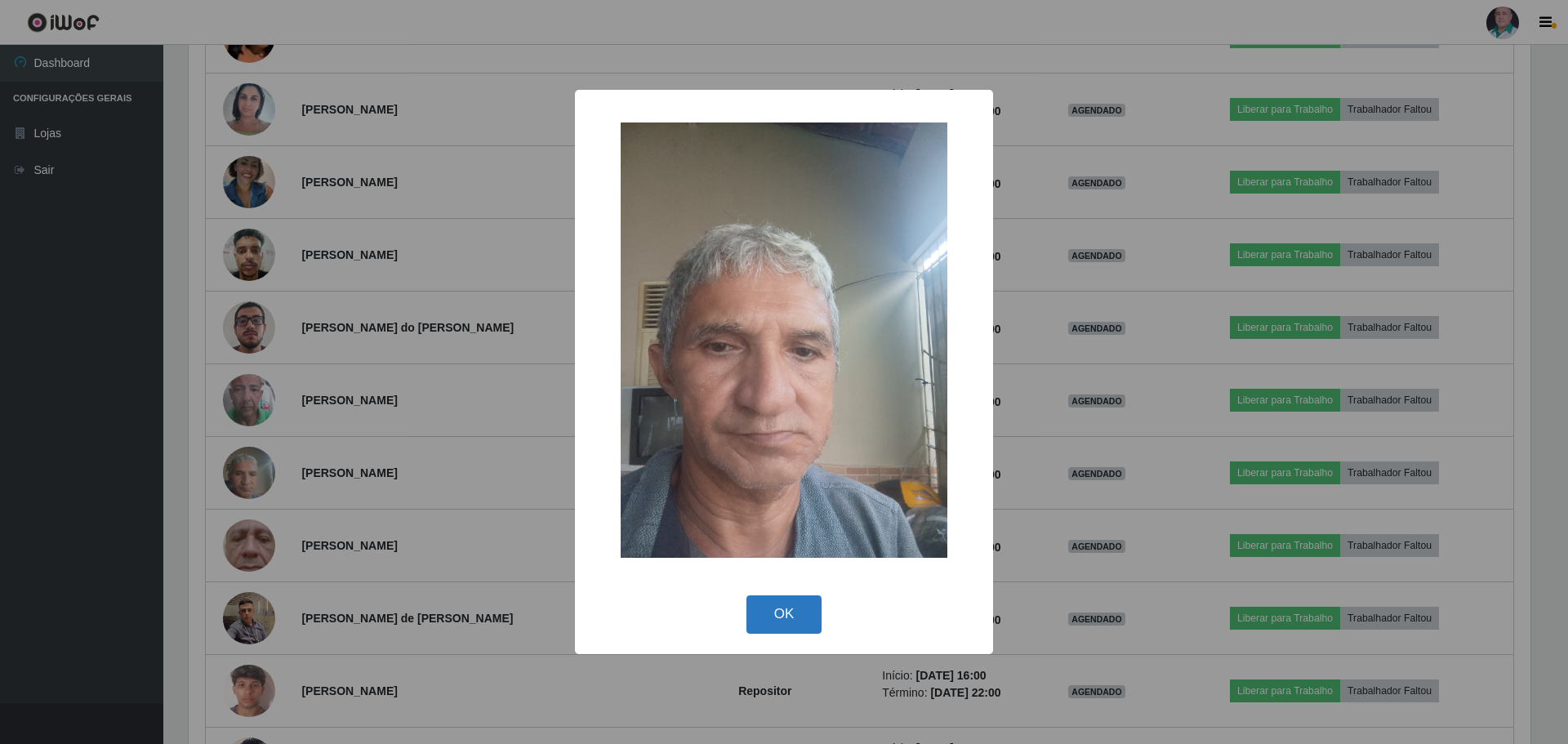
click at [783, 623] on button "OK" at bounding box center [784, 614] width 76 height 39
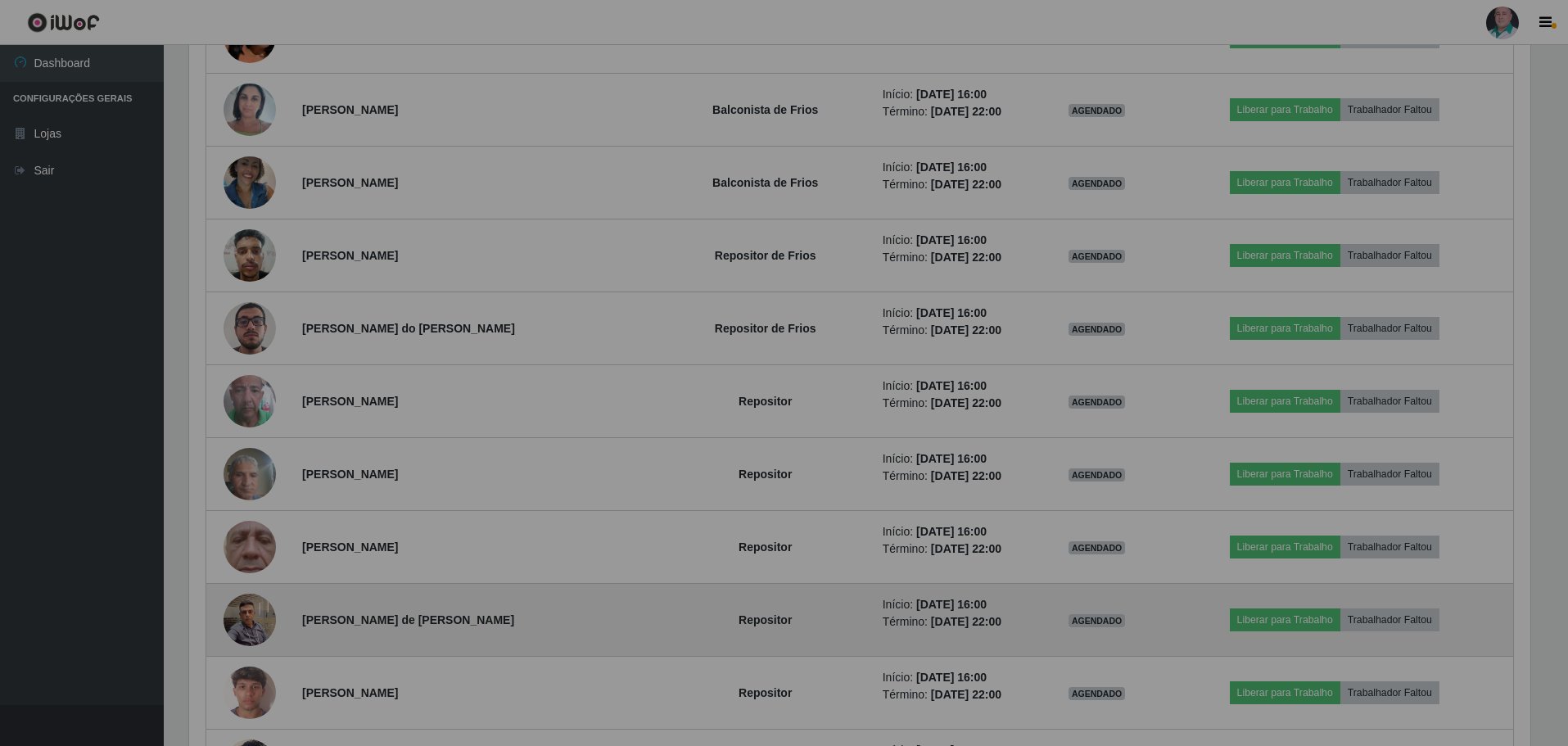
scroll to position [340, 1354]
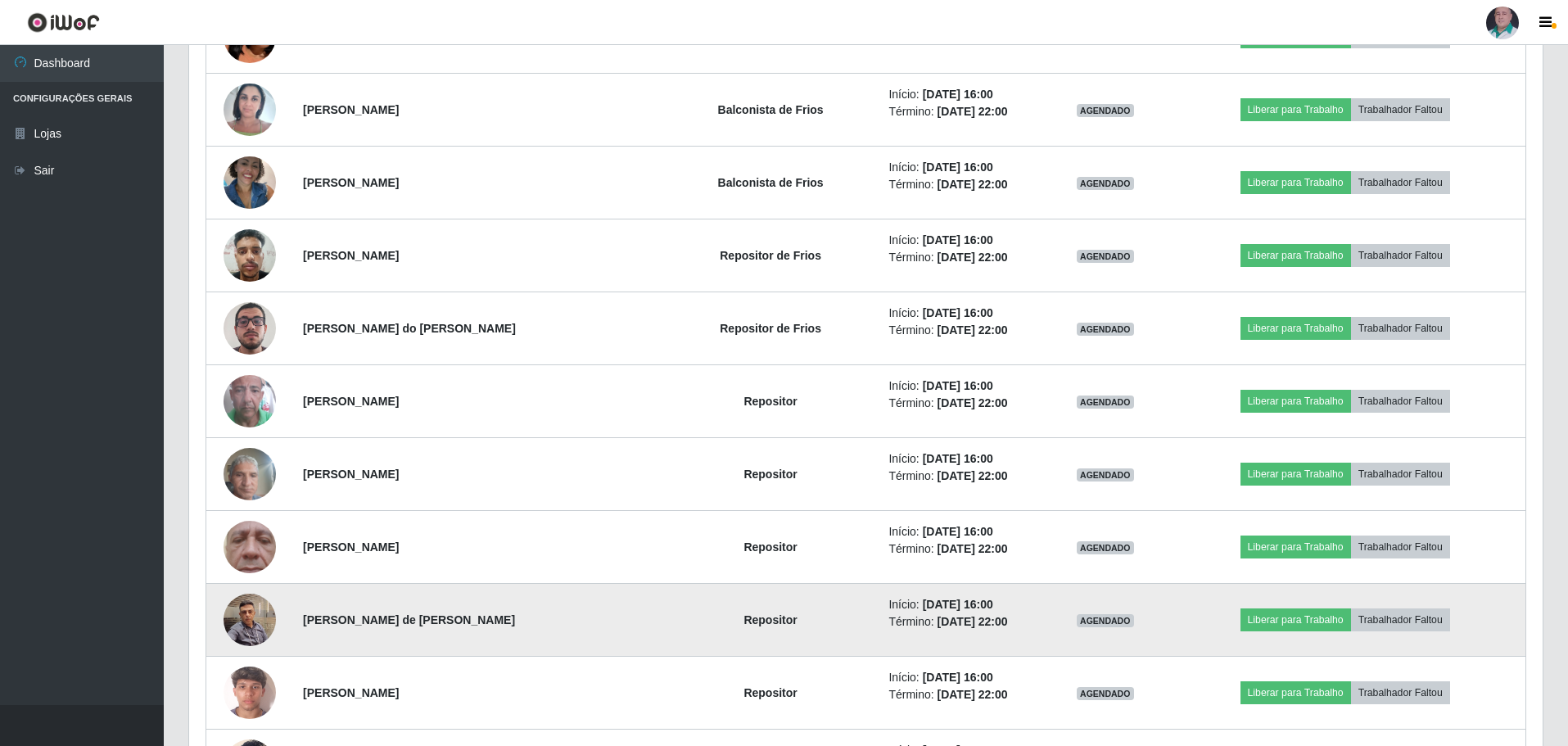
click at [242, 619] on img at bounding box center [249, 619] width 52 height 69
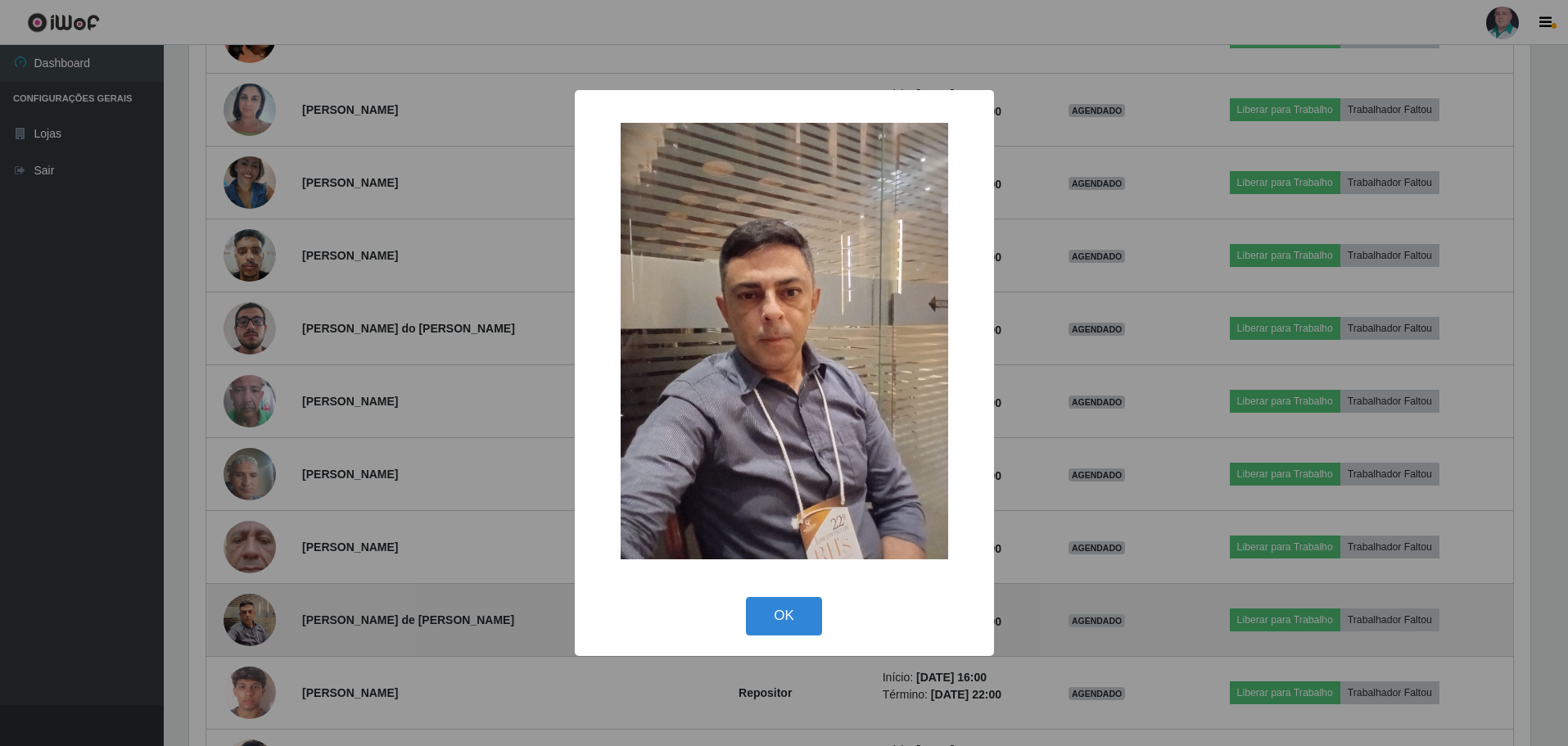
scroll to position [340, 1346]
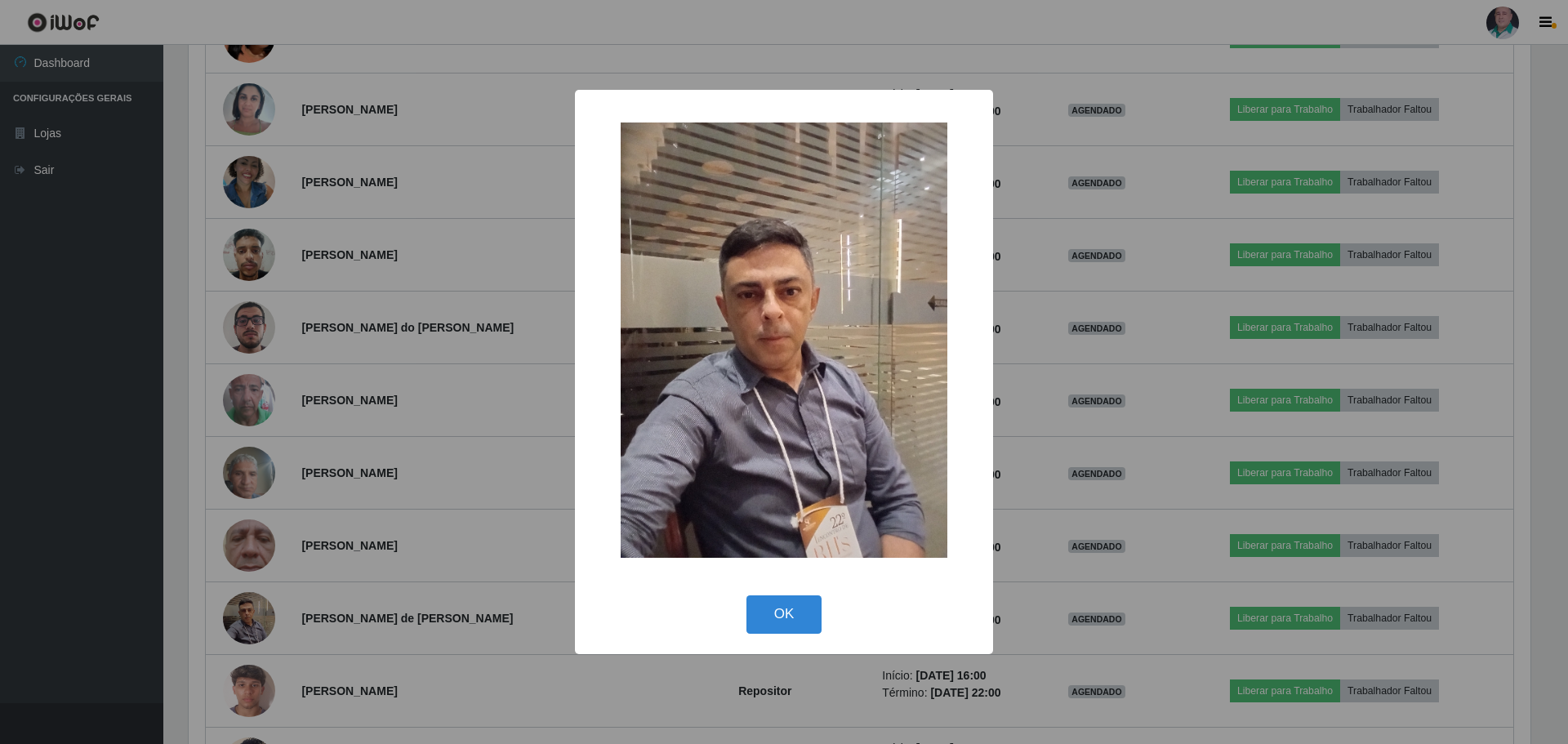
drag, startPoint x: 786, startPoint y: 623, endPoint x: 788, endPoint y: 606, distance: 17.1
click at [786, 620] on button "OK" at bounding box center [784, 614] width 76 height 39
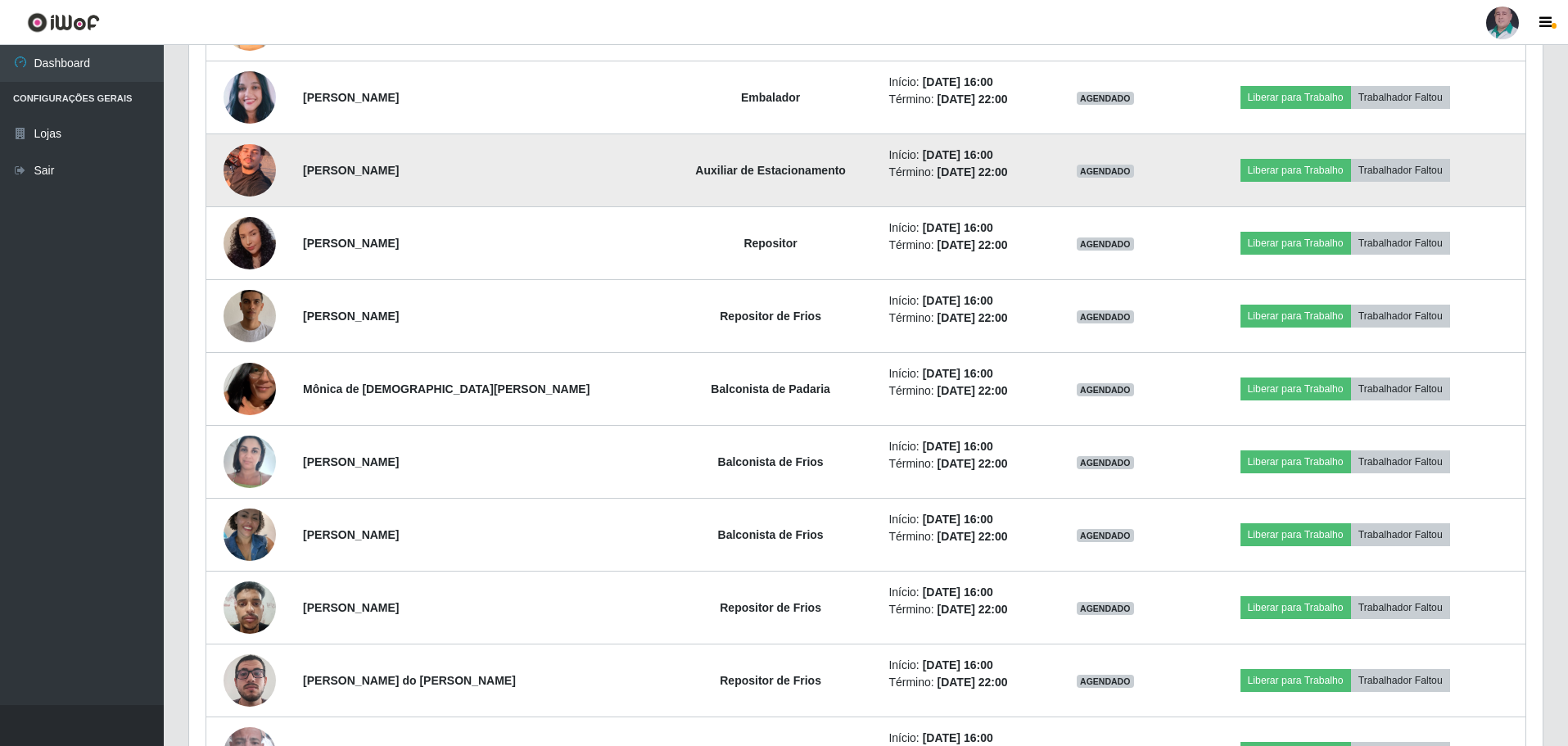
scroll to position [1556, 0]
